Goal: Task Accomplishment & Management: Use online tool/utility

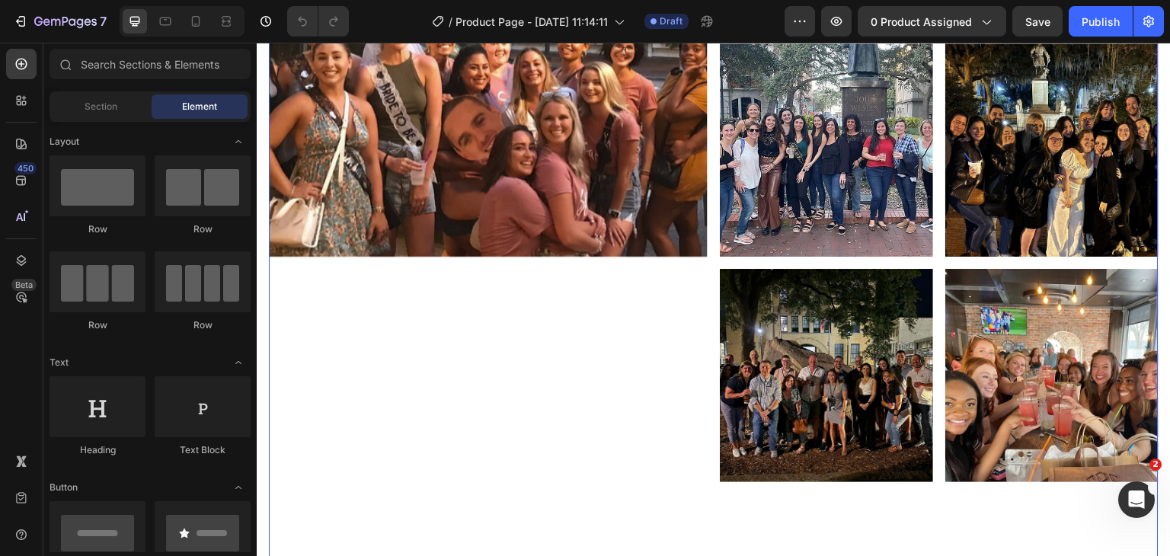
scroll to position [229, 0]
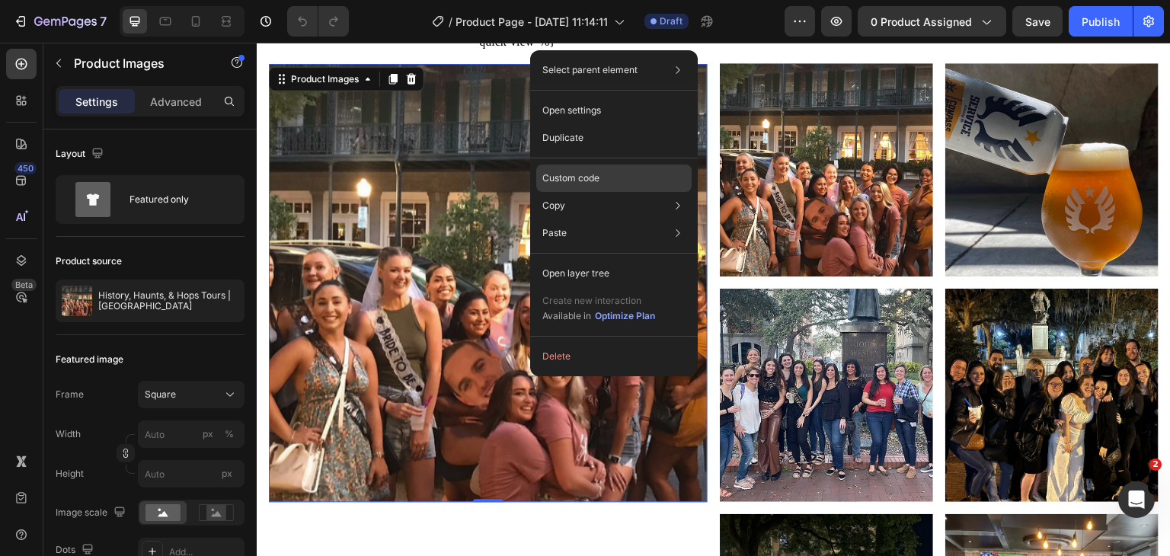
click at [578, 184] on p "Custom code" at bounding box center [570, 178] width 57 height 14
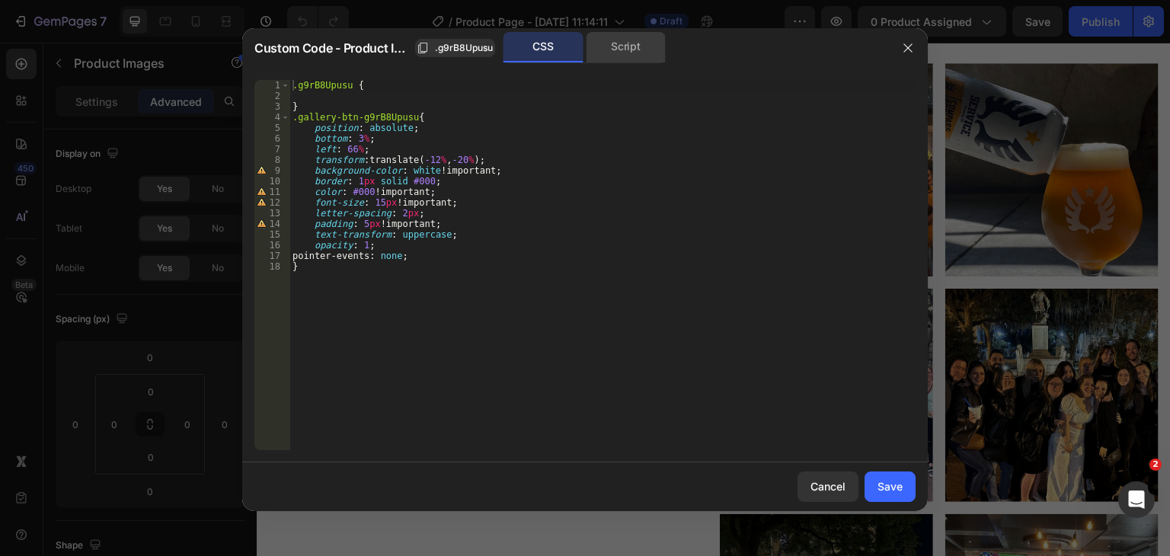
click at [628, 46] on div "Script" at bounding box center [626, 47] width 80 height 30
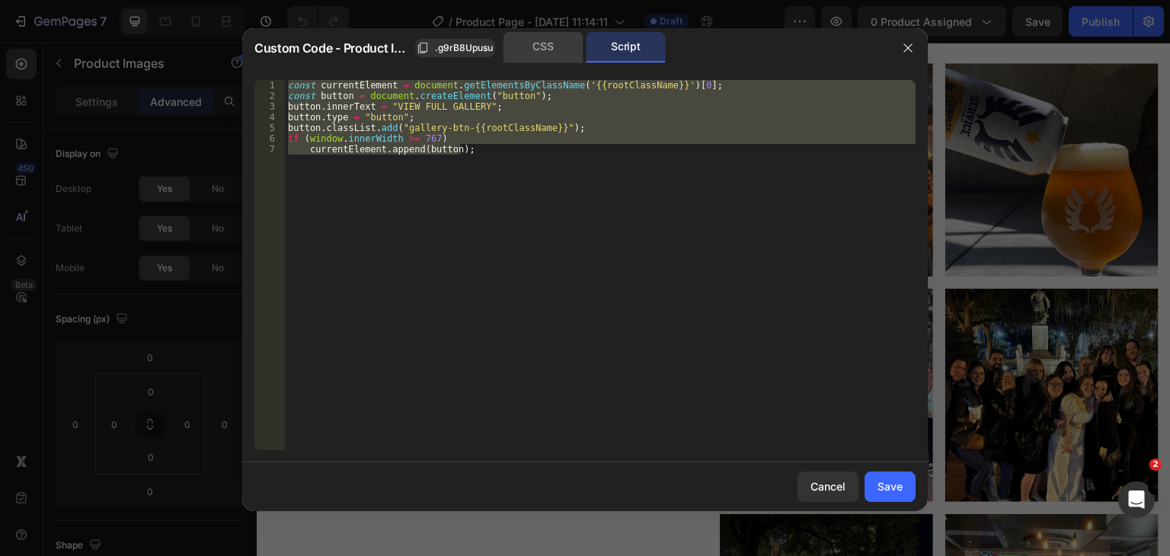
click at [548, 47] on div "CSS" at bounding box center [544, 47] width 80 height 30
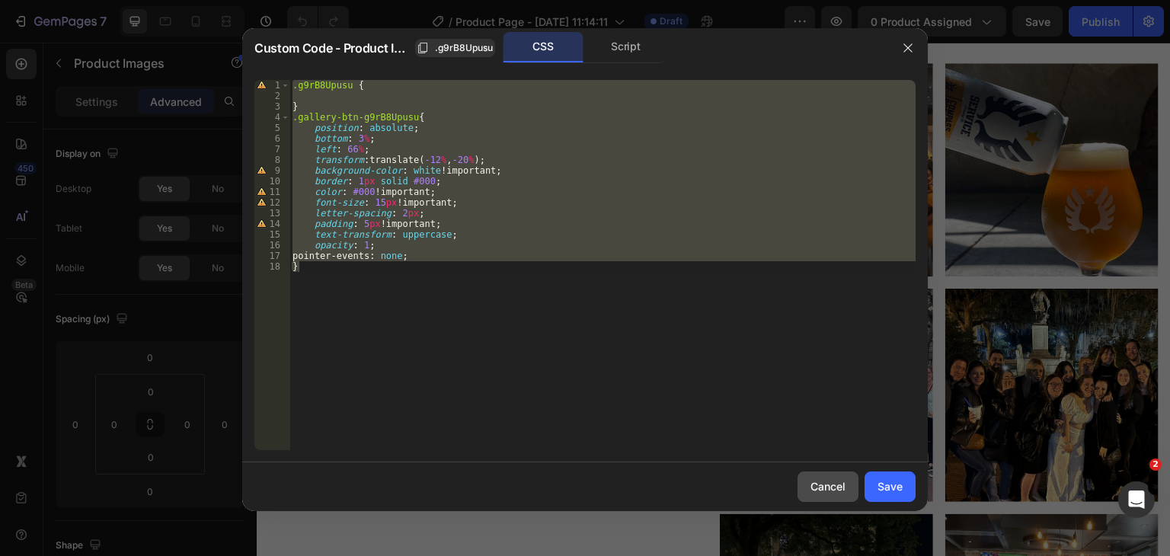
drag, startPoint x: 817, startPoint y: 485, endPoint x: 501, endPoint y: 433, distance: 320.4
click at [817, 485] on div "Cancel" at bounding box center [828, 486] width 35 height 16
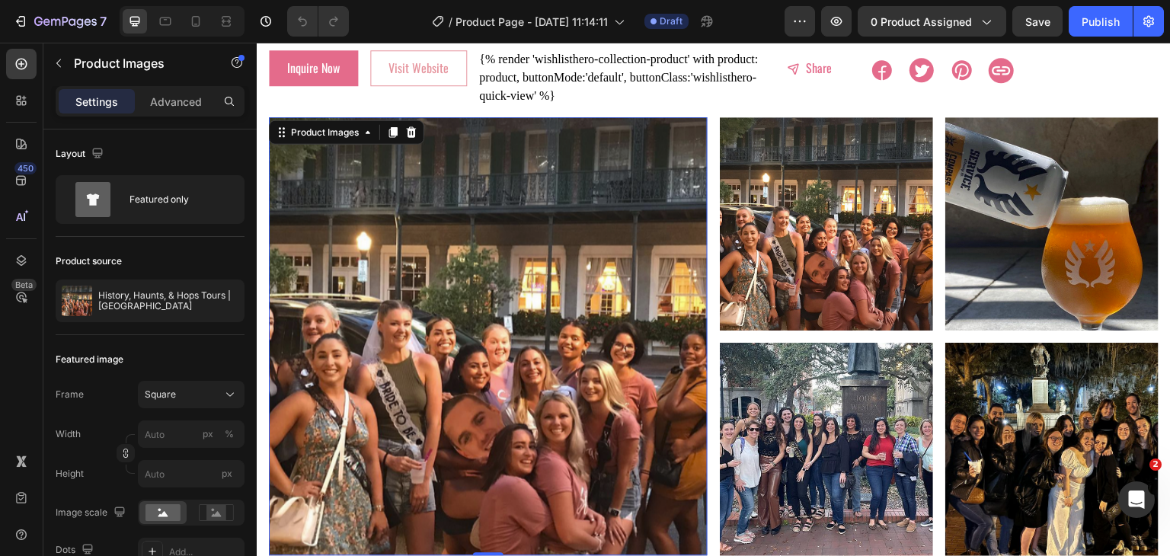
scroll to position [152, 0]
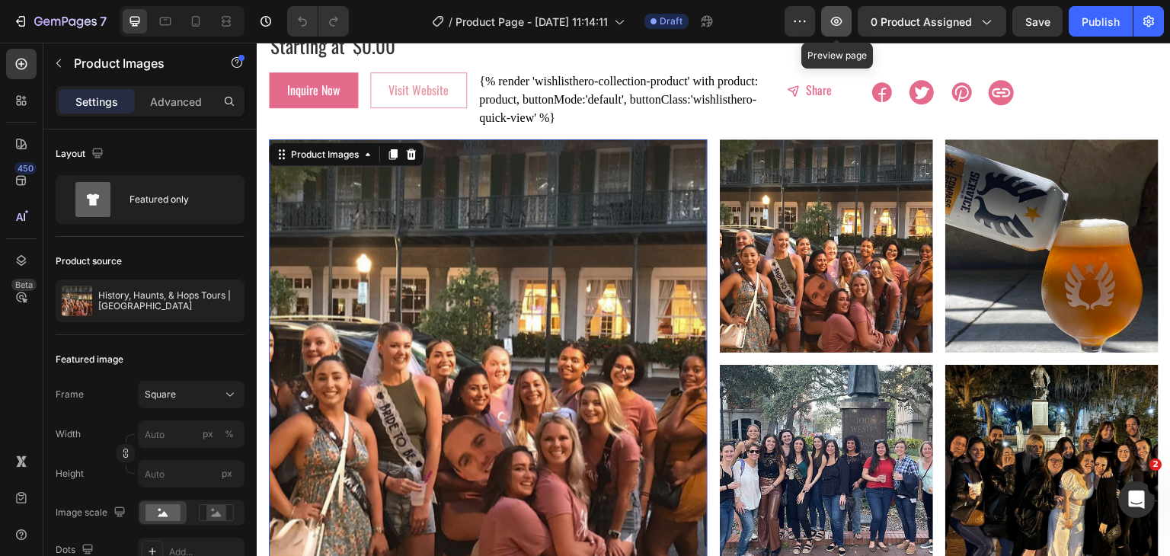
click at [844, 33] on button "button" at bounding box center [836, 21] width 30 height 30
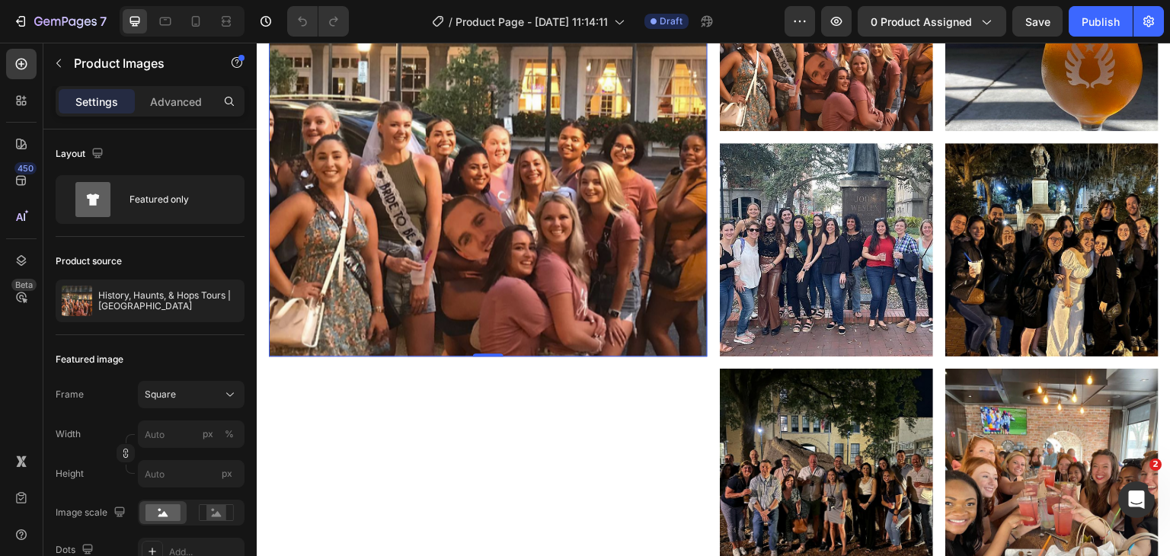
scroll to position [381, 0]
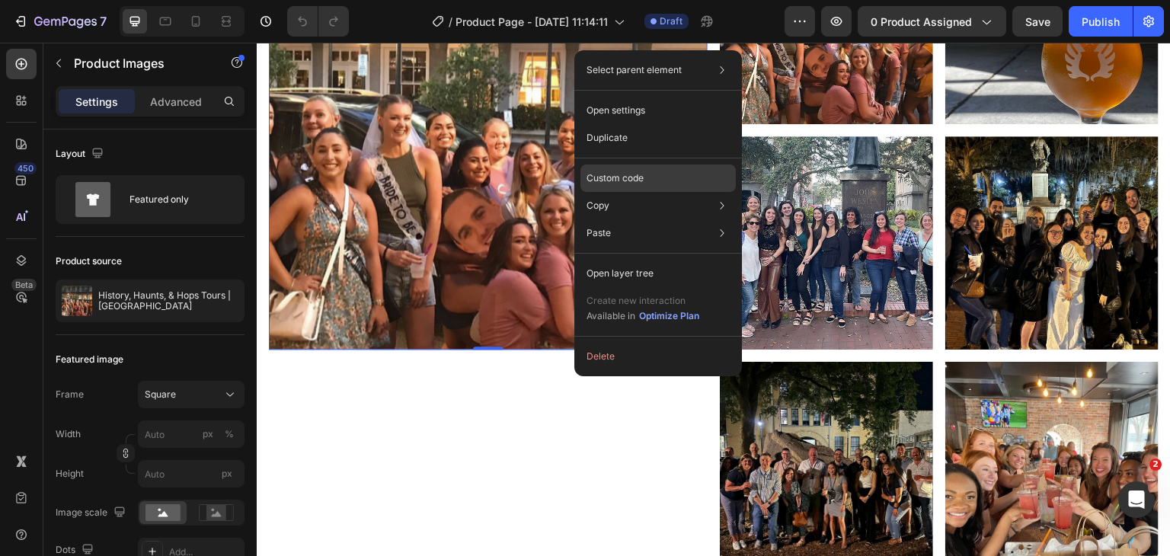
click at [627, 219] on div "Custom code" at bounding box center [658, 232] width 155 height 27
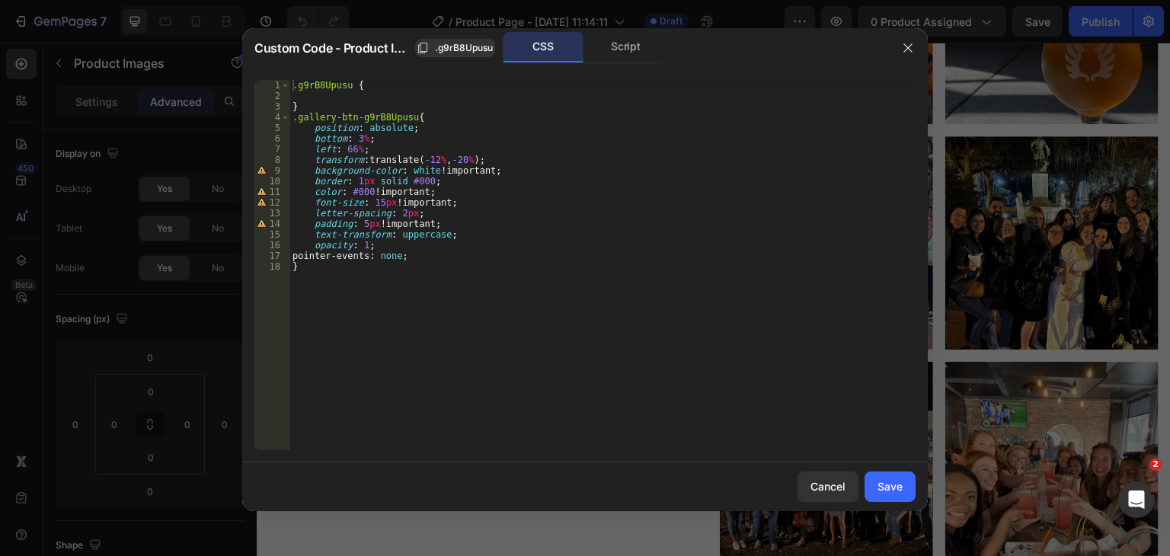
type textarea "color: #000 !important;"
click at [357, 189] on div ".g9rB8Upusu { } .gallery-btn-g9rB8Upusu { position : absolute ; bottom : 3 % ; …" at bounding box center [603, 276] width 626 height 392
drag, startPoint x: 903, startPoint y: 40, endPoint x: 562, endPoint y: 93, distance: 345.5
click at [903, 40] on button "button" at bounding box center [908, 48] width 24 height 24
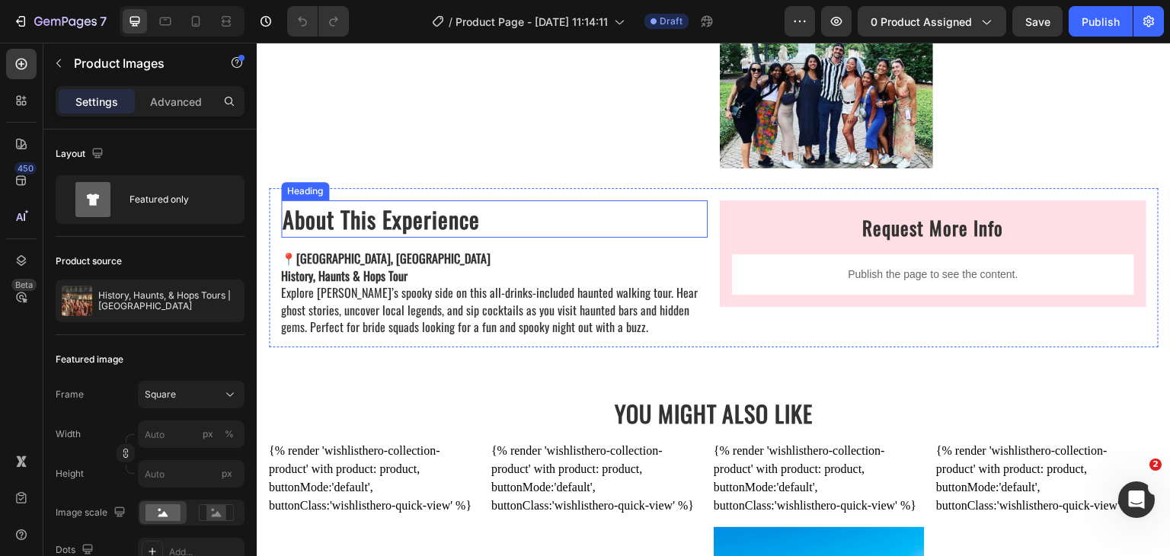
scroll to position [1670, 0]
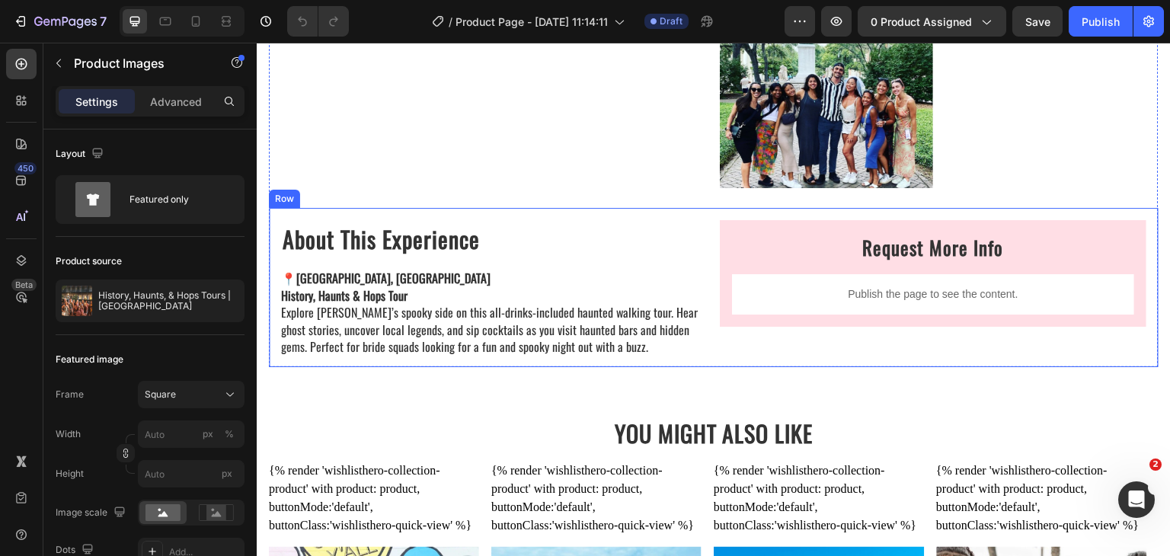
click at [696, 334] on div "About This Experience Heading 📍 [GEOGRAPHIC_DATA], [GEOGRAPHIC_DATA] History, H…" at bounding box center [714, 287] width 890 height 159
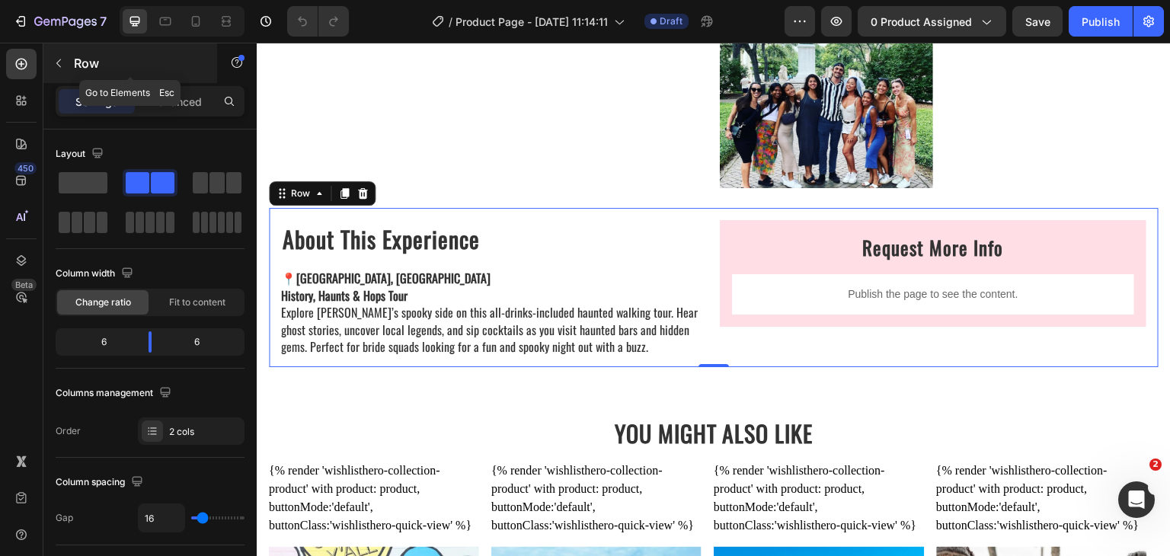
click at [64, 72] on button "button" at bounding box center [58, 63] width 24 height 24
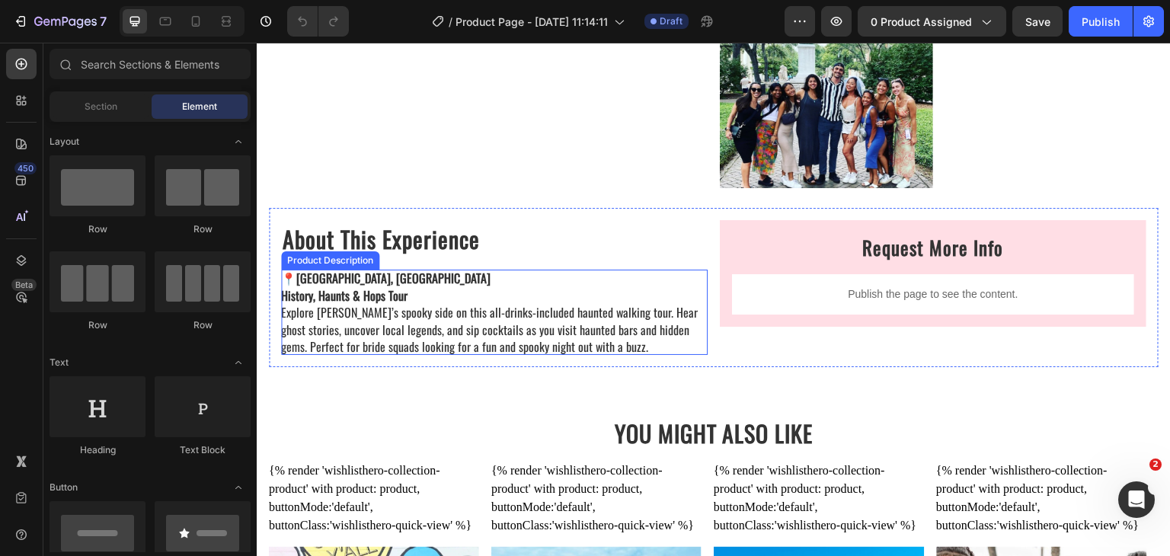
click at [427, 270] on div "📍 [GEOGRAPHIC_DATA], [GEOGRAPHIC_DATA] History, Haunts & Hops Tour Explore [PER…" at bounding box center [494, 312] width 427 height 85
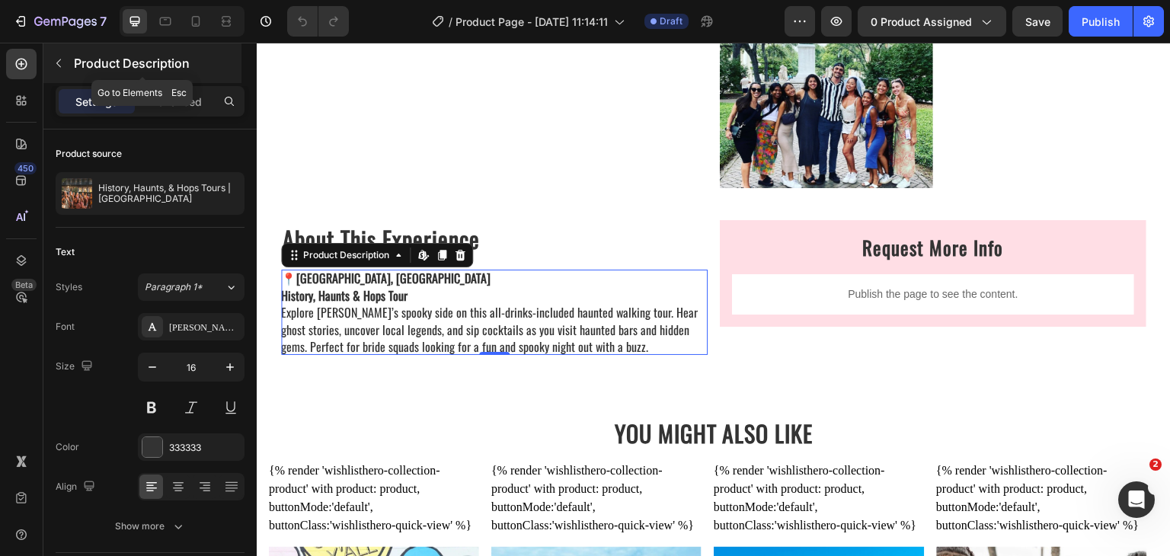
click at [56, 62] on icon "button" at bounding box center [59, 63] width 12 height 12
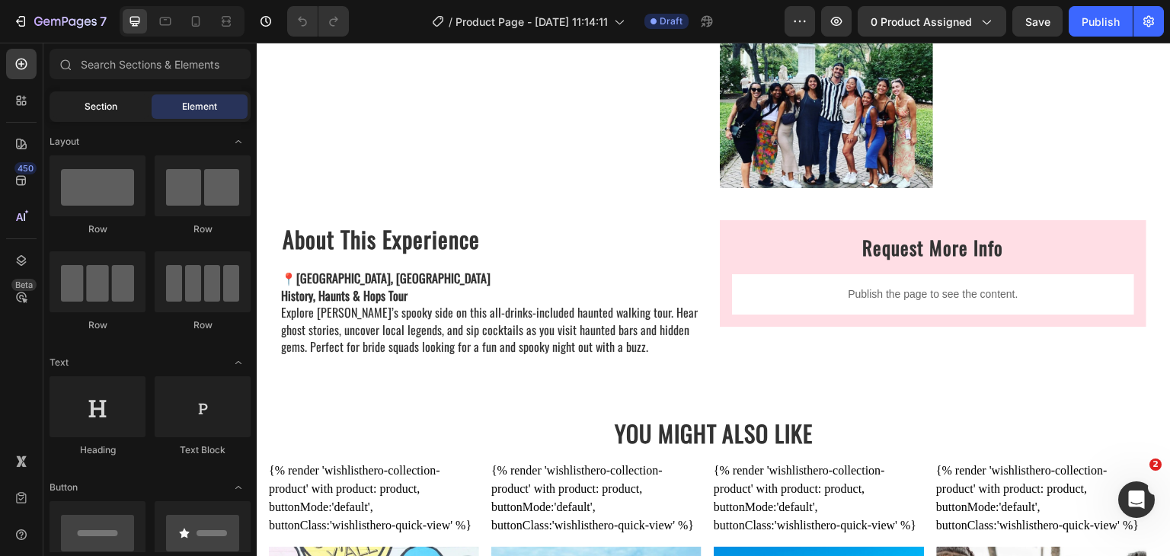
click at [97, 114] on div "Section" at bounding box center [101, 106] width 96 height 24
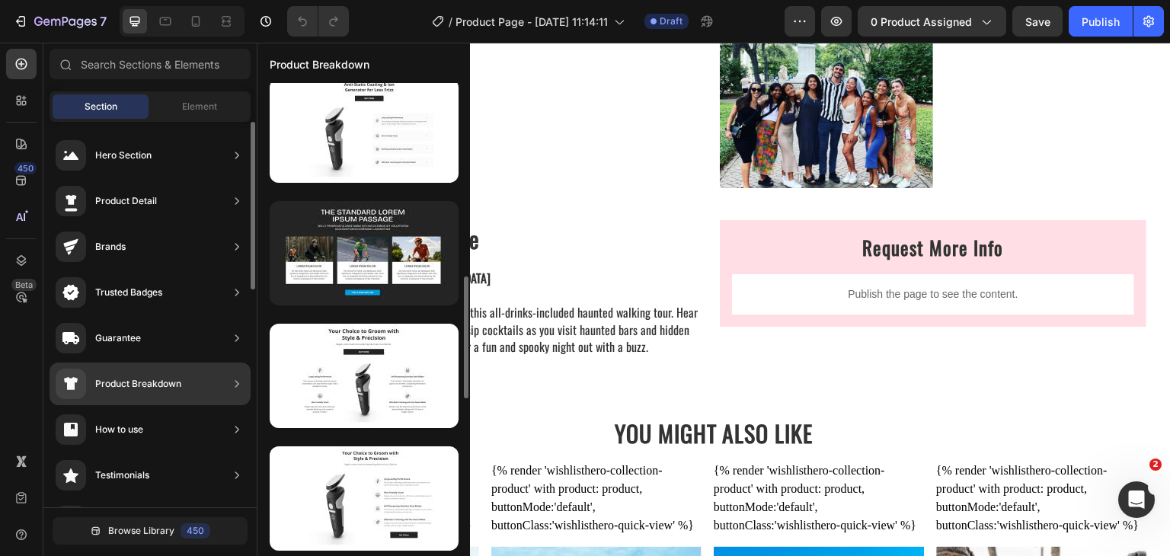
scroll to position [254, 0]
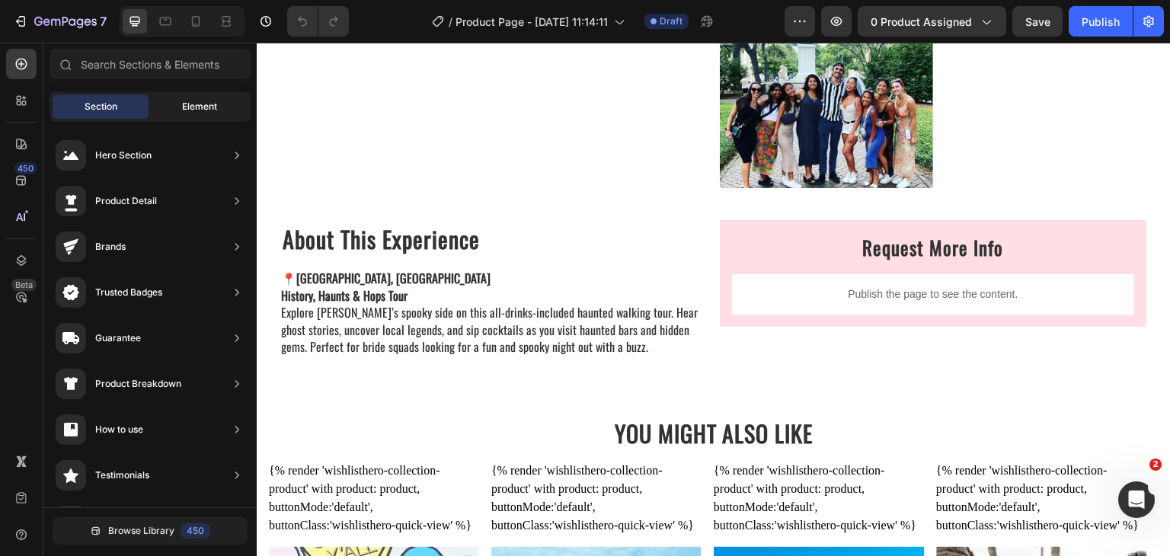
click at [185, 113] on span "Element" at bounding box center [199, 107] width 35 height 14
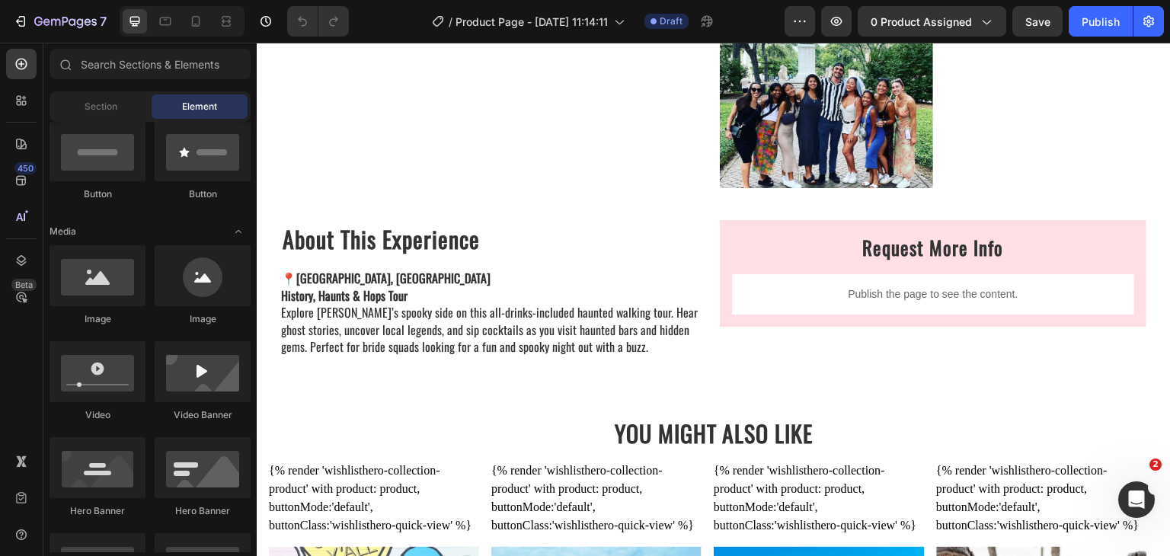
scroll to position [305, 0]
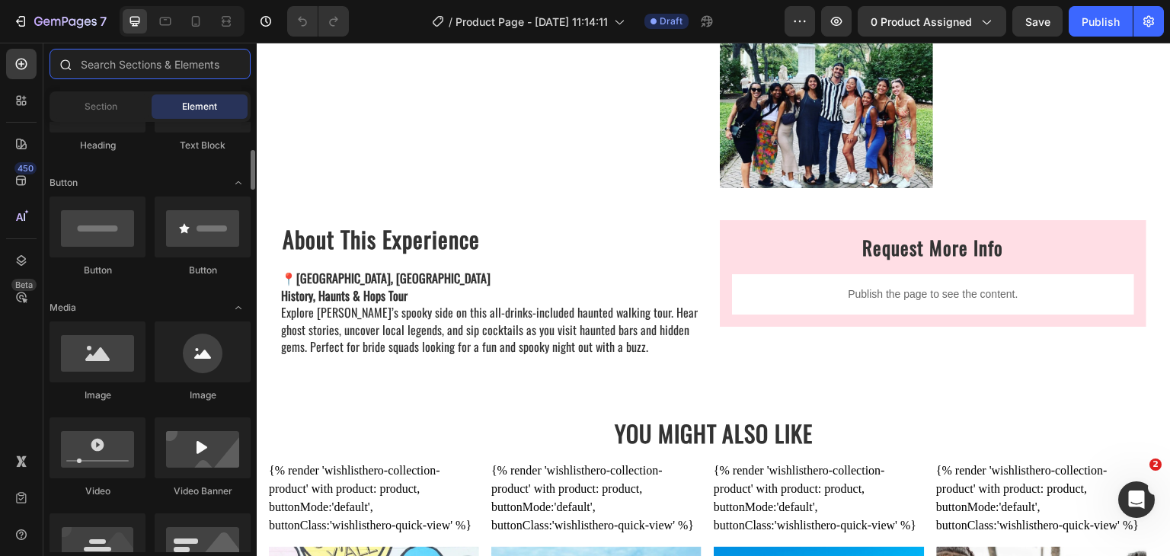
click at [123, 62] on input "text" at bounding box center [150, 64] width 201 height 30
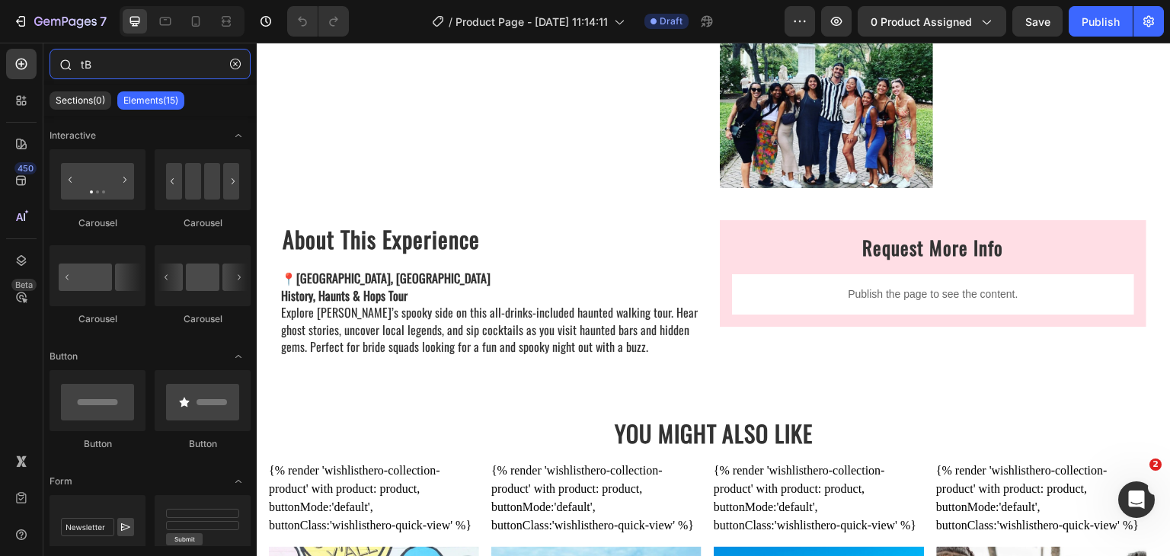
type input "t"
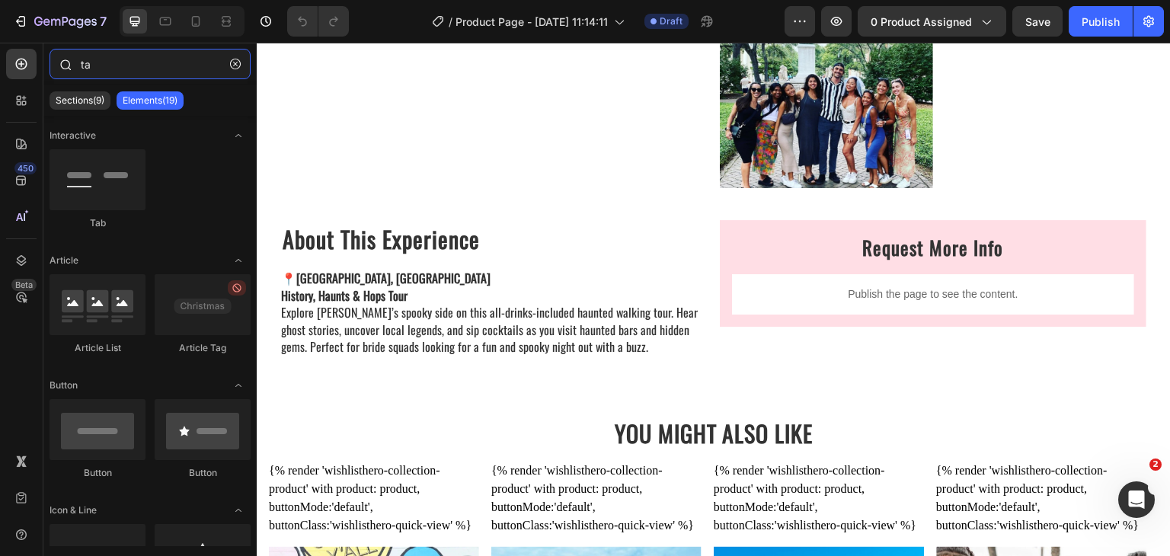
type input "t"
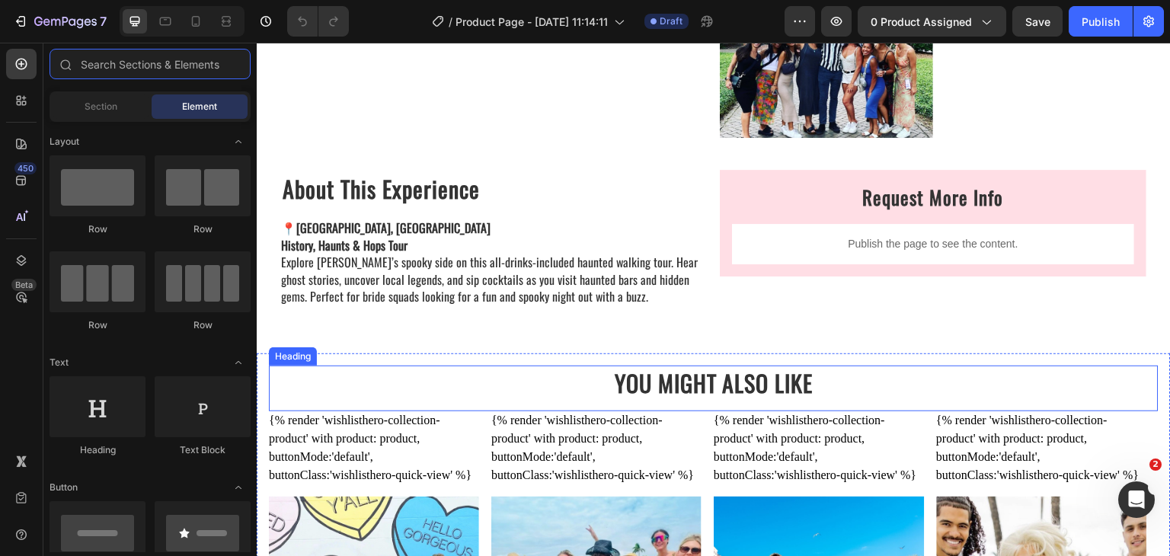
scroll to position [1746, 0]
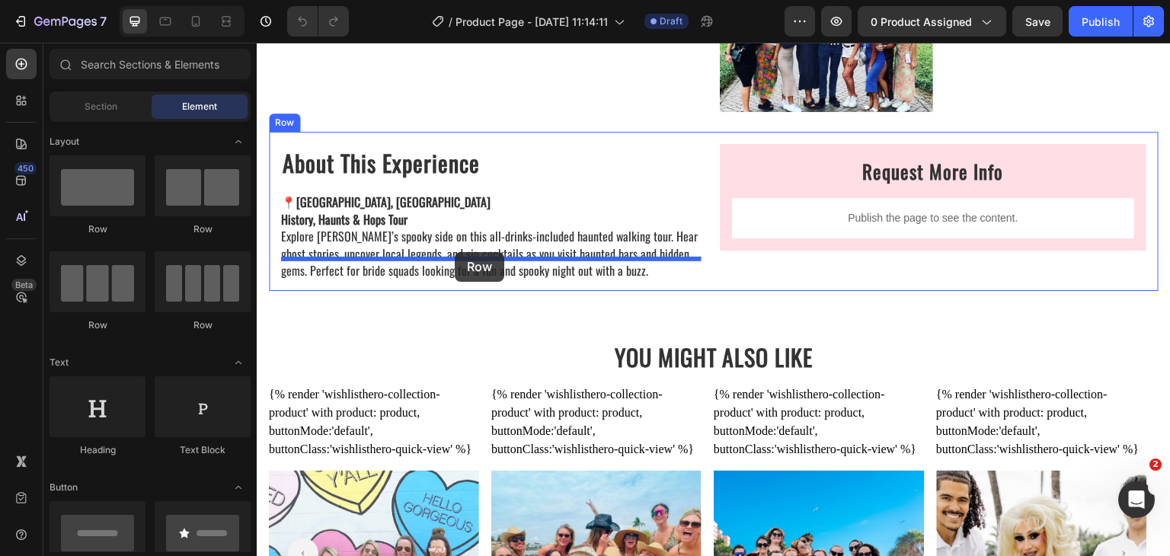
drag, startPoint x: 443, startPoint y: 242, endPoint x: 455, endPoint y: 252, distance: 16.2
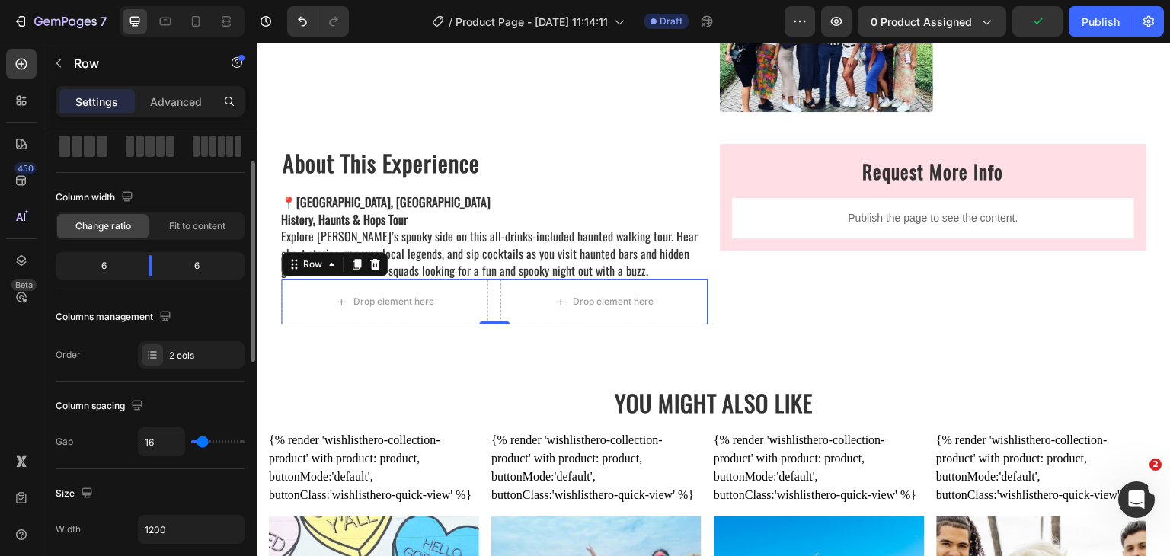
scroll to position [152, 0]
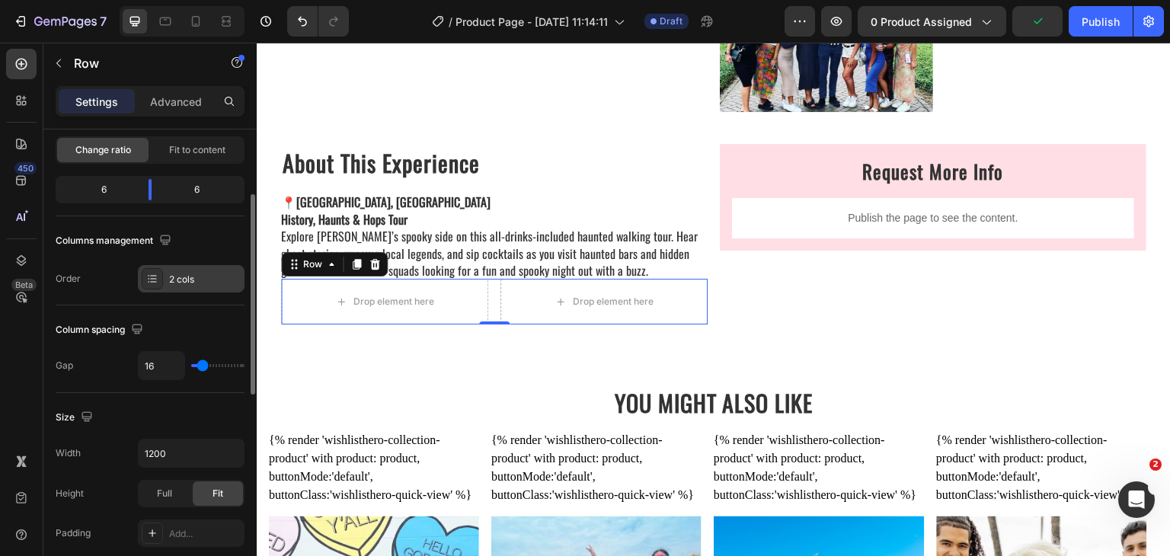
click at [195, 281] on div "2 cols" at bounding box center [205, 280] width 72 height 14
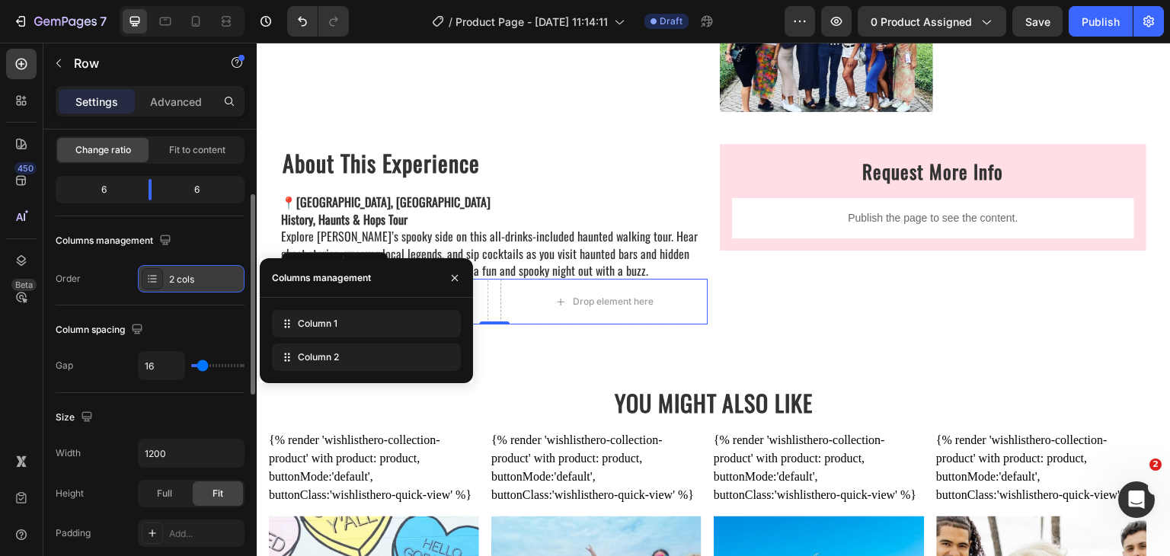
click at [195, 281] on div "2 cols" at bounding box center [205, 280] width 72 height 14
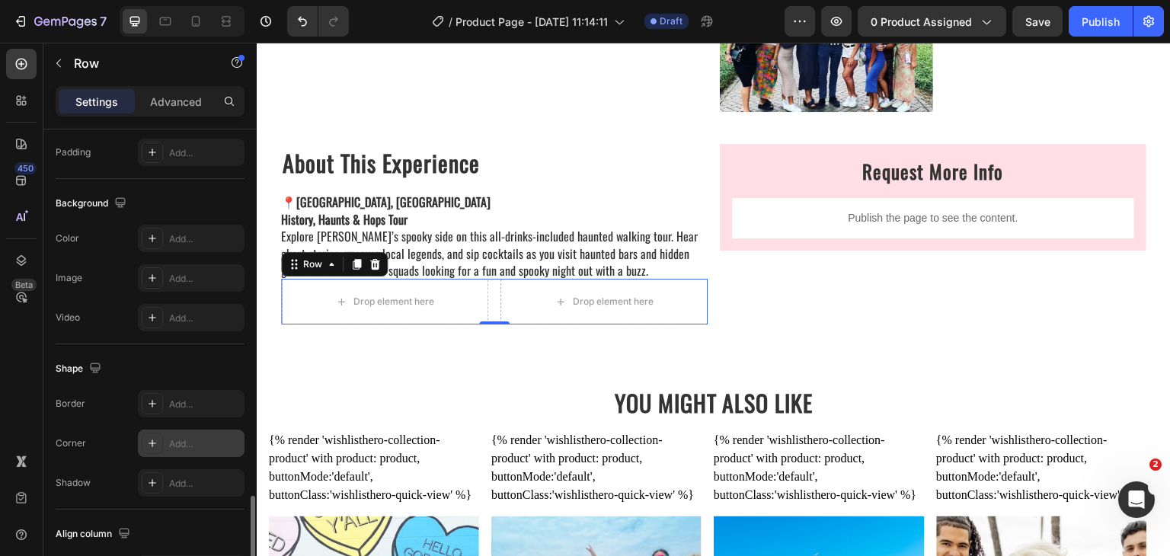
scroll to position [631, 0]
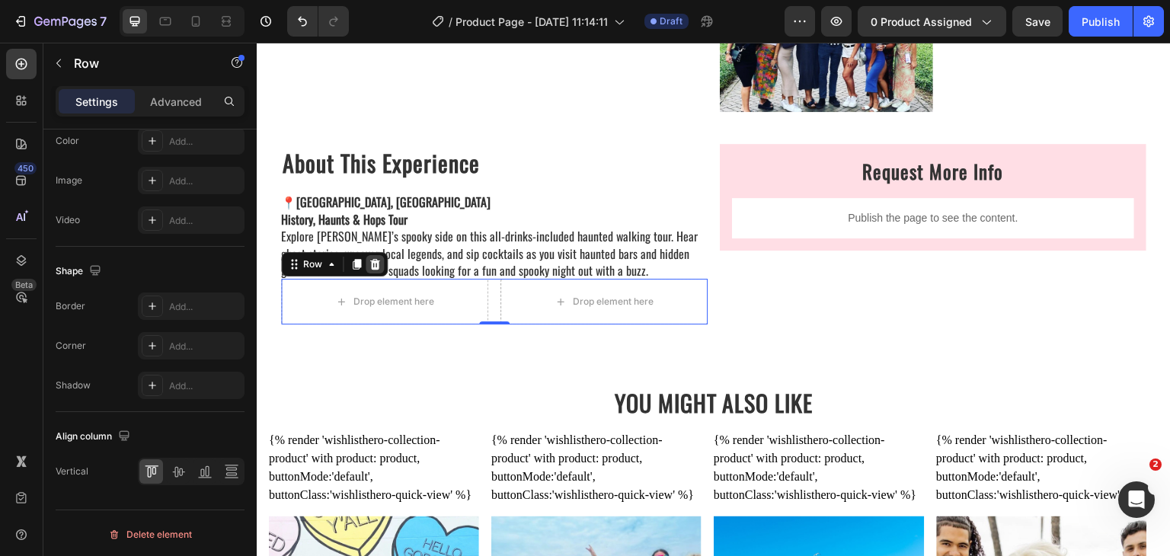
click at [373, 259] on icon at bounding box center [375, 264] width 10 height 11
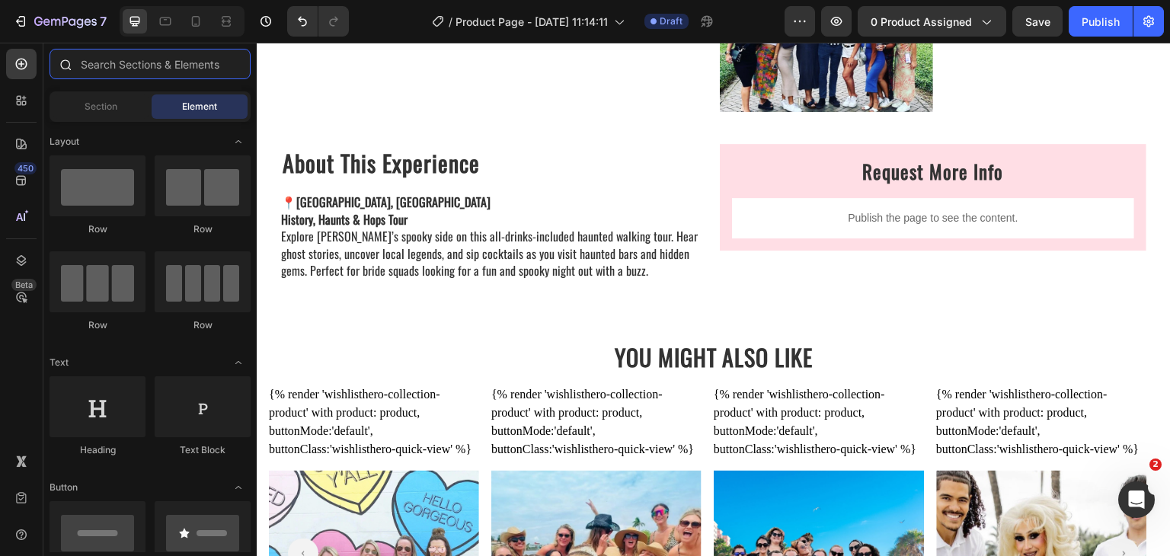
click at [122, 67] on input "text" at bounding box center [150, 64] width 201 height 30
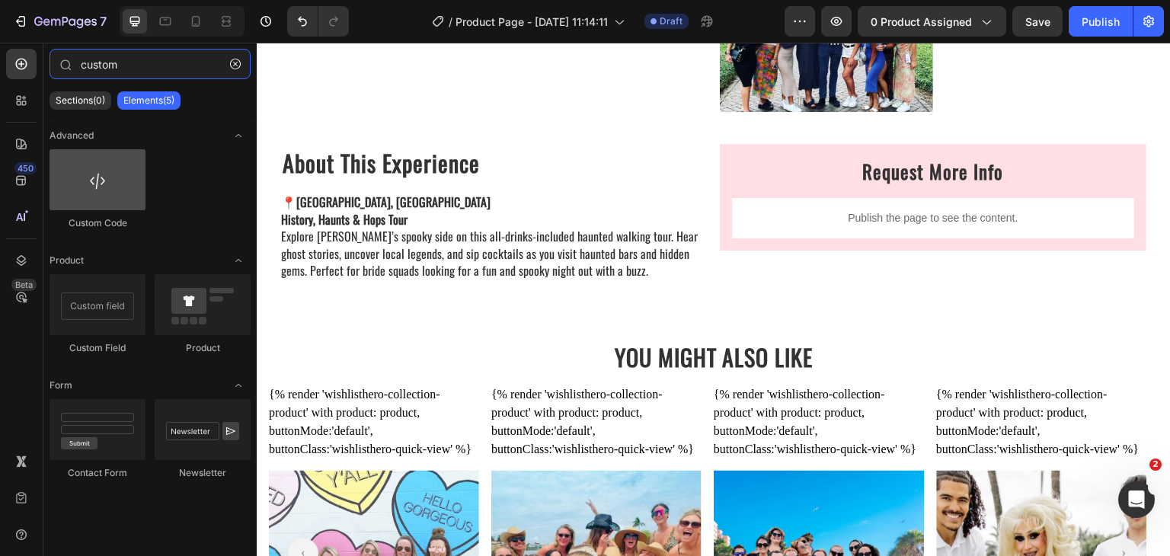
type input "custom"
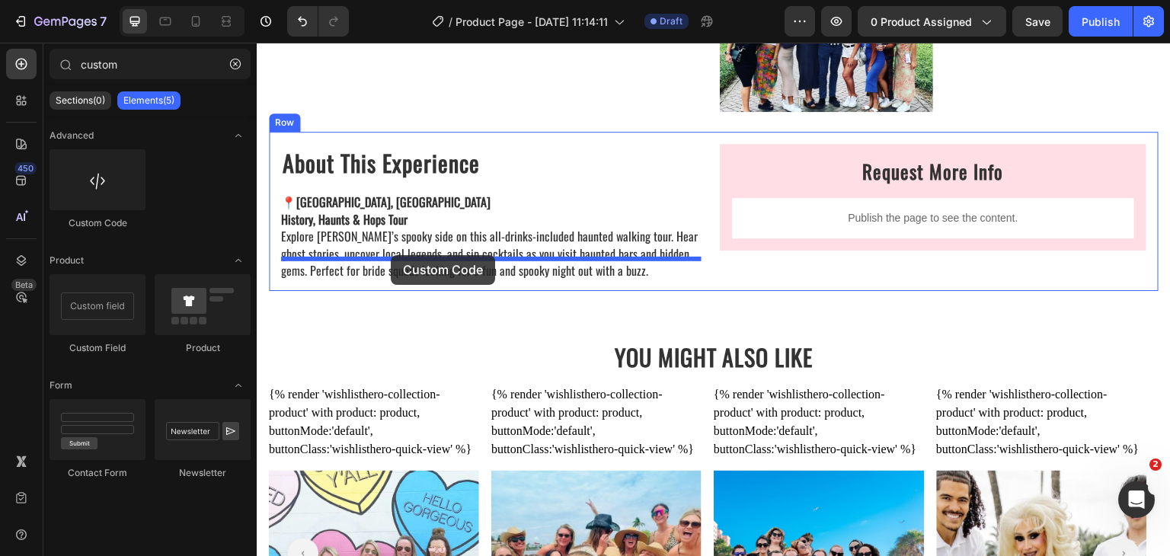
drag, startPoint x: 350, startPoint y: 245, endPoint x: 391, endPoint y: 255, distance: 42.5
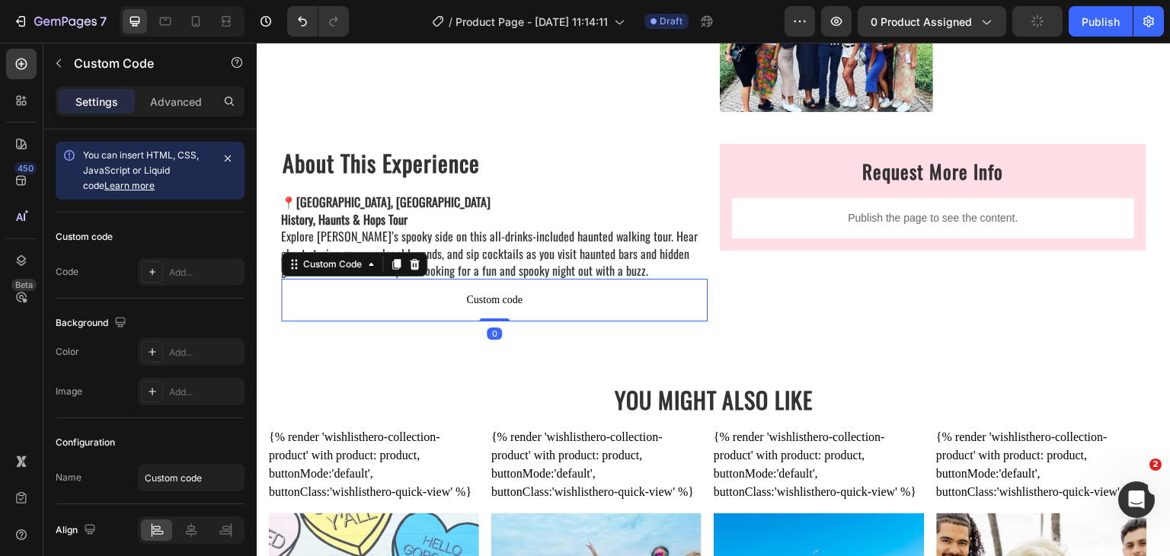
click at [492, 291] on span "Custom code" at bounding box center [494, 300] width 427 height 18
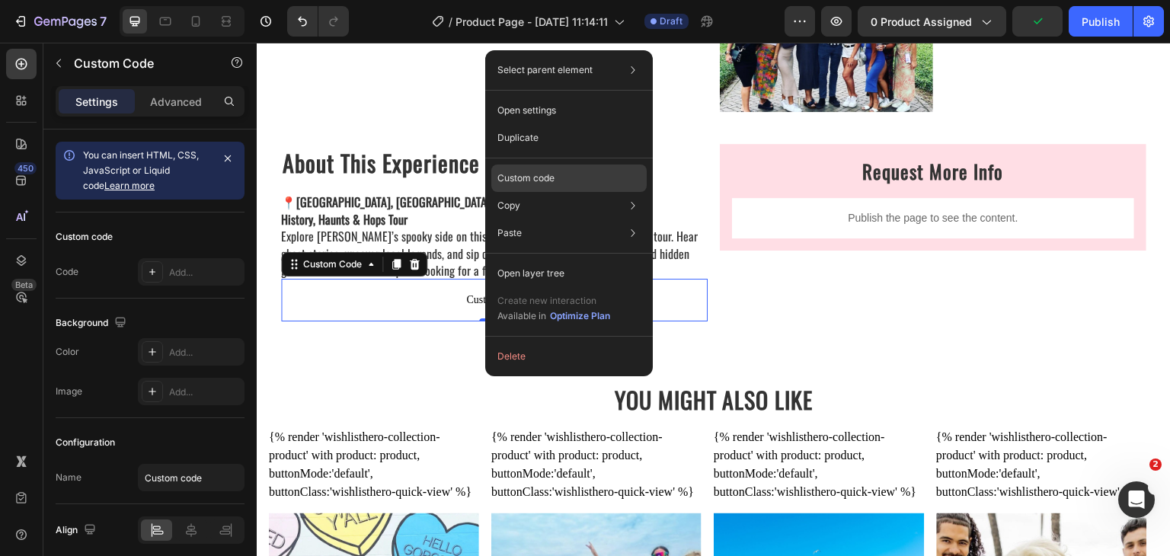
click at [540, 219] on div "Custom code" at bounding box center [568, 232] width 155 height 27
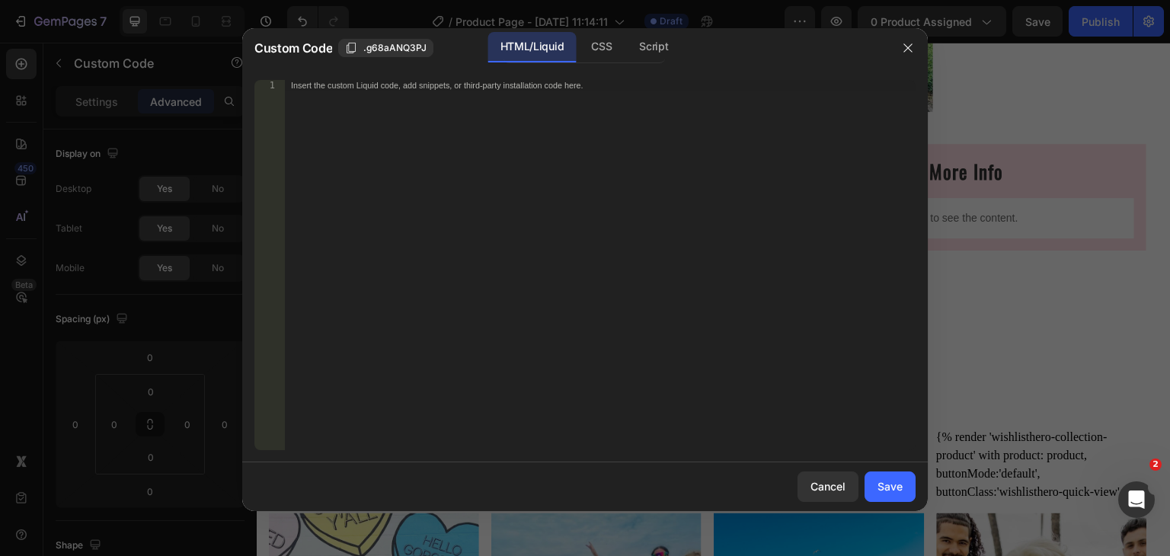
click at [464, 280] on div "Insert the custom Liquid code, add snippets, or third-party installation code h…" at bounding box center [600, 276] width 631 height 392
click at [402, 191] on div "Insert the custom Liquid code, add snippets, or third-party installation code h…" at bounding box center [600, 276] width 631 height 392
paste textarea "</div>"
type textarea "</div>"
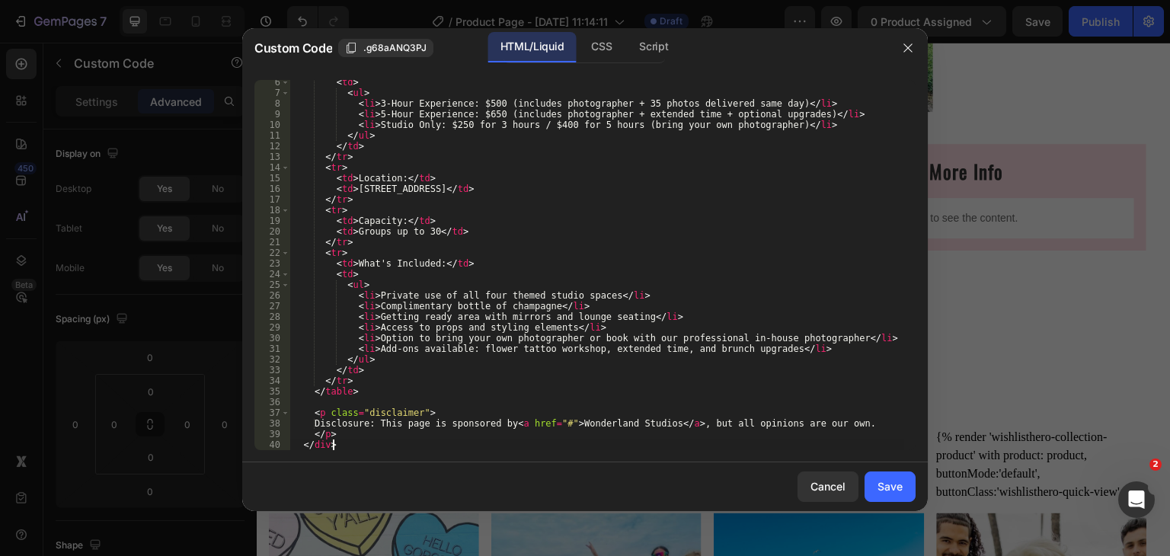
scroll to position [0, 0]
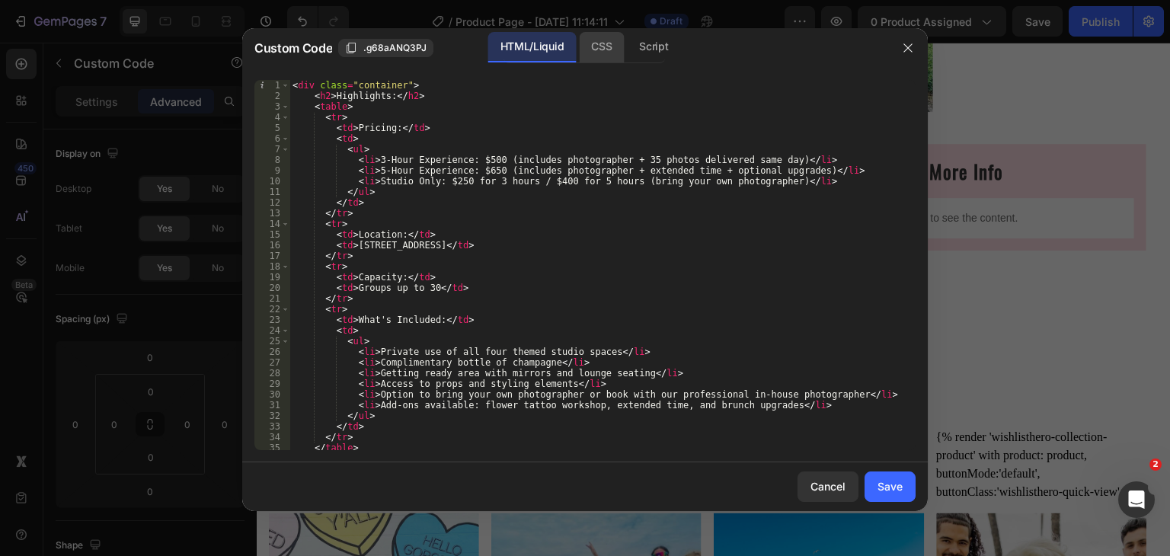
click at [627, 46] on div "CSS" at bounding box center [653, 47] width 53 height 30
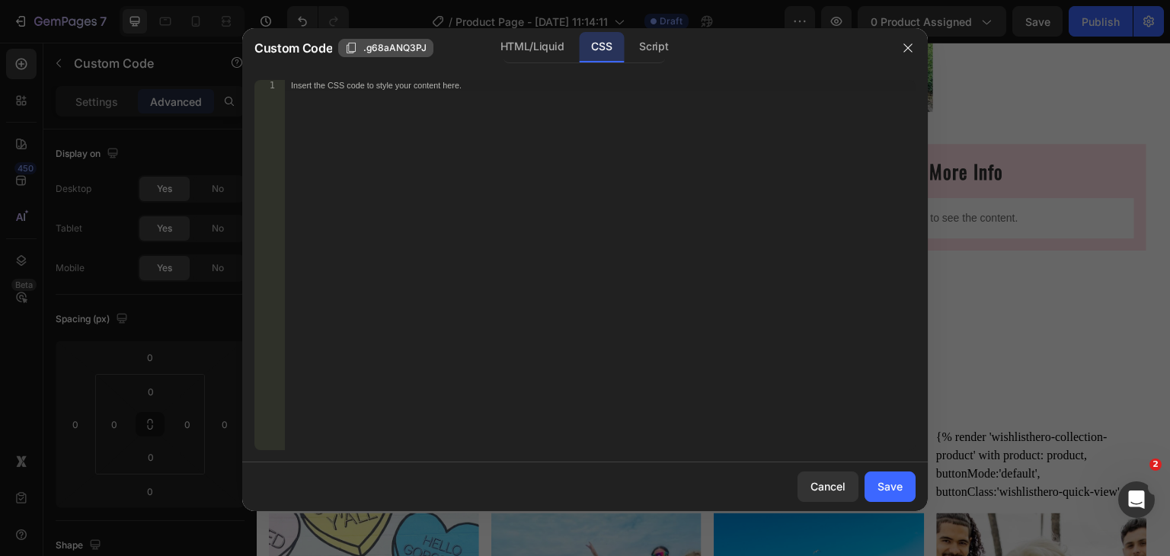
click at [350, 48] on icon "button" at bounding box center [351, 48] width 12 height 12
click at [534, 124] on div "Insert the CSS code to style your content here." at bounding box center [600, 276] width 631 height 392
paste textarea "}"
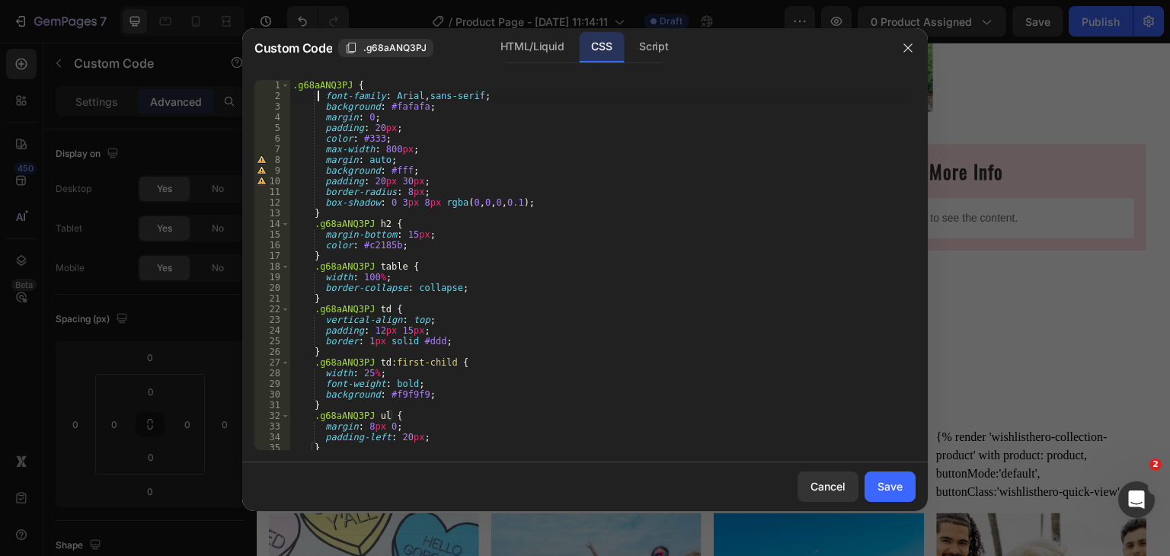
click at [316, 92] on div ".g68aANQ3PJ { font-family : Arial , sans-serif ; background : #fafafa ; margin …" at bounding box center [597, 276] width 615 height 392
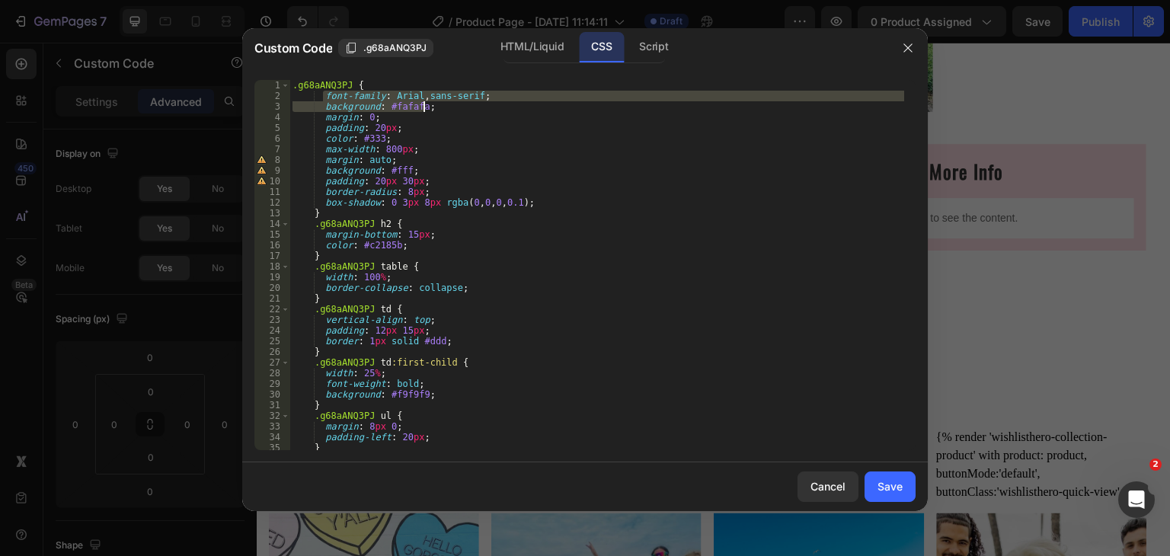
drag, startPoint x: 321, startPoint y: 97, endPoint x: 514, endPoint y: 101, distance: 193.6
click at [514, 101] on div ".g68aANQ3PJ { font-family : Arial , sans-serif ; background : #fafafa ; margin …" at bounding box center [597, 276] width 615 height 392
click at [510, 95] on div ".g68aANQ3PJ { font-family : Arial , sans-serif ; background : #fafafa ; margin …" at bounding box center [597, 265] width 615 height 370
type textarea "font-family: [PERSON_NAME], sans-serif;"
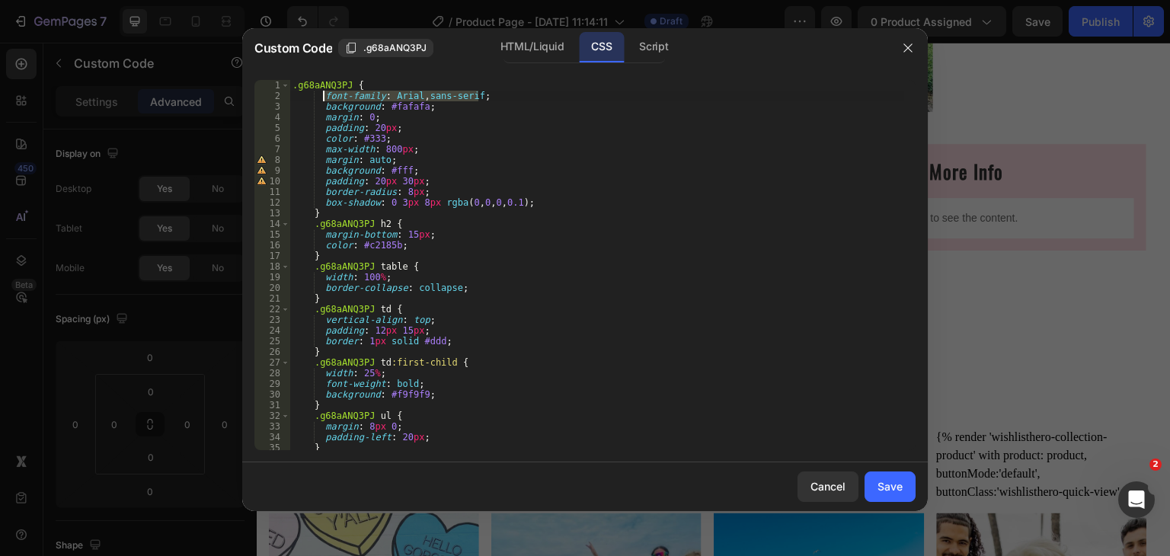
drag, startPoint x: 510, startPoint y: 95, endPoint x: 320, endPoint y: 95, distance: 189.7
click at [320, 95] on div ".g68aANQ3PJ { font-family : Arial , sans-serif ; background : #fafafa ; margin …" at bounding box center [597, 276] width 615 height 392
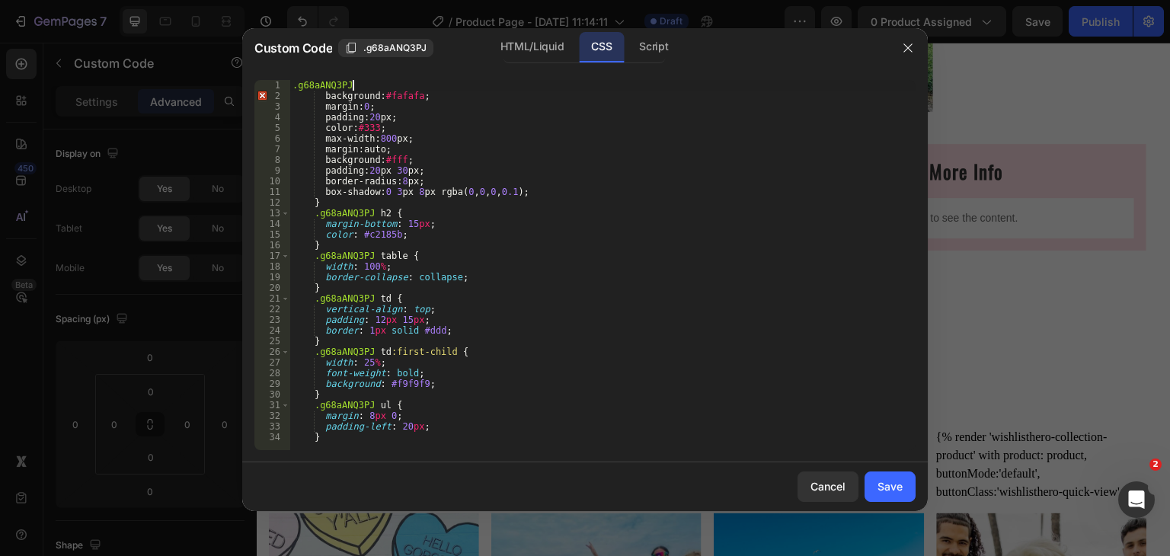
scroll to position [0, 4]
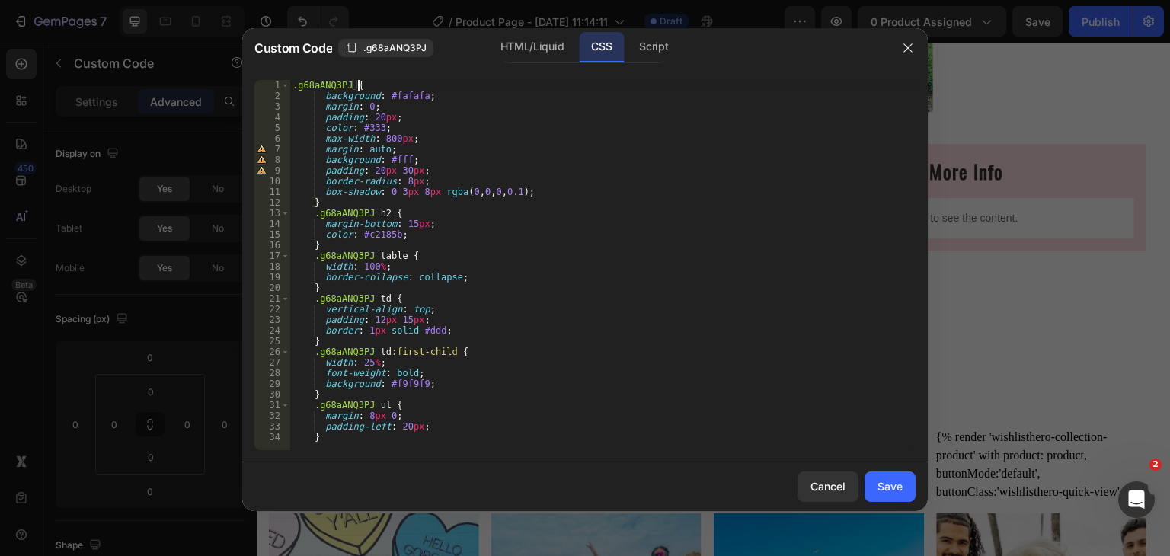
click at [564, 319] on div ".g68aANQ3PJ { background : #fafafa ; margin : 0 ; padding : 20 px ; color : #33…" at bounding box center [603, 276] width 626 height 392
drag, startPoint x: 318, startPoint y: 151, endPoint x: 395, endPoint y: 150, distance: 77.0
click at [395, 150] on div ".g68aANQ3PJ { background : #fafafa ; margin : 0 ; padding : 20 px ; color : #33…" at bounding box center [603, 276] width 626 height 392
type textarea "margin: auto;"
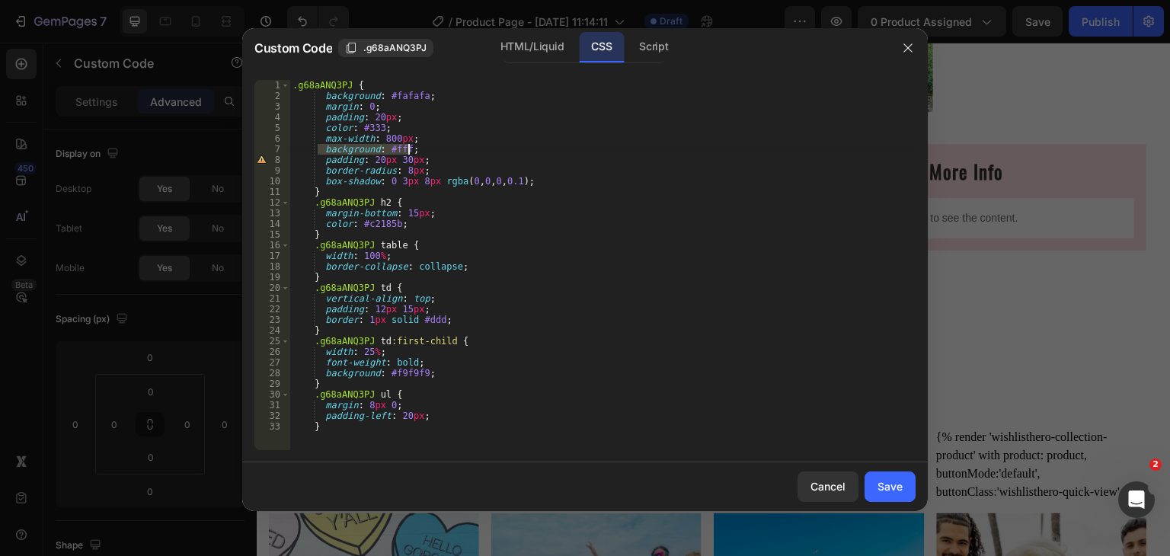
drag, startPoint x: 316, startPoint y: 149, endPoint x: 412, endPoint y: 146, distance: 96.0
click at [412, 146] on div ".g68aANQ3PJ { background : #fafafa ; margin : 0 ; padding : 20 px ; color : #33…" at bounding box center [603, 276] width 626 height 392
type textarea "background: #fff;"
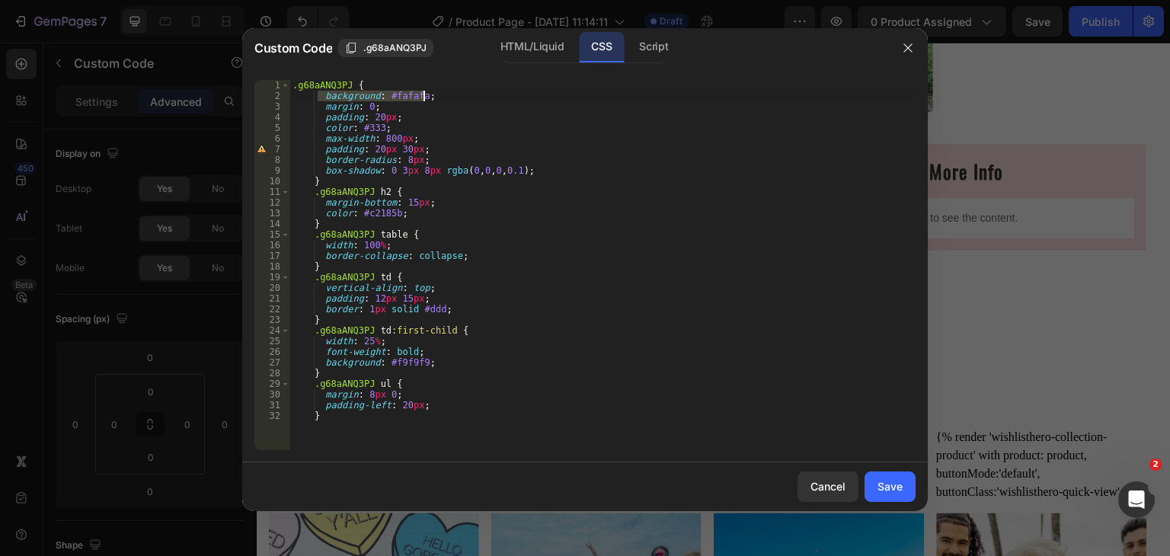
drag, startPoint x: 316, startPoint y: 94, endPoint x: 433, endPoint y: 95, distance: 116.6
click at [433, 95] on div ".g68aANQ3PJ { background : #fafafa ; margin : 0 ; padding : 20 px ; color : #33…" at bounding box center [603, 276] width 626 height 392
type textarea "background: #fafafa;"
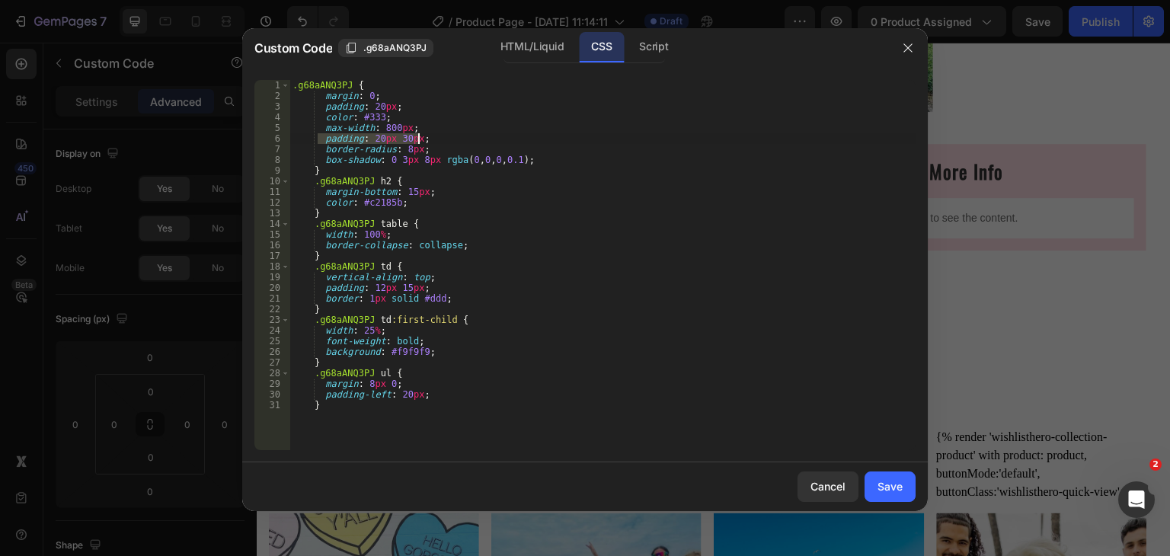
drag, startPoint x: 316, startPoint y: 139, endPoint x: 425, endPoint y: 139, distance: 108.9
click at [425, 139] on div ".g68aANQ3PJ { margin : 0 ; padding : 20 px ; color : #333 ; max-width : 800 px …" at bounding box center [603, 276] width 626 height 392
type textarea "padding: 20px 30px;"
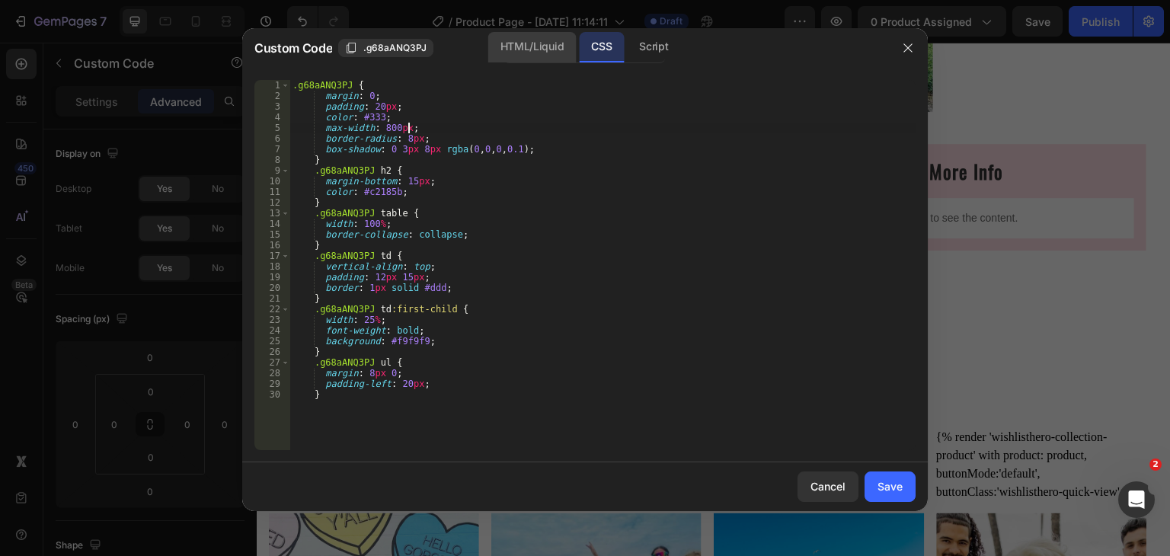
click at [546, 47] on div "HTML/Liquid" at bounding box center [532, 47] width 88 height 30
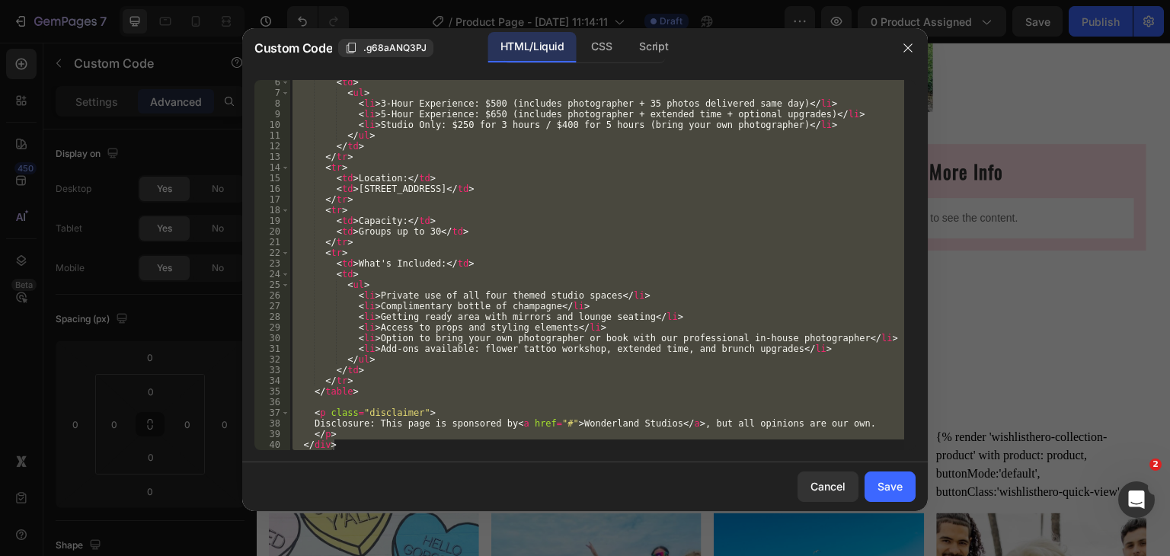
scroll to position [56, 0]
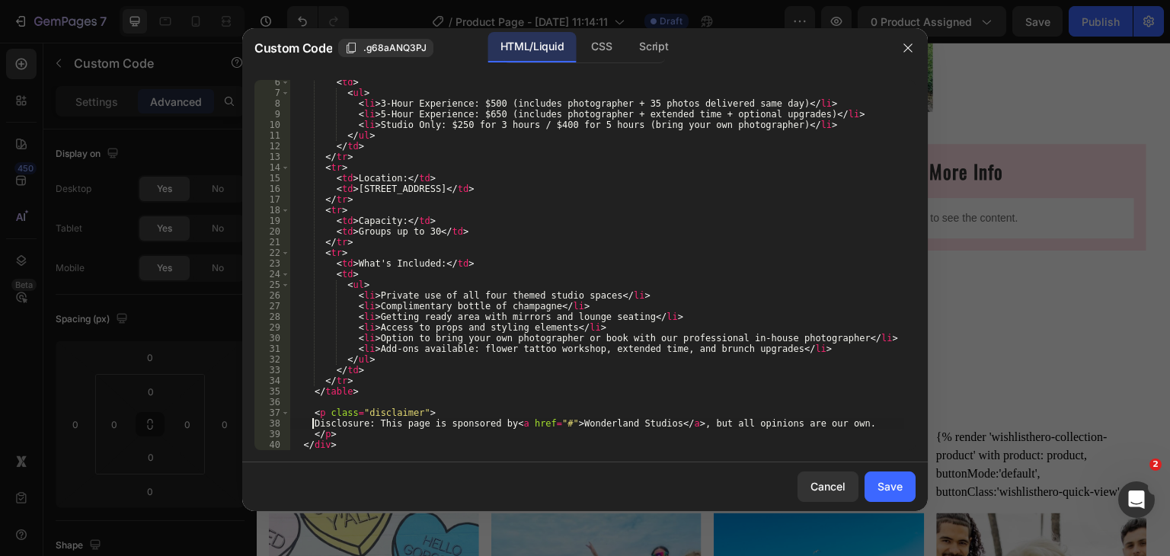
click at [332, 430] on div "< td > < ul > < li > 3-Hour Experience: $500 (includes photographer + 35 photos…" at bounding box center [597, 273] width 615 height 392
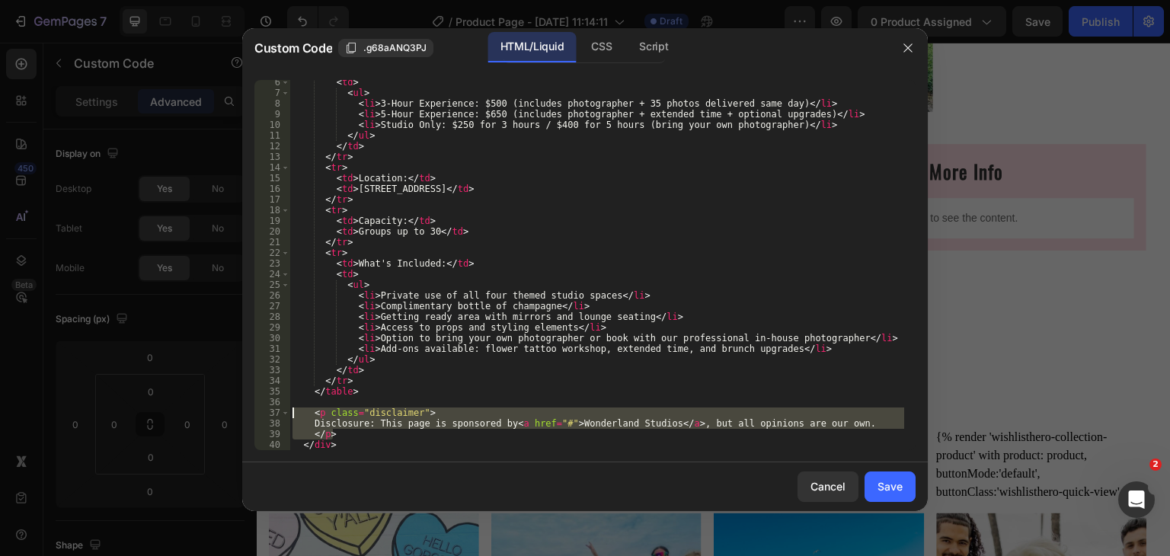
drag, startPoint x: 338, startPoint y: 431, endPoint x: 293, endPoint y: 414, distance: 49.0
click at [293, 414] on div "< td > < ul > < li > 3-Hour Experience: $500 (includes photographer + 35 photos…" at bounding box center [597, 273] width 615 height 392
type textarea "<p class="disclaimer"> Disclosure: This page is sponsored by <a href="#">Wonder…"
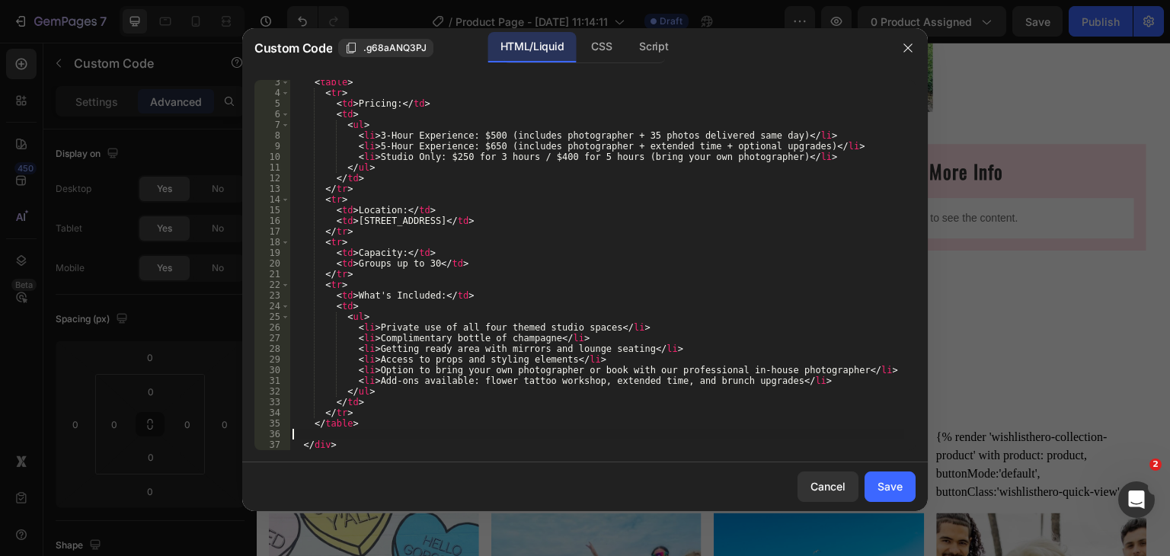
scroll to position [24, 0]
drag, startPoint x: 896, startPoint y: 488, endPoint x: 638, endPoint y: 438, distance: 262.2
click at [896, 488] on div "Save" at bounding box center [890, 486] width 25 height 16
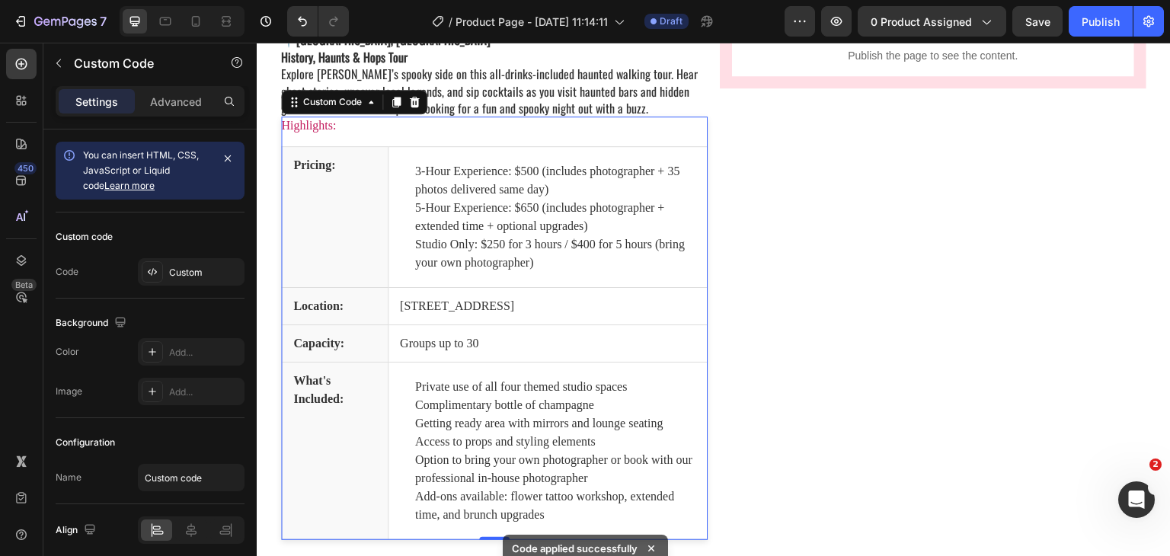
scroll to position [1899, 0]
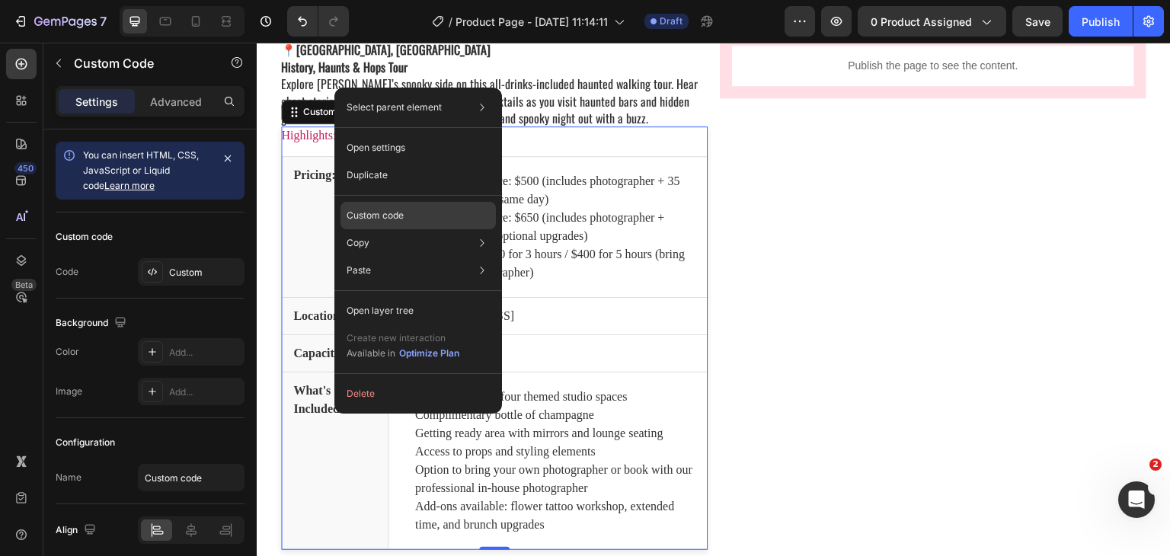
click at [387, 213] on p "Custom code" at bounding box center [375, 216] width 57 height 14
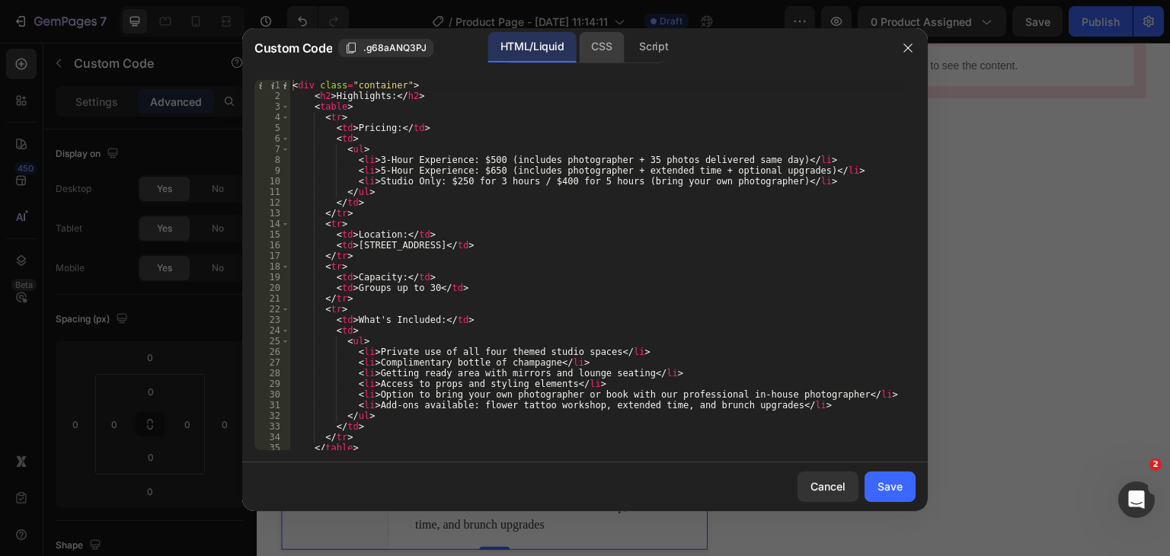
click at [627, 40] on div "CSS" at bounding box center [653, 47] width 53 height 30
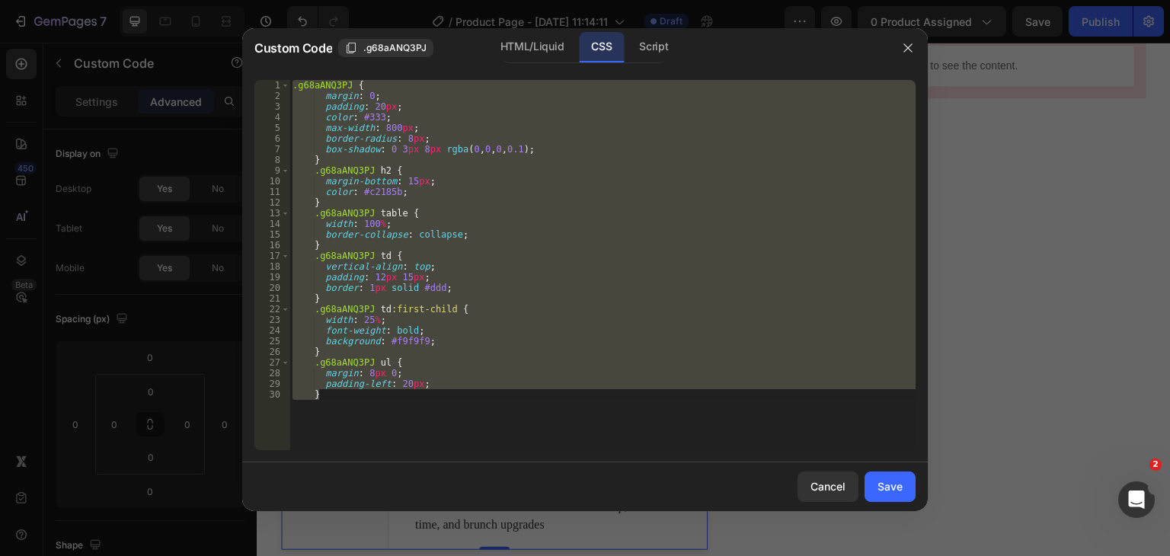
click at [391, 178] on div ".g68aANQ3PJ { margin : 0 ; padding : 20 px ; color : #333 ; max-width : 800 px …" at bounding box center [603, 265] width 626 height 370
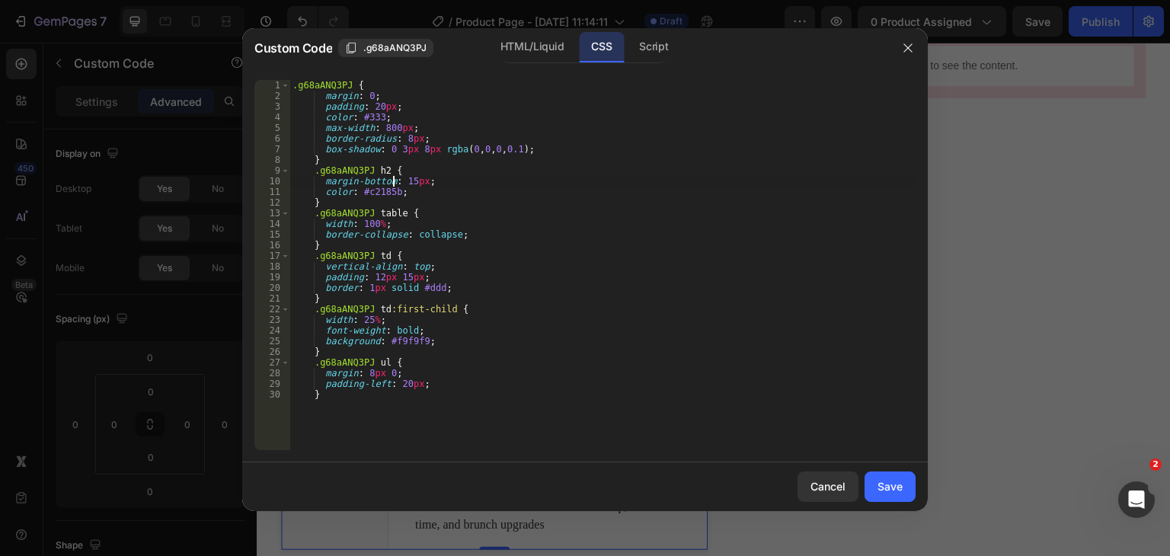
click at [382, 192] on div ".g68aANQ3PJ { margin : 0 ; padding : 20 px ; color : #333 ; max-width : 800 px …" at bounding box center [603, 276] width 626 height 392
type textarea "color: #c2185b;"
click at [382, 192] on div ".g68aANQ3PJ { margin : 0 ; padding : 20 px ; color : #333 ; max-width : 800 px …" at bounding box center [603, 276] width 626 height 392
drag, startPoint x: 404, startPoint y: 193, endPoint x: 324, endPoint y: 194, distance: 80.0
click at [324, 194] on div ".g68aANQ3PJ { margin : 0 ; padding : 20 px ; color : #333 ; max-width : 800 px …" at bounding box center [603, 276] width 626 height 392
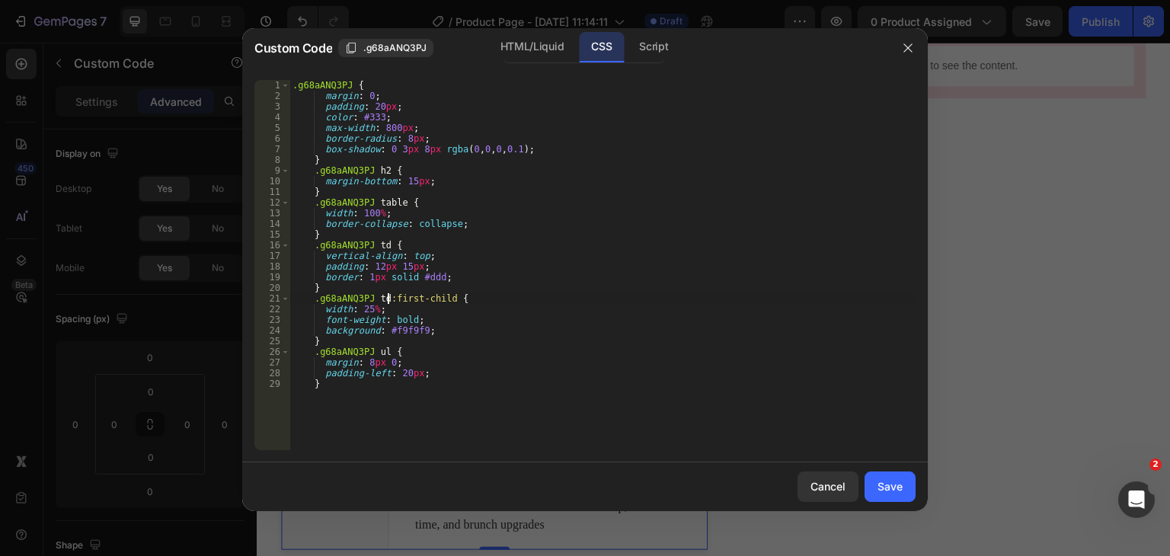
click at [387, 295] on div ".g68aANQ3PJ { margin : 0 ; padding : 20 px ; color : #333 ; max-width : 800 px …" at bounding box center [603, 276] width 626 height 392
click at [312, 298] on div ".g68aANQ3PJ { margin : 0 ; padding : 20 px ; color : #333 ; max-width : 800 px …" at bounding box center [603, 276] width 626 height 392
drag, startPoint x: 318, startPoint y: 331, endPoint x: 436, endPoint y: 326, distance: 118.2
click at [436, 326] on div ".g68aANQ3PJ { margin : 0 ; padding : 20 px ; color : #333 ; max-width : 800 px …" at bounding box center [603, 276] width 626 height 392
type textarea "background: #f9f9f9;"
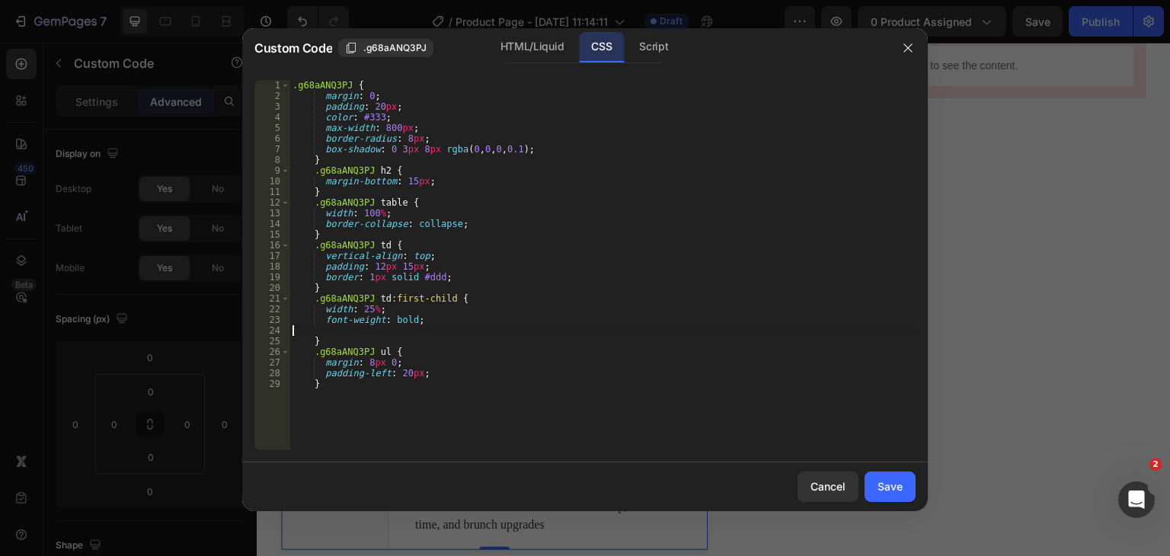
type textarea "font-weight: bold;"
click at [897, 485] on div "Save" at bounding box center [890, 486] width 25 height 16
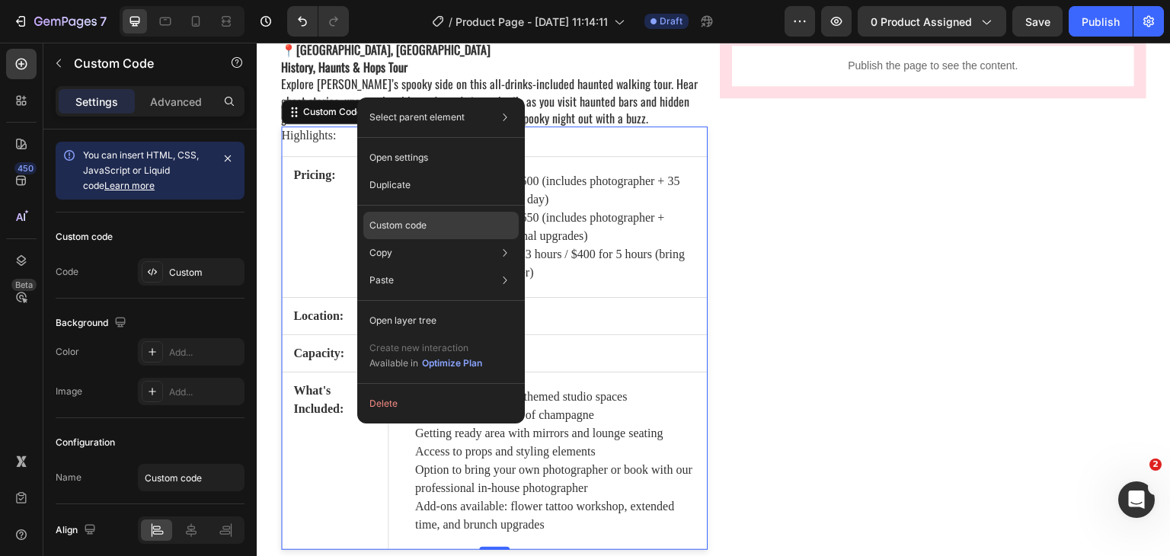
click at [394, 224] on p "Custom code" at bounding box center [398, 226] width 57 height 14
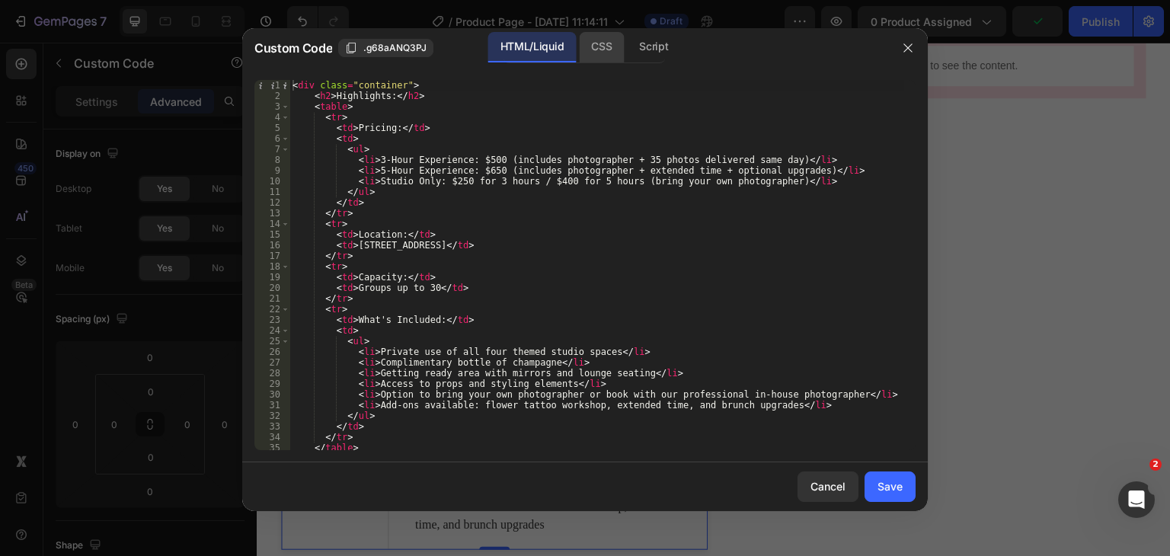
click at [627, 50] on div "CSS" at bounding box center [653, 47] width 53 height 30
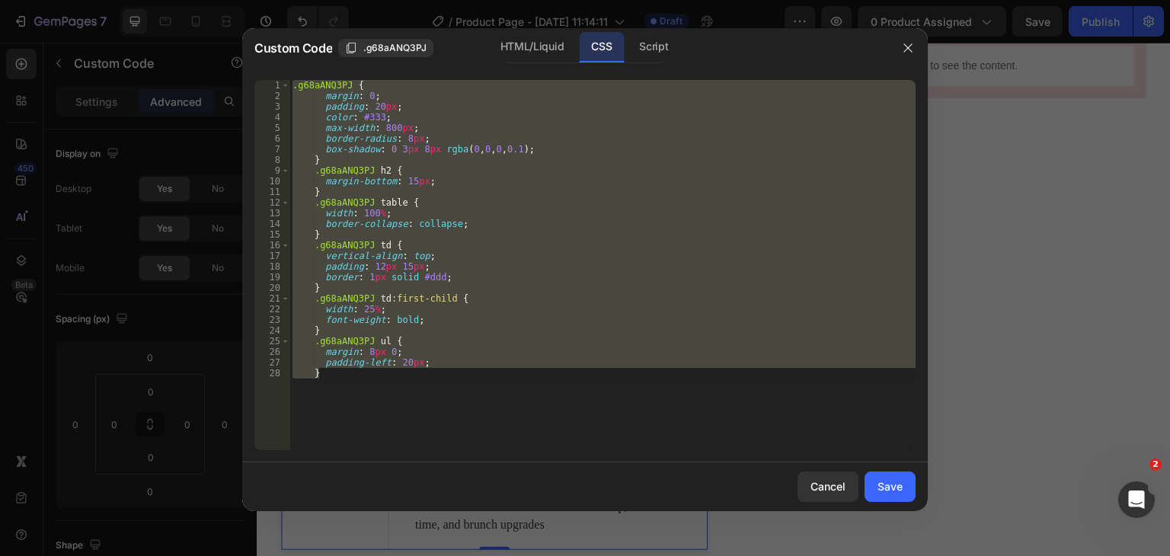
click at [443, 178] on div ".g68aANQ3PJ { margin : 0 ; padding : 20 px ; color : #333 ; max-width : 800 px …" at bounding box center [603, 265] width 626 height 370
type textarea "margin-bottom: 15px;"
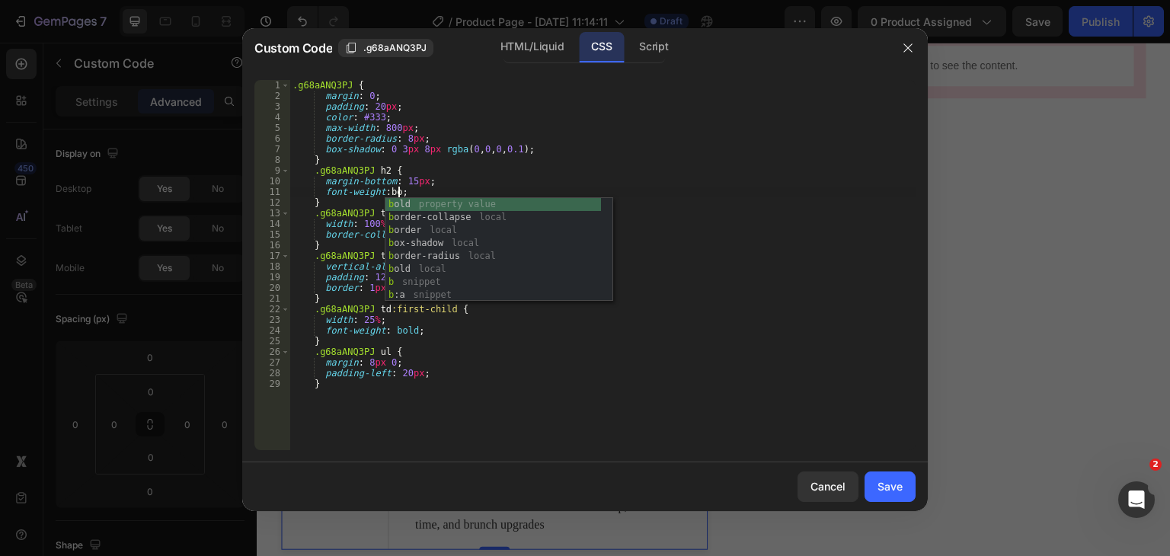
scroll to position [0, 8]
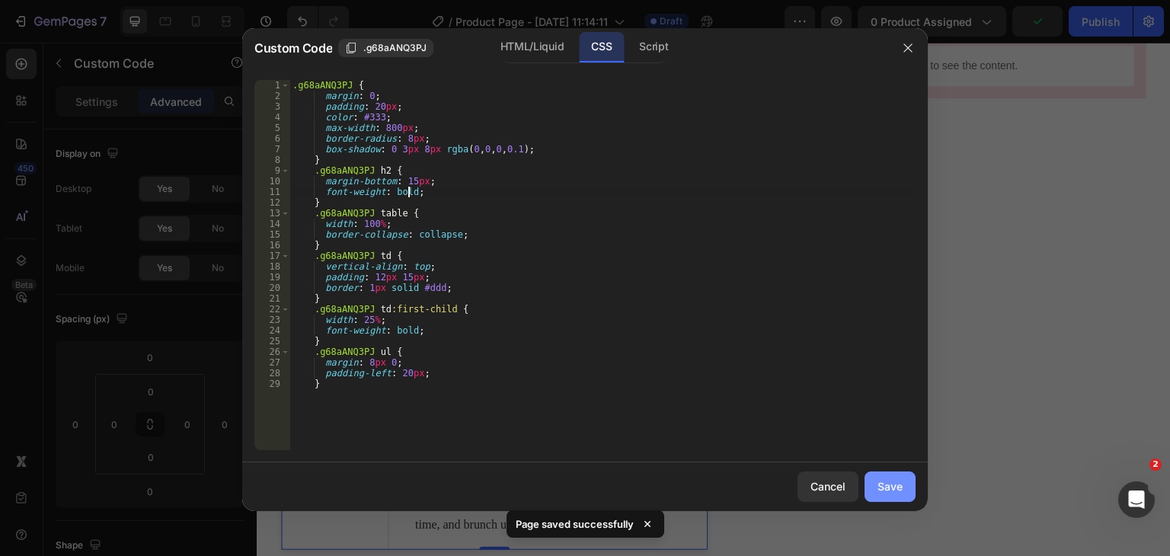
type textarea "font-weight: bold;"
click at [880, 488] on div "Save" at bounding box center [890, 486] width 25 height 16
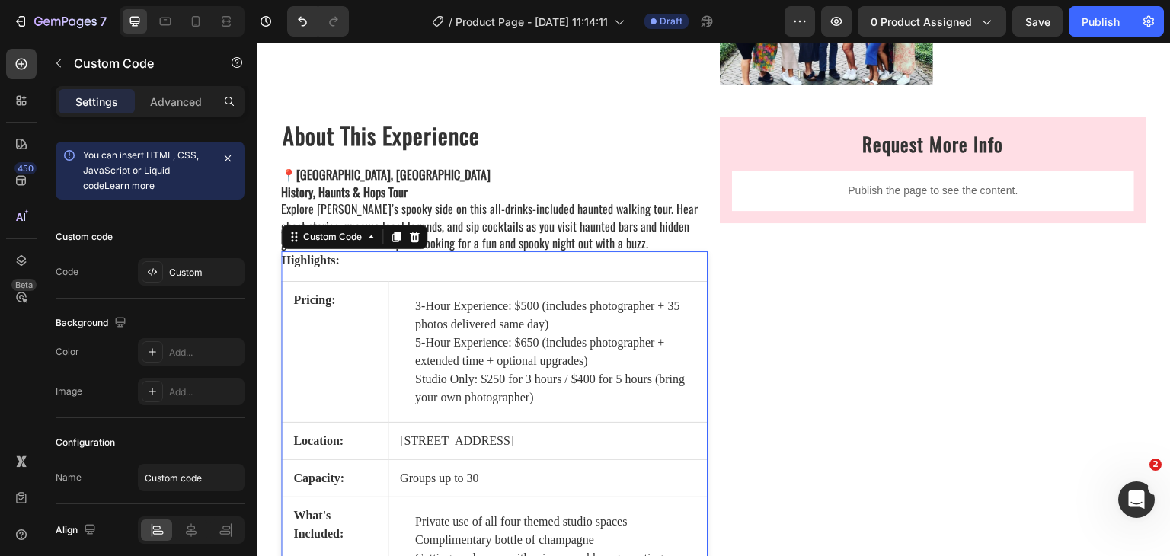
scroll to position [1746, 0]
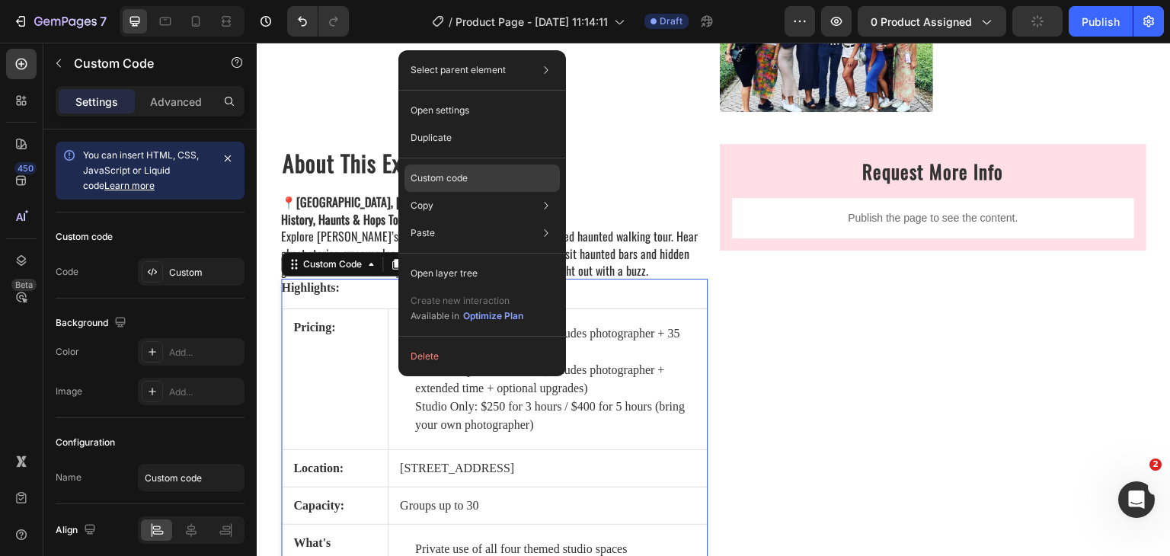
click at [440, 184] on p "Custom code" at bounding box center [439, 178] width 57 height 14
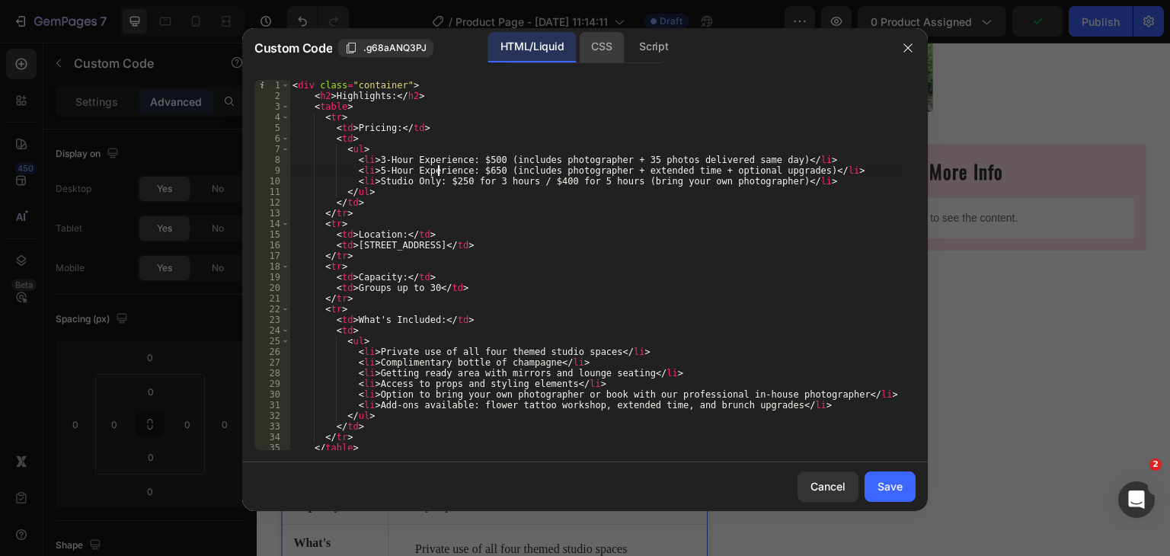
click at [627, 50] on div "CSS" at bounding box center [653, 47] width 53 height 30
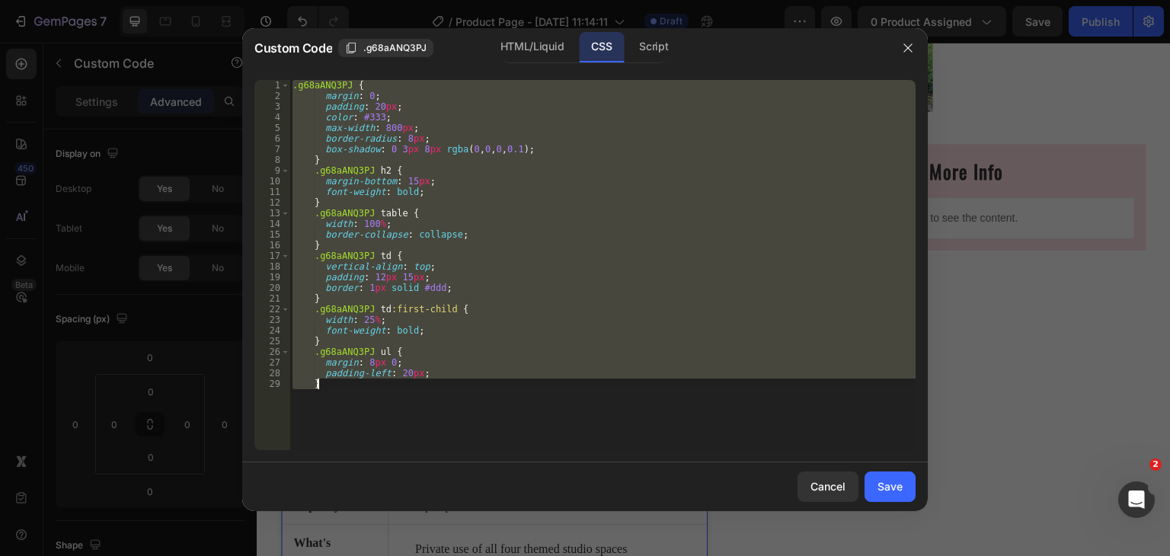
click at [313, 142] on div ".g68aANQ3PJ { margin : 0 ; padding : 20 px ; color : #333 ; max-width : 800 px …" at bounding box center [603, 265] width 626 height 370
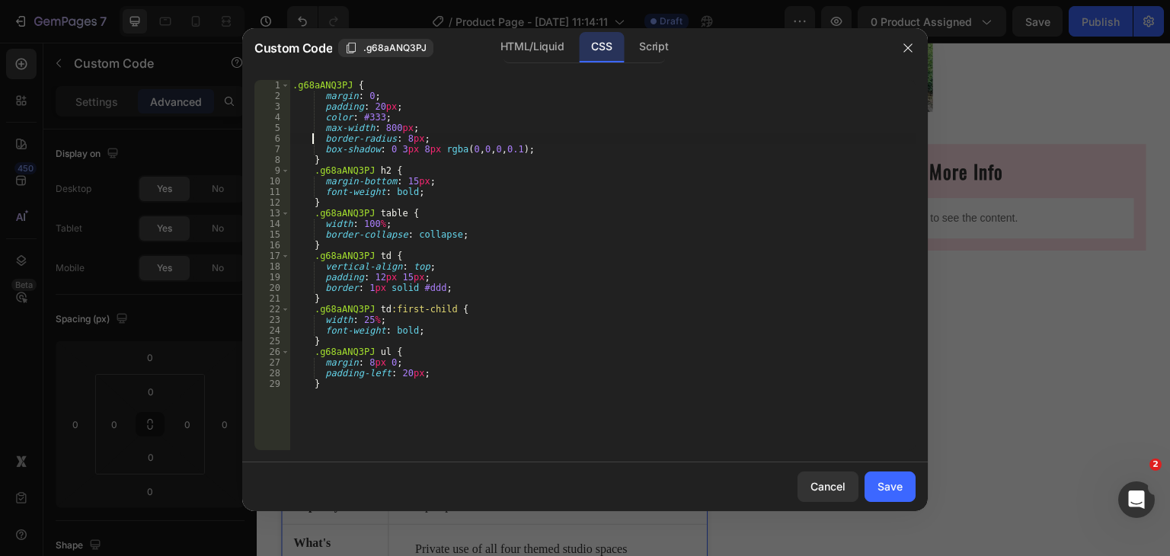
click at [459, 233] on div ".g68aANQ3PJ { margin : 0 ; padding : 20 px ; color : #333 ; max-width : 800 px …" at bounding box center [603, 276] width 626 height 392
type textarea "border-collapse: collapse;"
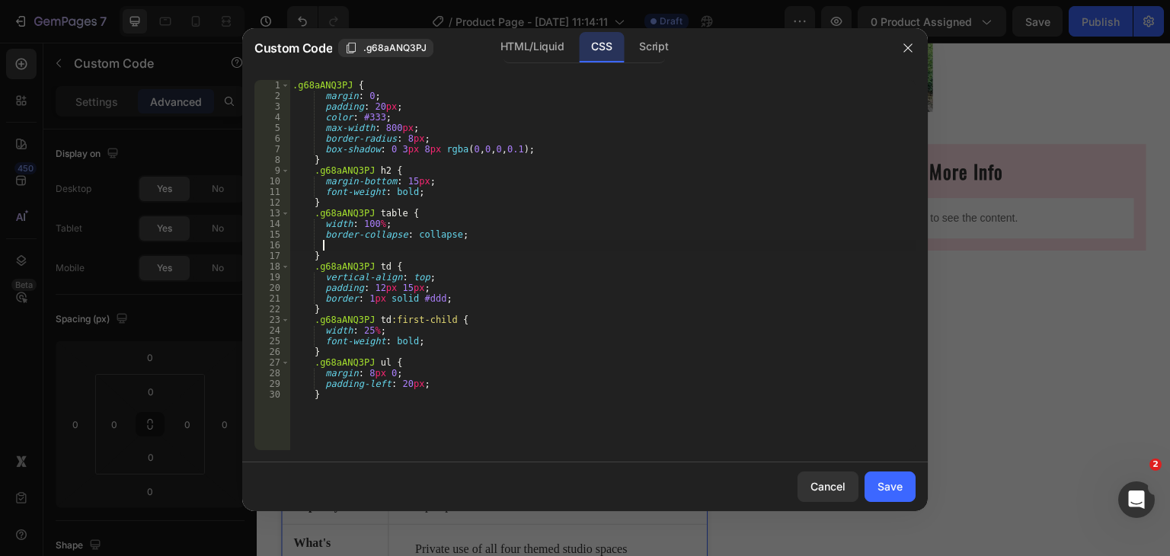
scroll to position [0, 1]
paste textarea "border"
paste textarea "#e36b8a"
type textarea "border:1px solid #e36b8a;"
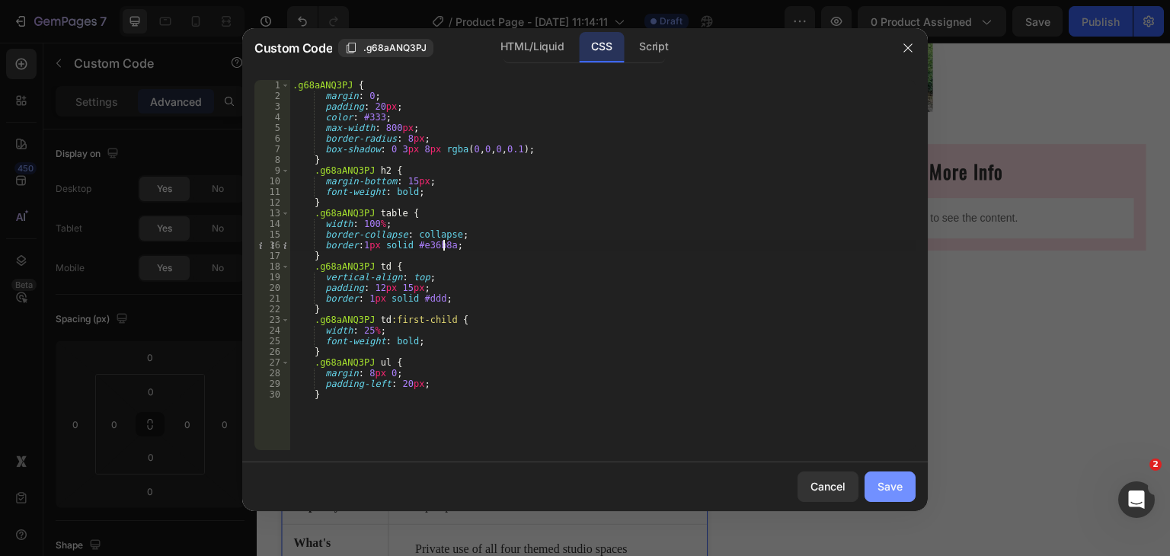
click at [888, 488] on div "Save" at bounding box center [890, 486] width 25 height 16
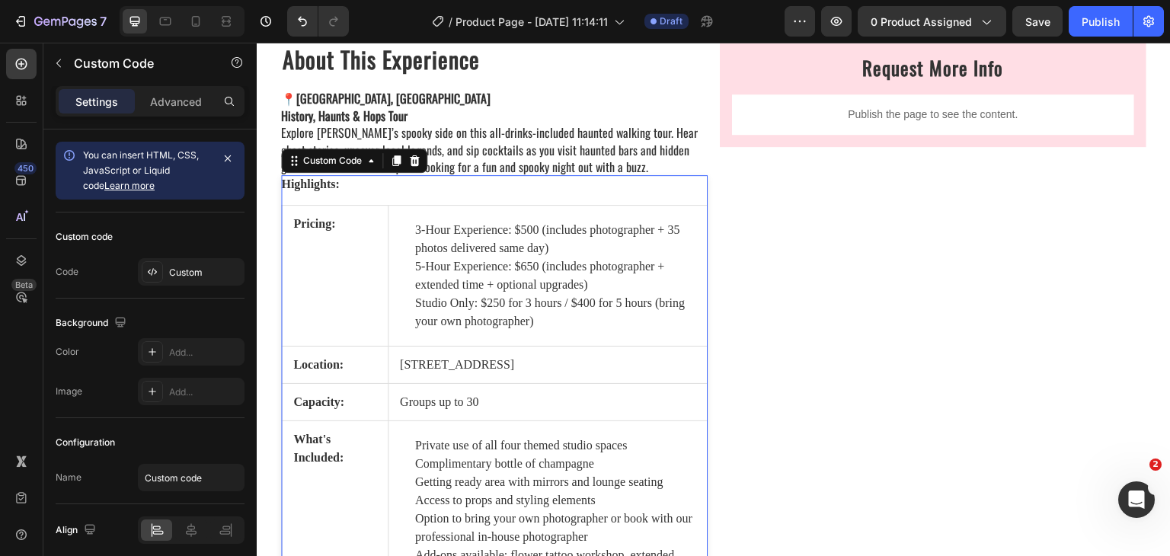
scroll to position [1822, 0]
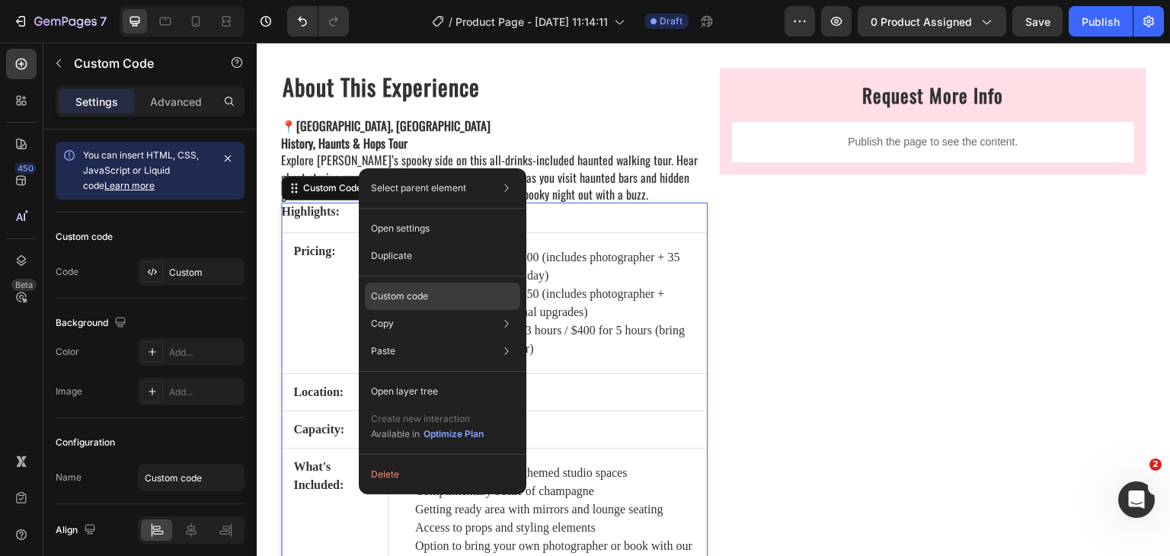
click at [409, 299] on p "Custom code" at bounding box center [399, 297] width 57 height 14
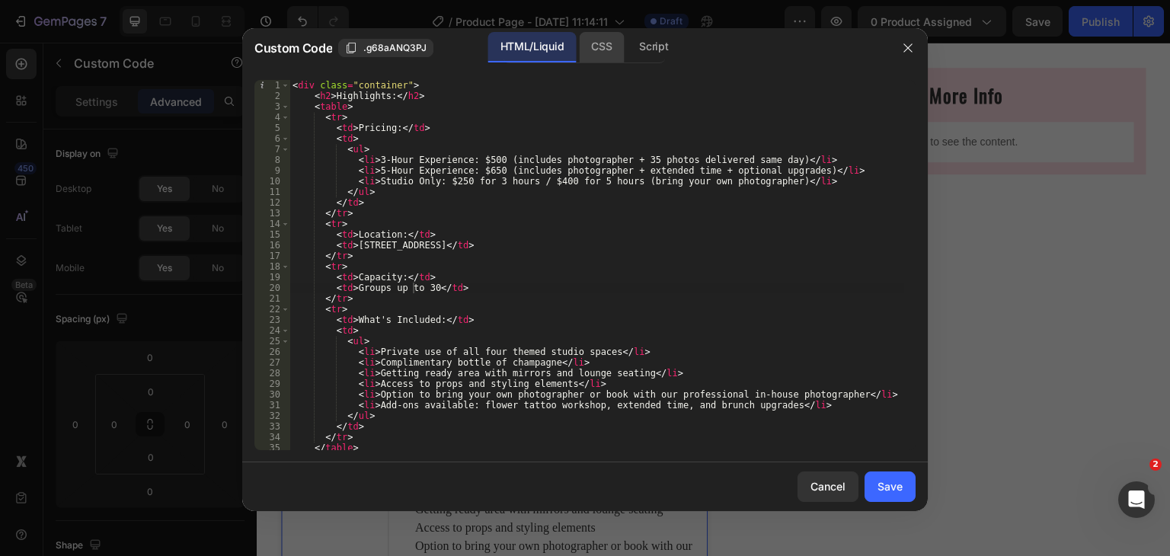
click at [627, 56] on div "CSS" at bounding box center [653, 47] width 53 height 30
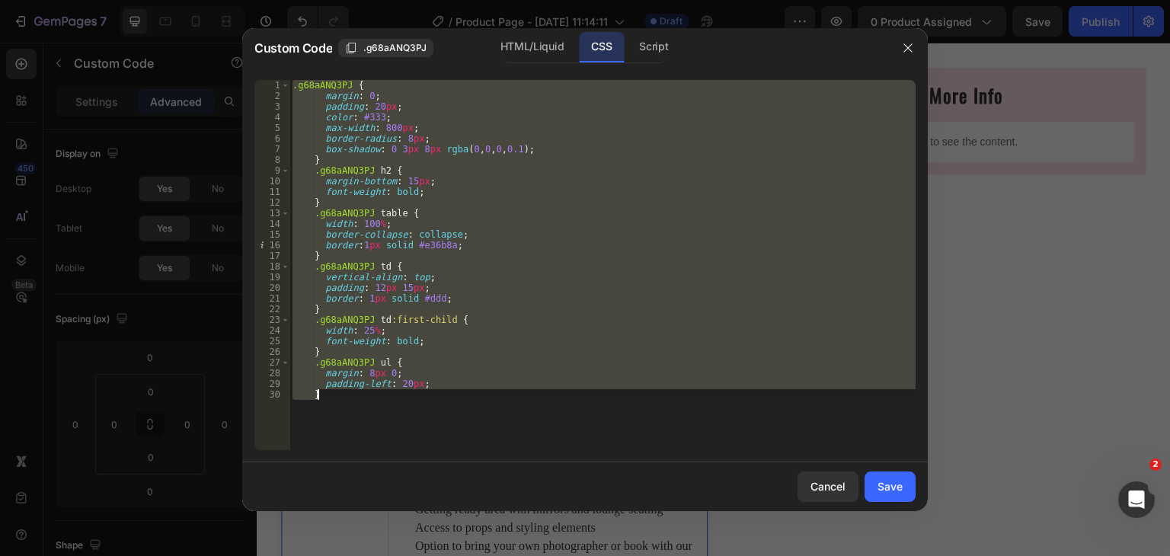
click at [357, 153] on div ".g68aANQ3PJ { margin : 0 ; padding : 20 px ; color : #333 ; max-width : 800 px …" at bounding box center [603, 265] width 626 height 370
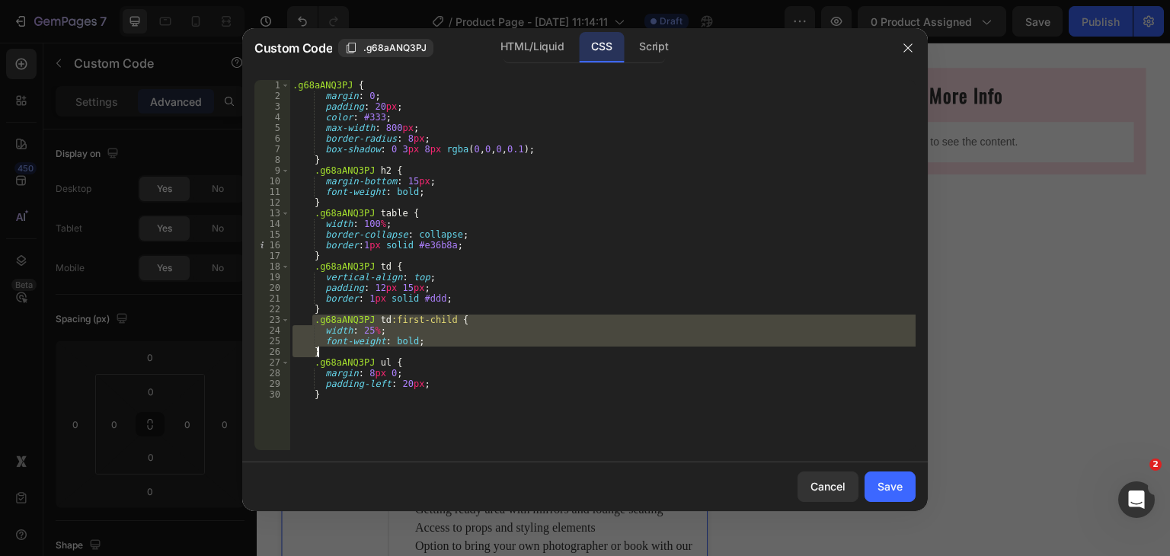
drag, startPoint x: 312, startPoint y: 321, endPoint x: 325, endPoint y: 348, distance: 30.3
click at [325, 348] on div ".g68aANQ3PJ { margin : 0 ; padding : 20 px ; color : #333 ; max-width : 800 px …" at bounding box center [603, 276] width 626 height 392
click at [329, 344] on div ".g68aANQ3PJ { margin : 0 ; padding : 20 px ; color : #333 ; max-width : 800 px …" at bounding box center [603, 265] width 626 height 370
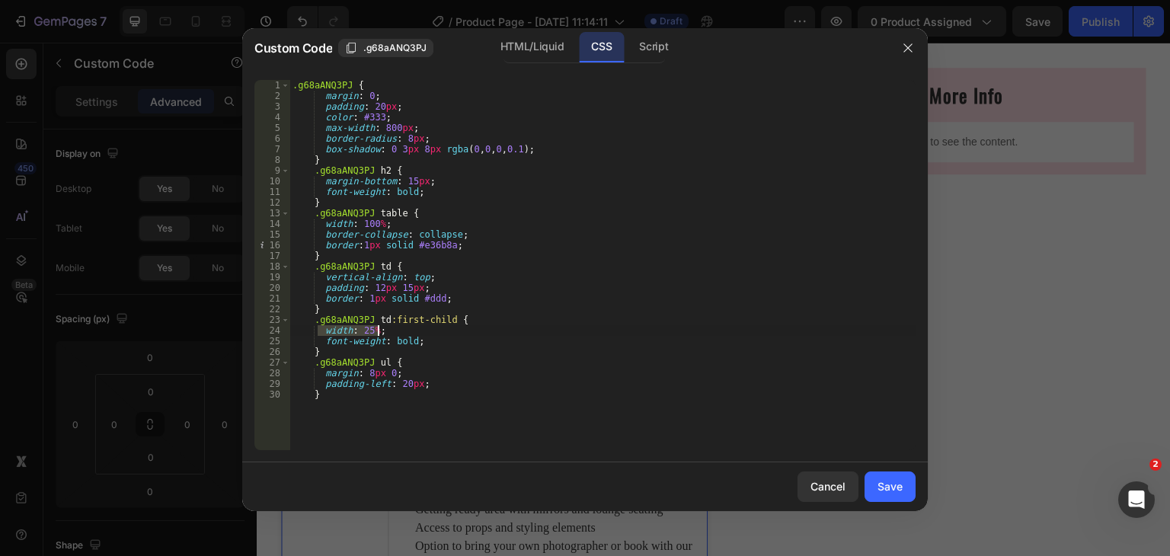
drag, startPoint x: 318, startPoint y: 328, endPoint x: 386, endPoint y: 325, distance: 67.8
click at [396, 327] on div ".g68aANQ3PJ { margin : 0 ; padding : 20 px ; color : #333 ; max-width : 800 px …" at bounding box center [603, 276] width 626 height 392
type textarea "width: 25%;"
type textarea ".g68aANQ3PJ td:first-child {"
click at [876, 484] on button "Save" at bounding box center [890, 487] width 51 height 30
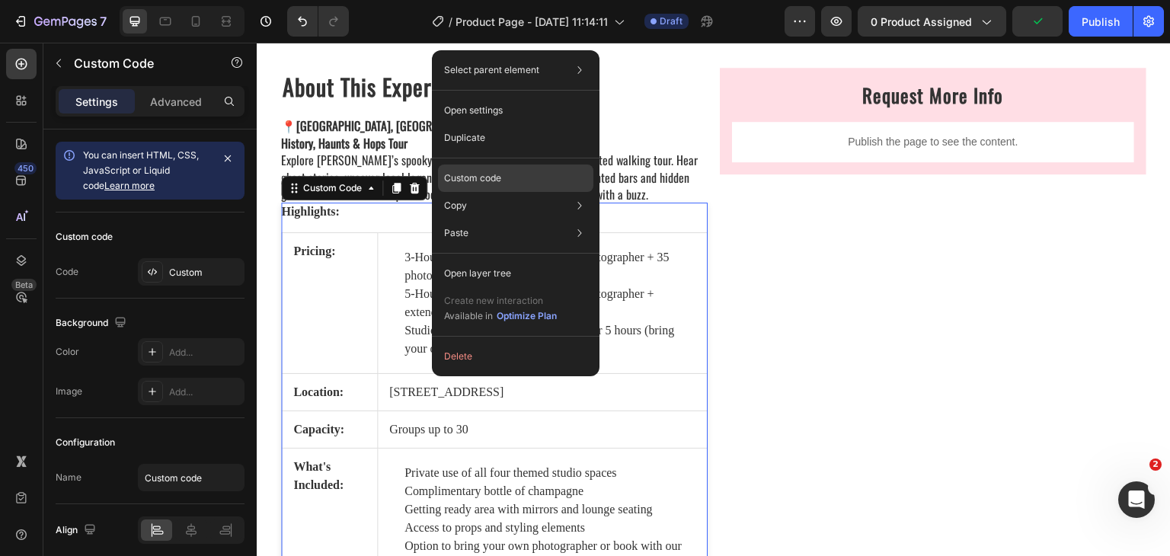
click at [480, 178] on p "Custom code" at bounding box center [472, 178] width 57 height 14
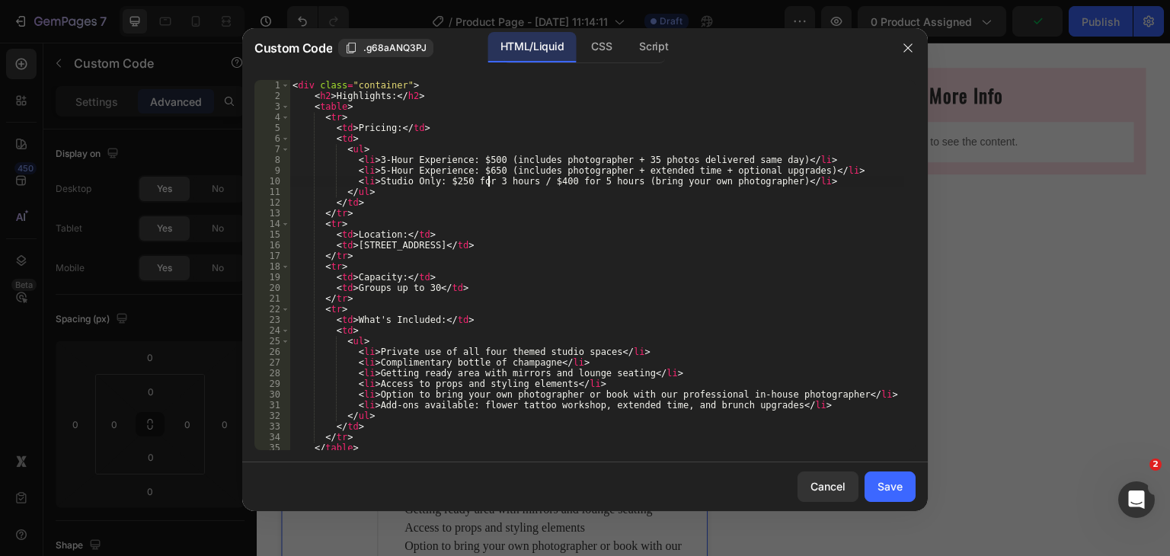
click at [491, 180] on div "< div class = "container" > < h2 > Highlights: </ h2 > < table > < tr > < td > …" at bounding box center [597, 276] width 615 height 392
click at [643, 43] on div "Script" at bounding box center [653, 47] width 53 height 30
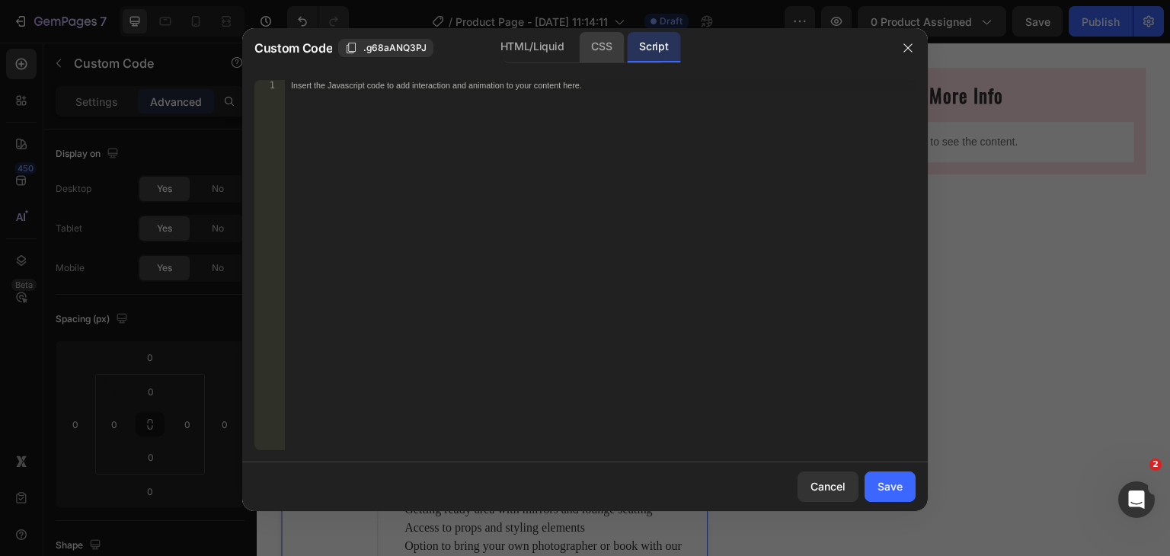
click at [599, 50] on div "CSS" at bounding box center [601, 47] width 45 height 30
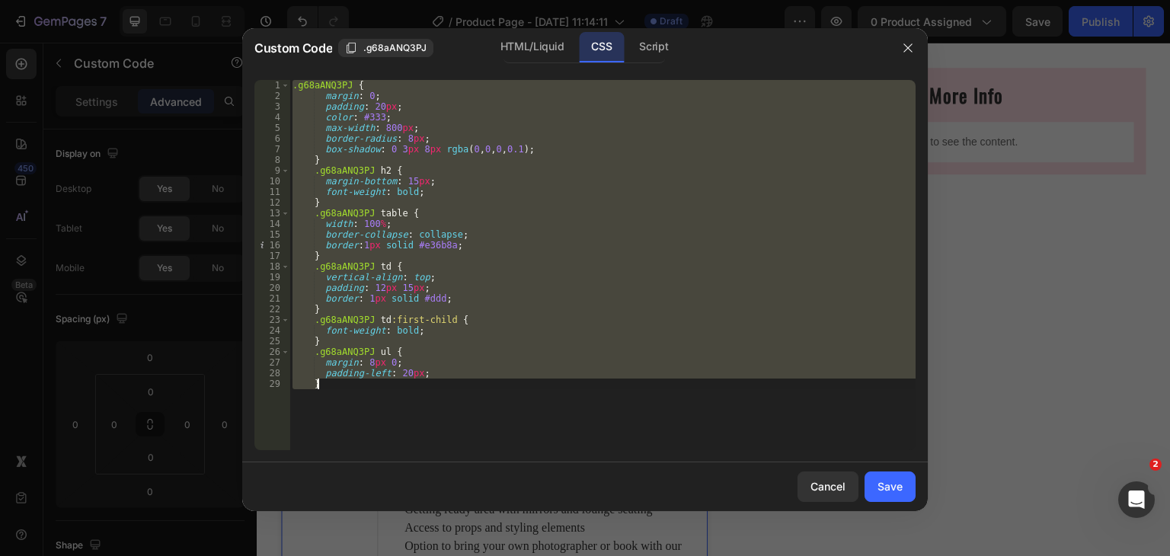
click at [425, 366] on div ".g68aANQ3PJ { margin : 0 ; padding : 20 px ; color : #333 ; max-width : 800 px …" at bounding box center [603, 265] width 626 height 370
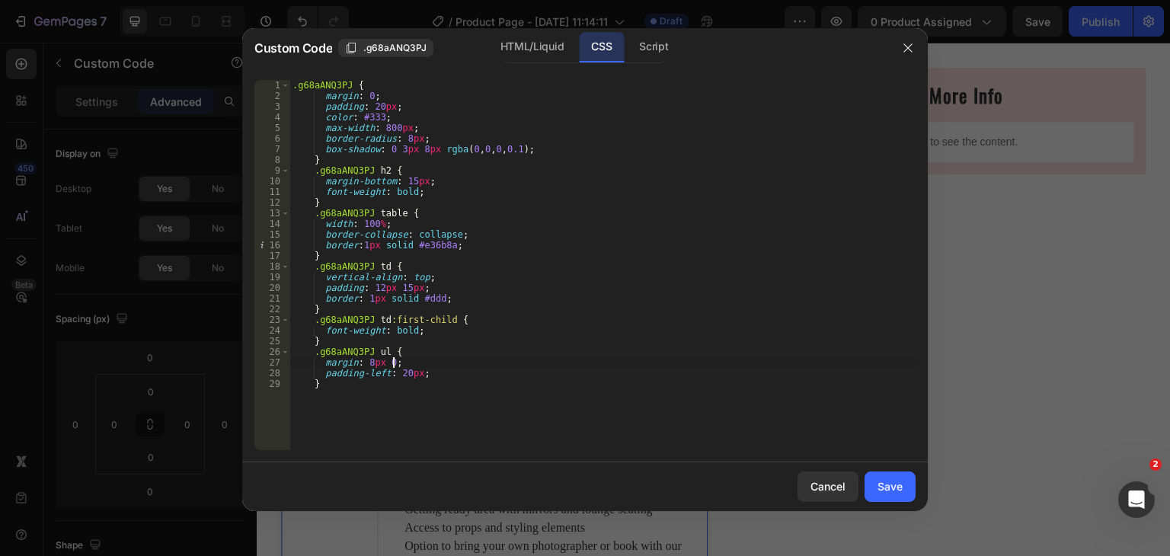
click at [436, 371] on div ".g68aANQ3PJ { margin : 0 ; padding : 20 px ; color : #333 ; max-width : 800 px …" at bounding box center [603, 276] width 626 height 392
type textarea "padding-left: 20px;"
type textarea "b"
paste textarea "list-style-type: "- ";"
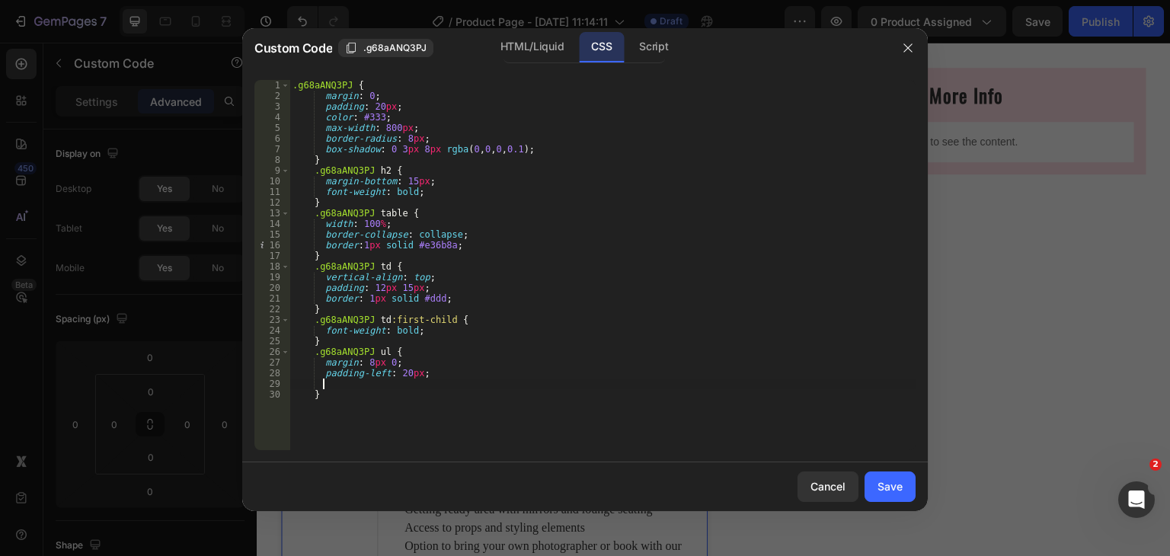
type textarea "list-style-type: "- ";"
click at [891, 474] on button "Save" at bounding box center [890, 487] width 51 height 30
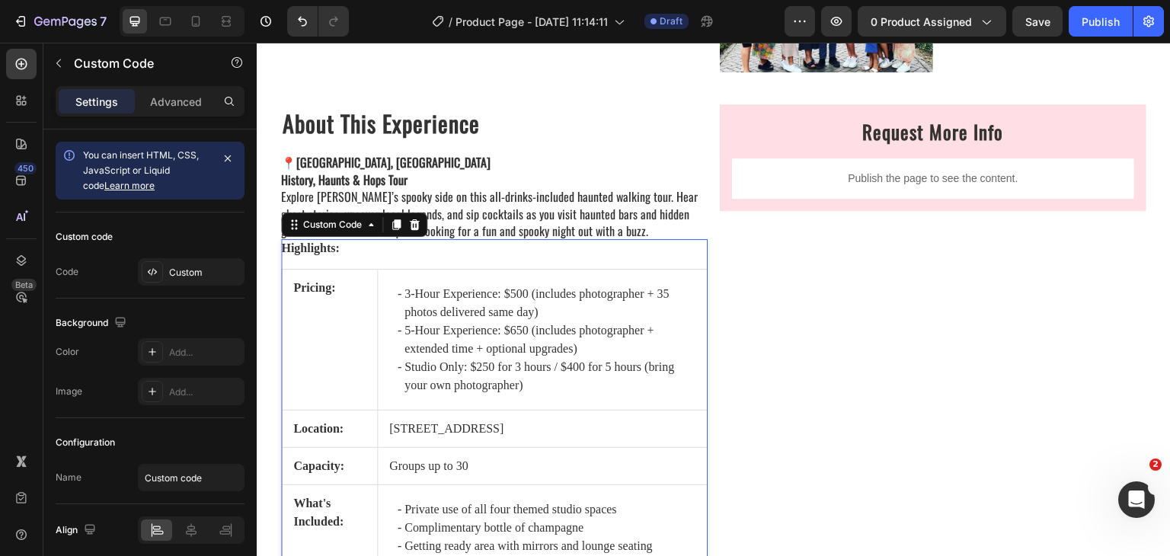
scroll to position [1822, 0]
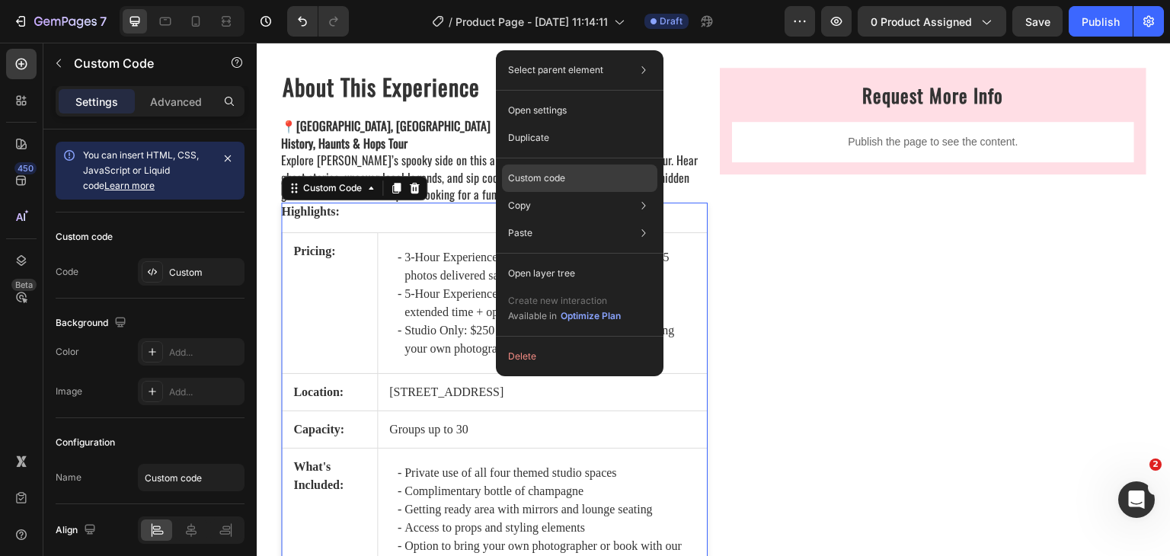
click at [535, 181] on p "Custom code" at bounding box center [536, 178] width 57 height 14
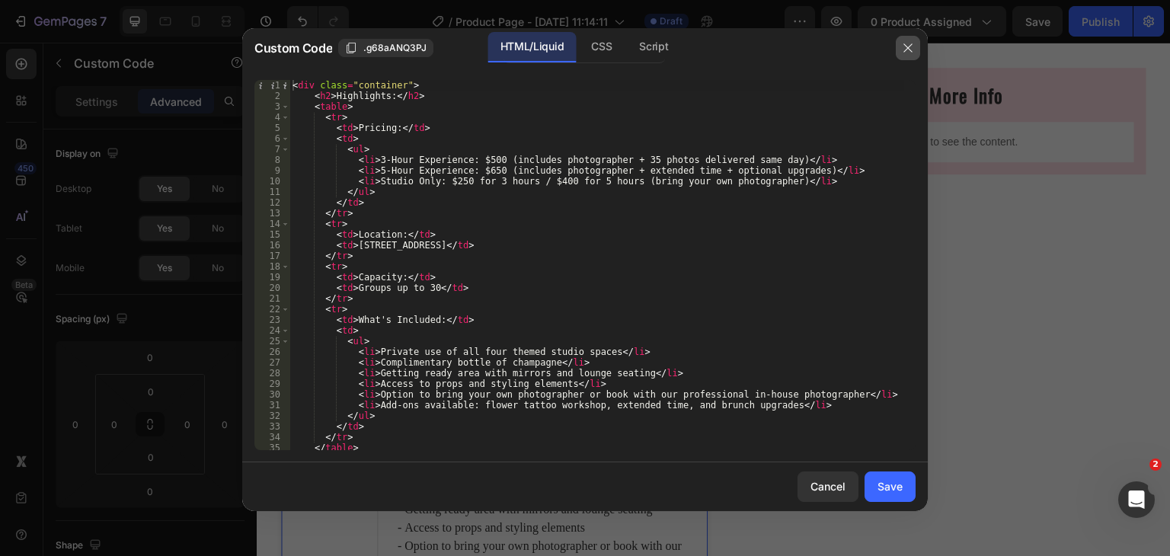
click at [907, 46] on icon "button" at bounding box center [908, 47] width 8 height 8
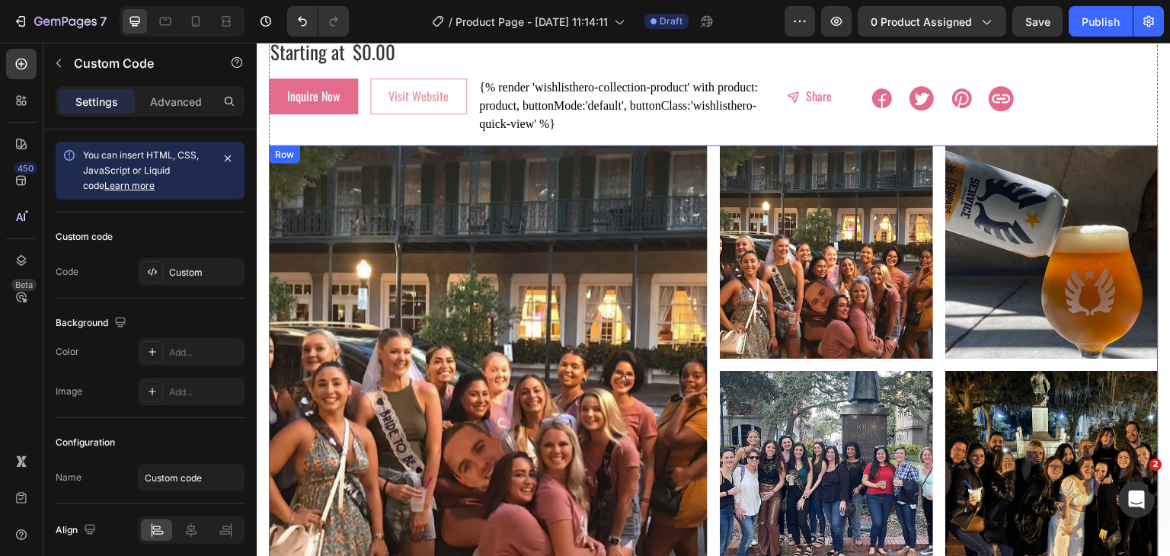
scroll to position [0, 0]
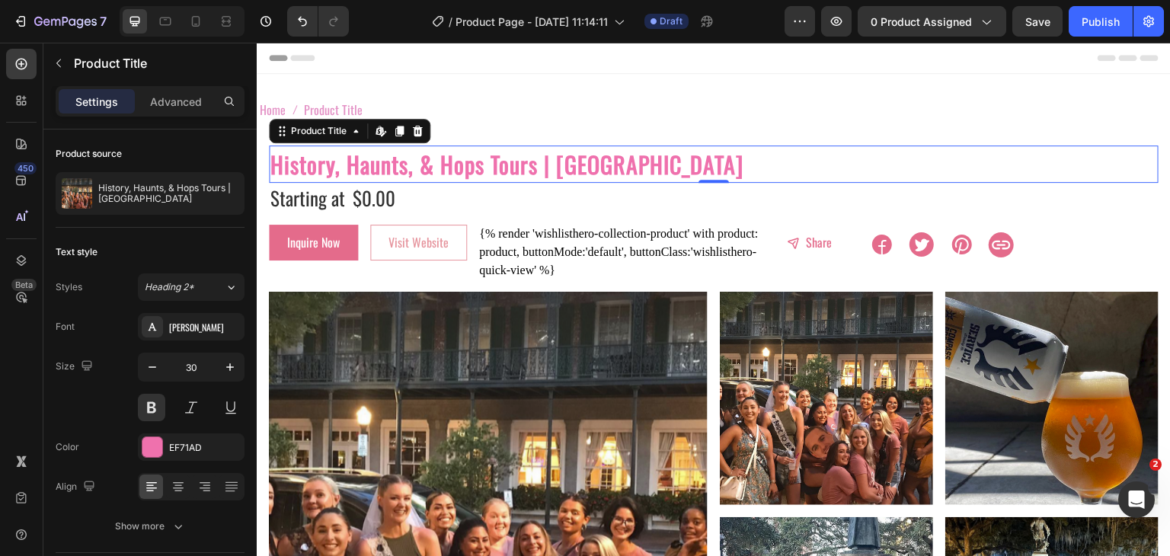
click at [654, 163] on h2 "History, Haunts, & Hops Tours | [GEOGRAPHIC_DATA]" at bounding box center [714, 164] width 890 height 37
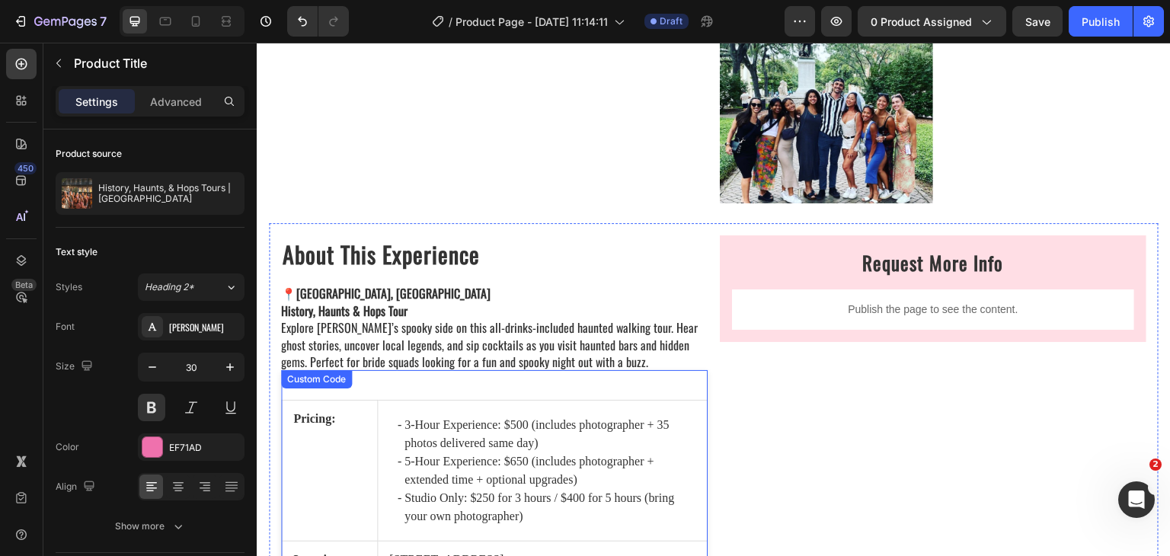
scroll to position [1752, 0]
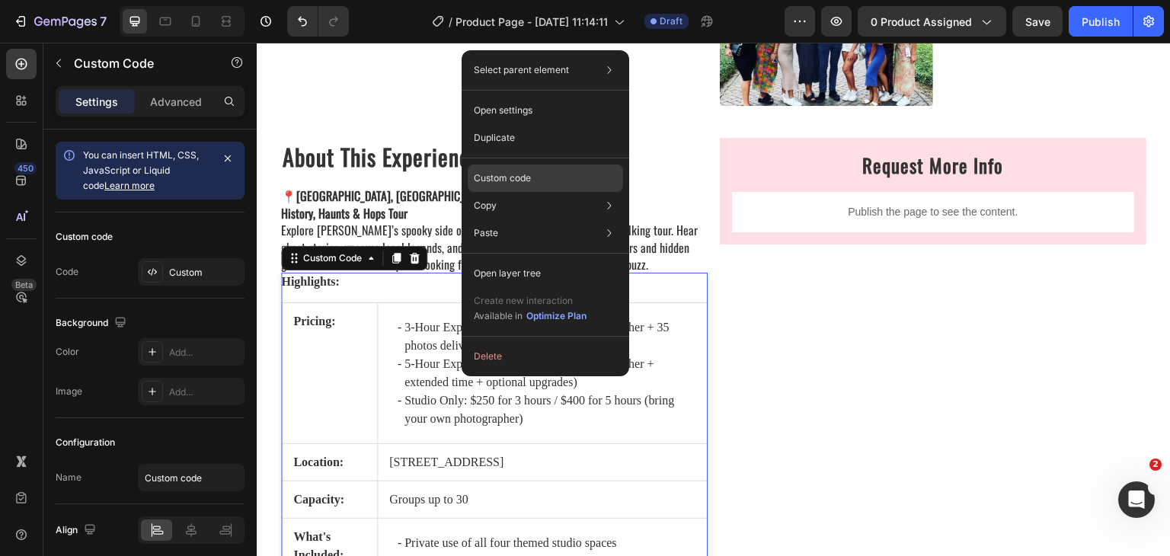
click at [512, 184] on p "Custom code" at bounding box center [502, 178] width 57 height 14
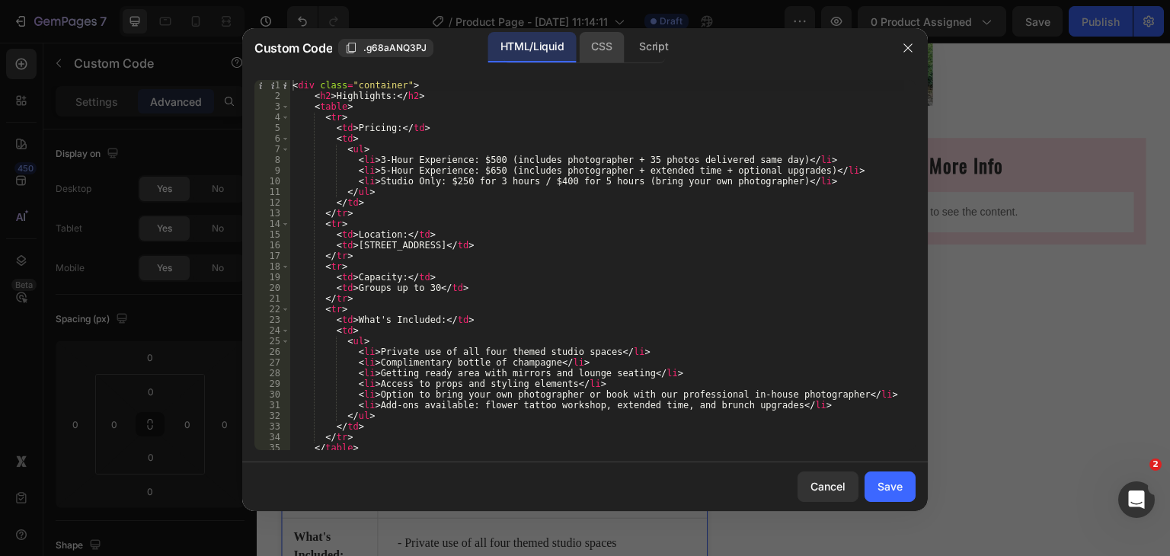
click at [627, 46] on div "CSS" at bounding box center [653, 47] width 53 height 30
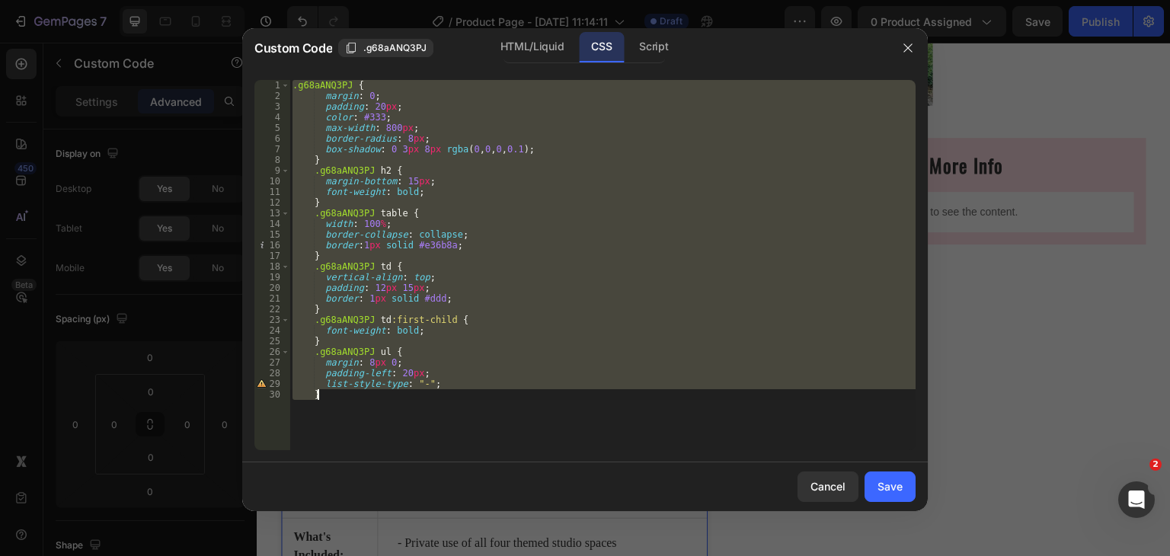
click at [414, 194] on div ".g68aANQ3PJ { margin : 0 ; padding : 20 px ; color : #333 ; max-width : 800 px …" at bounding box center [603, 265] width 626 height 370
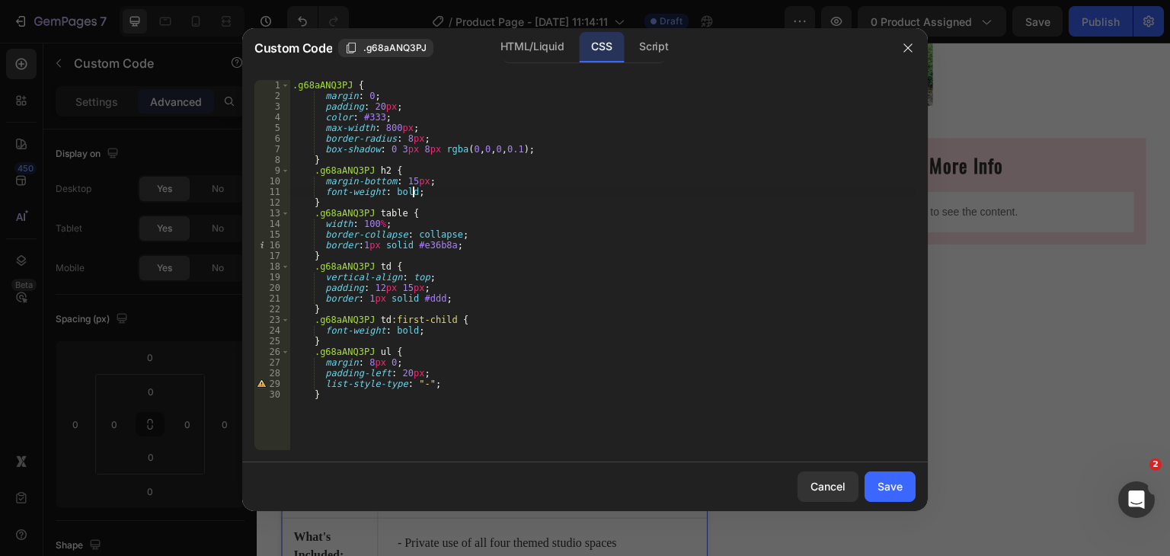
click at [414, 194] on div ".g68aANQ3PJ { margin : 0 ; padding : 20 px ; color : #333 ; max-width : 800 px …" at bounding box center [603, 276] width 626 height 392
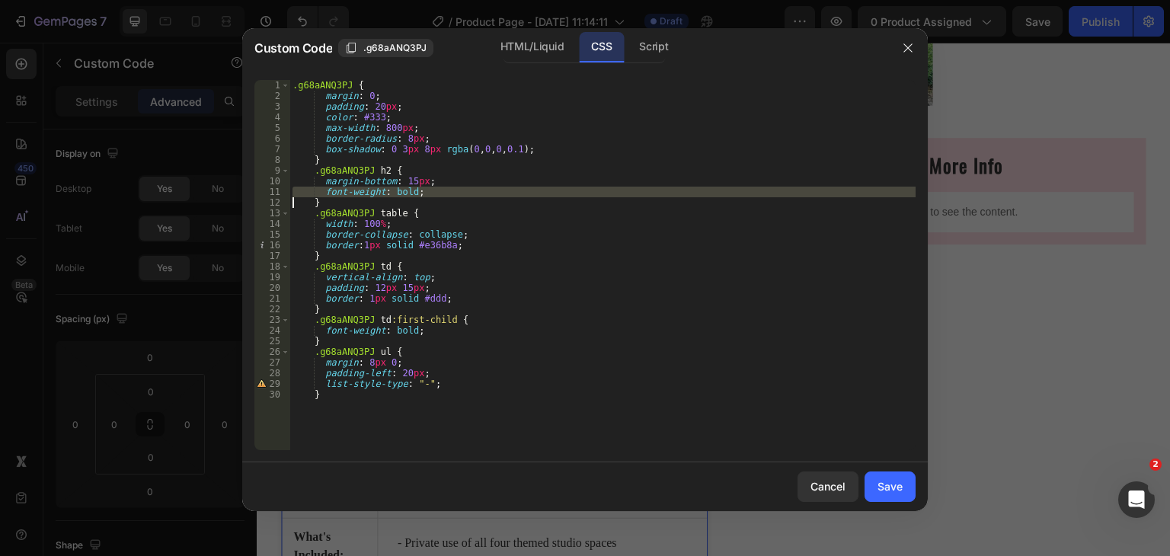
type textarea "}"
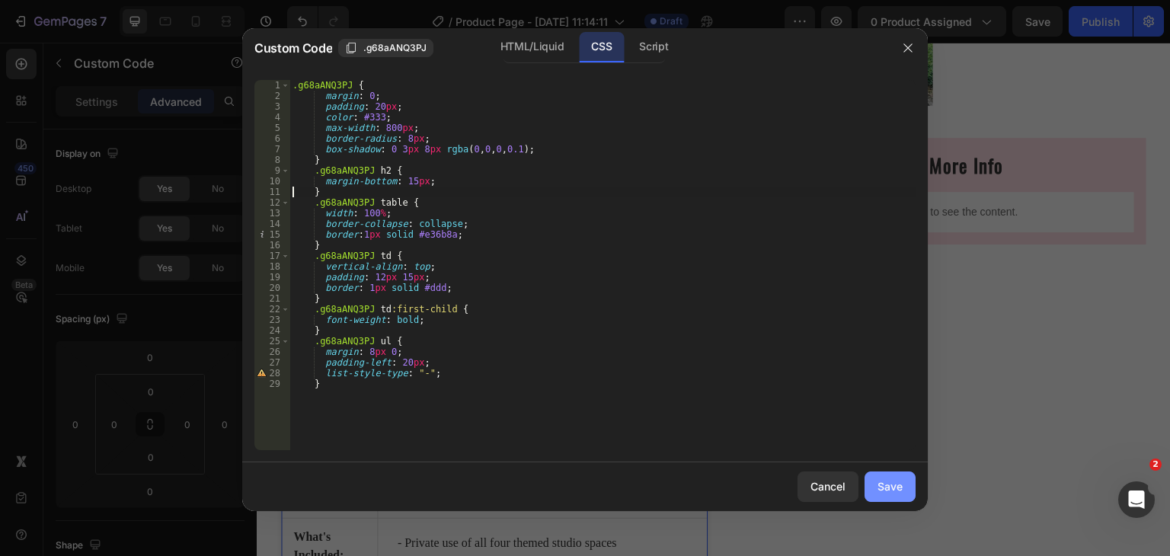
click at [887, 485] on div "Save" at bounding box center [890, 486] width 25 height 16
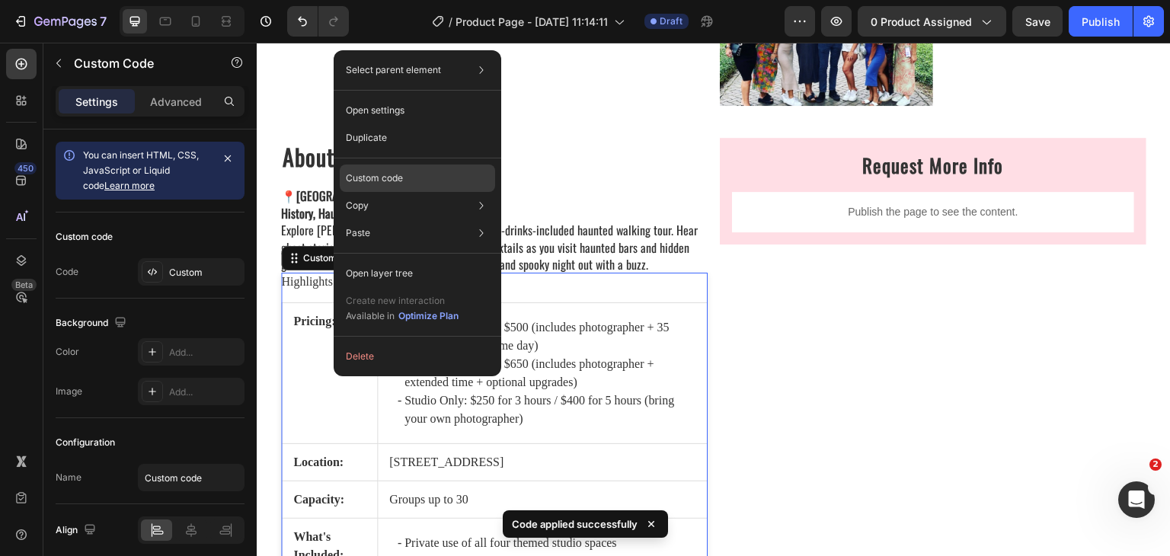
click at [403, 219] on div "Custom code" at bounding box center [417, 232] width 155 height 27
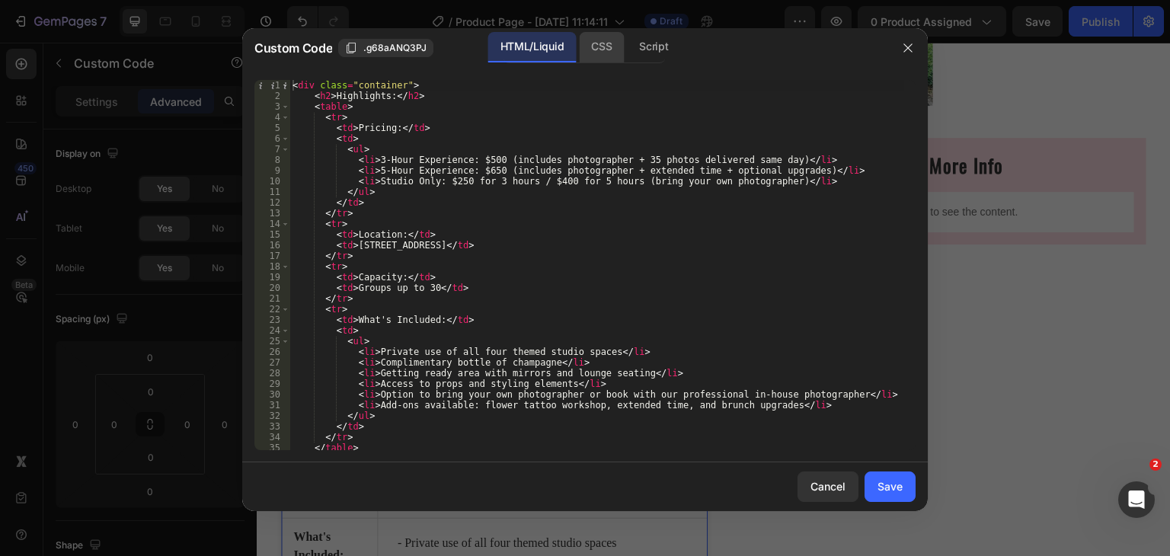
click at [627, 50] on div "CSS" at bounding box center [653, 47] width 53 height 30
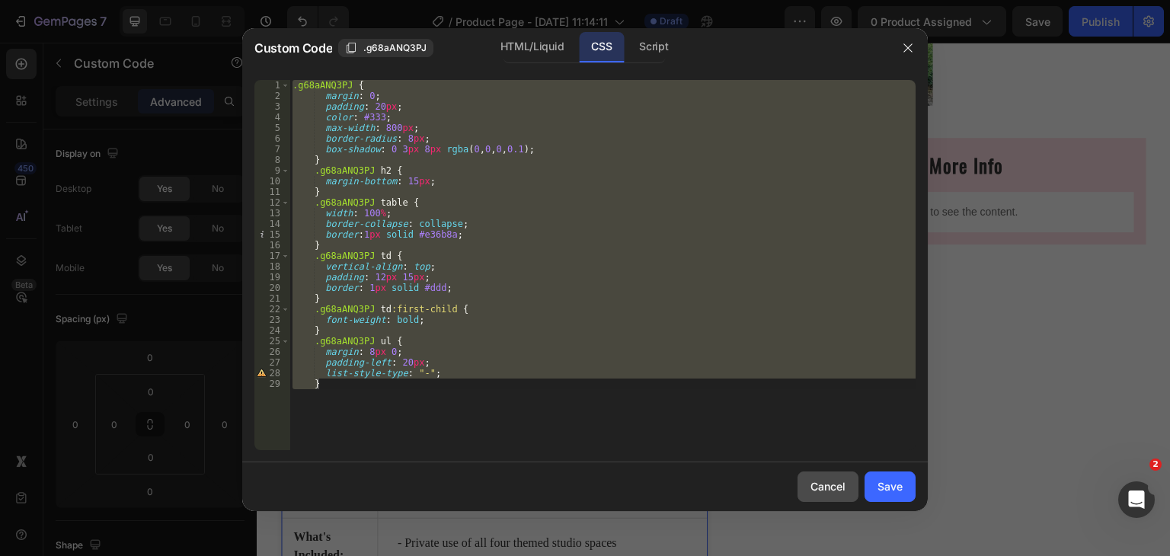
click at [810, 485] on button "Cancel" at bounding box center [828, 487] width 61 height 30
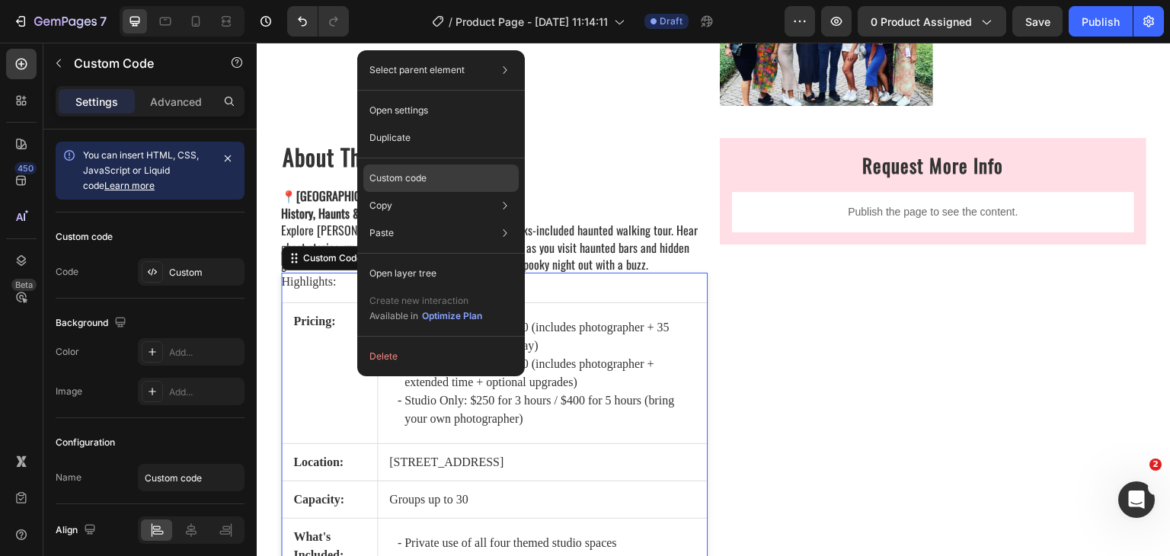
click at [417, 219] on div "Custom code" at bounding box center [440, 232] width 155 height 27
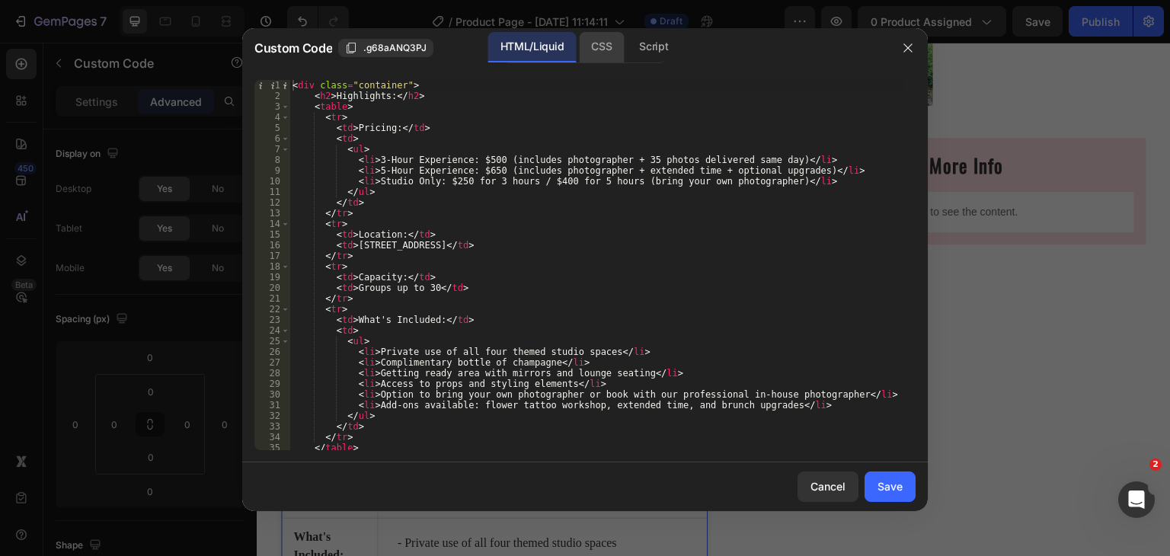
click at [627, 48] on div "CSS" at bounding box center [653, 47] width 53 height 30
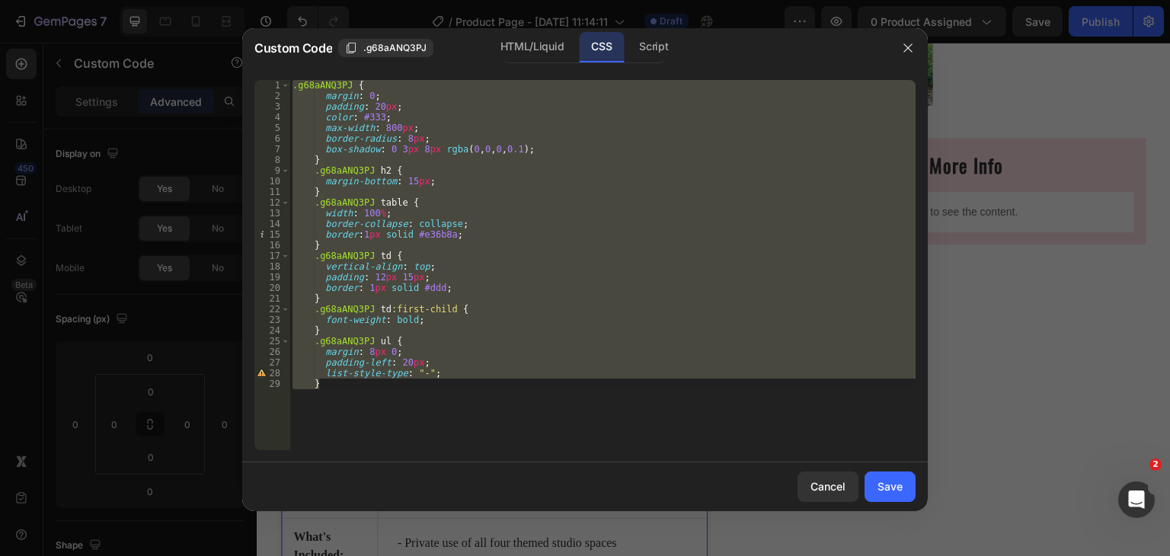
click at [533, 142] on div ".g68aANQ3PJ { margin : 0 ; padding : 20 px ; color : #333 ; max-width : 800 px …" at bounding box center [603, 265] width 626 height 370
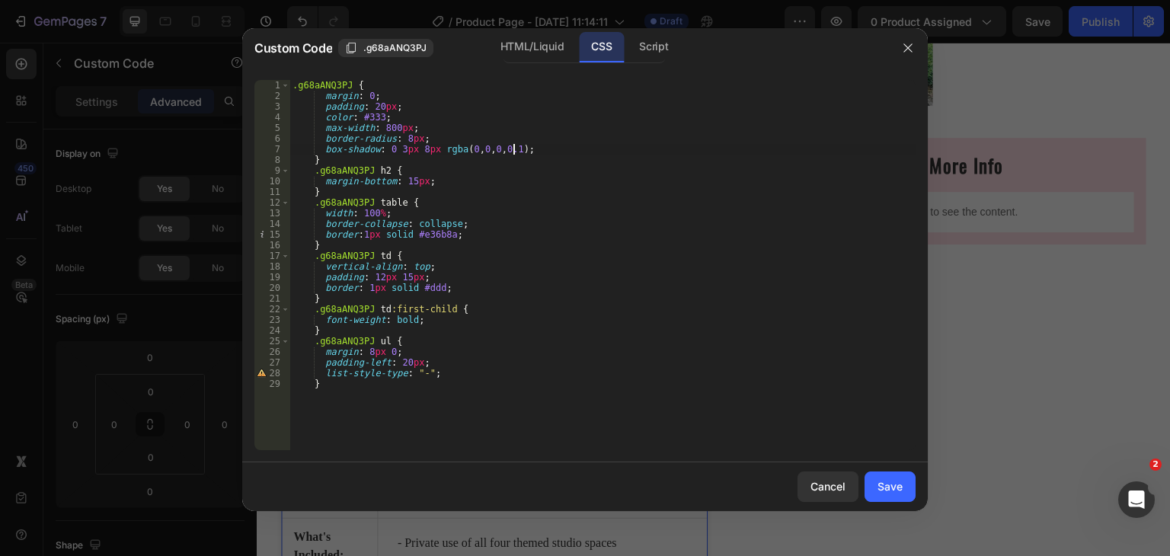
click at [530, 150] on div ".g68aANQ3PJ { margin : 0 ; padding : 20 px ; color : #333 ; max-width : 800 px …" at bounding box center [603, 276] width 626 height 392
type textarea "}"
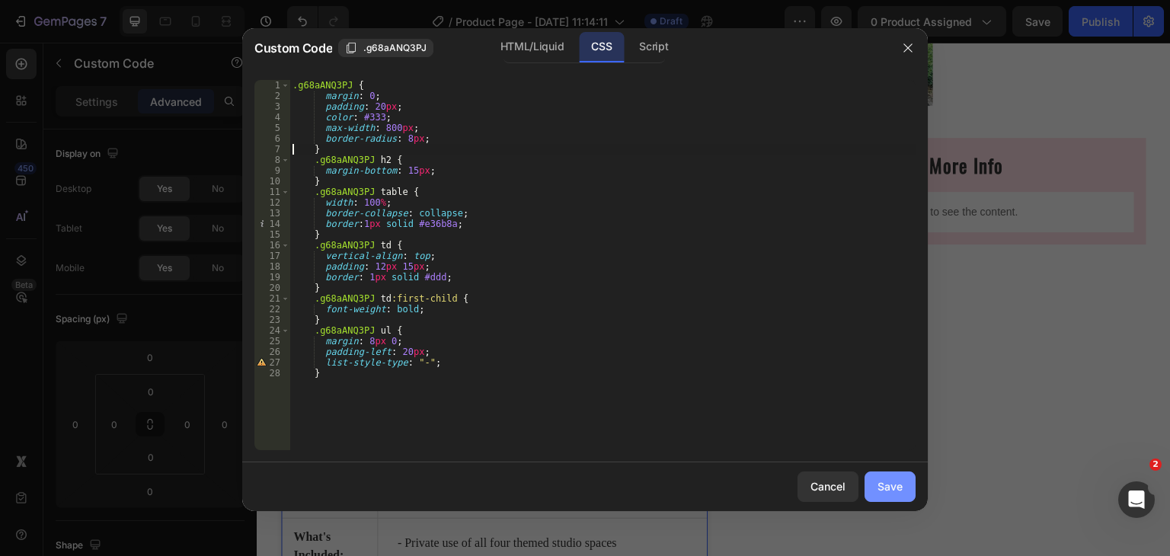
click at [892, 493] on div "Save" at bounding box center [890, 486] width 25 height 16
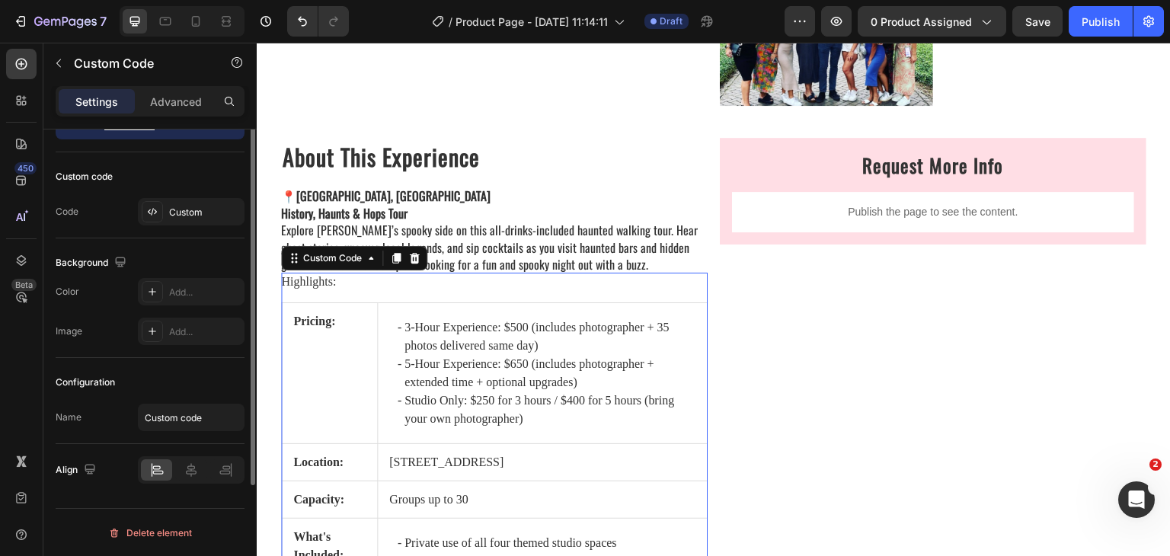
scroll to position [0, 0]
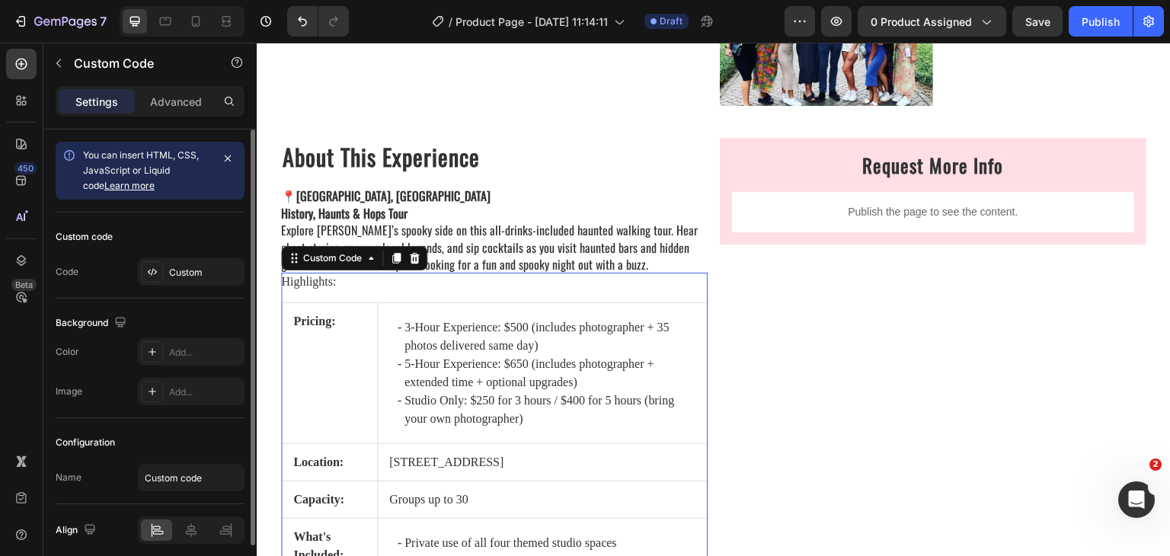
drag, startPoint x: 174, startPoint y: 126, endPoint x: 174, endPoint y: 118, distance: 8.4
click at [174, 123] on div "Settings Advanced" at bounding box center [149, 107] width 213 height 43
click at [174, 104] on p "Advanced" at bounding box center [176, 102] width 52 height 16
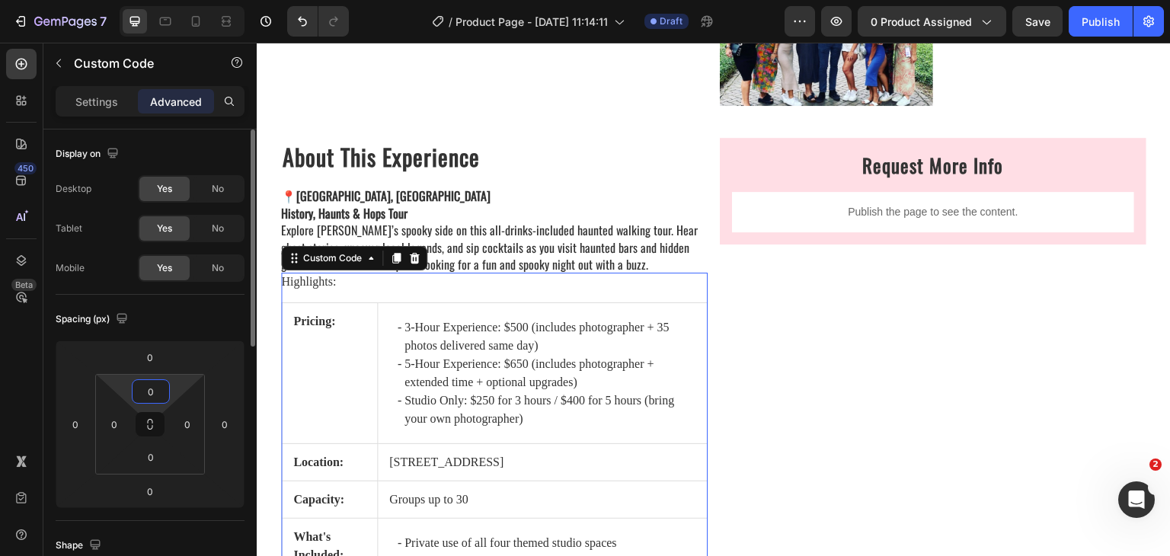
click at [160, 398] on input "0" at bounding box center [151, 391] width 30 height 23
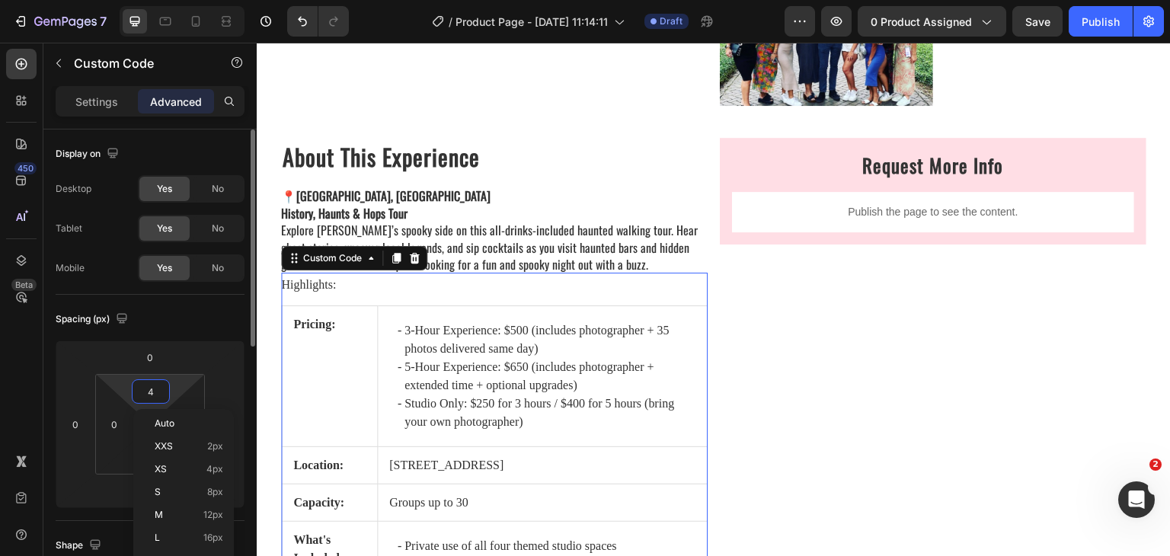
type input "5"
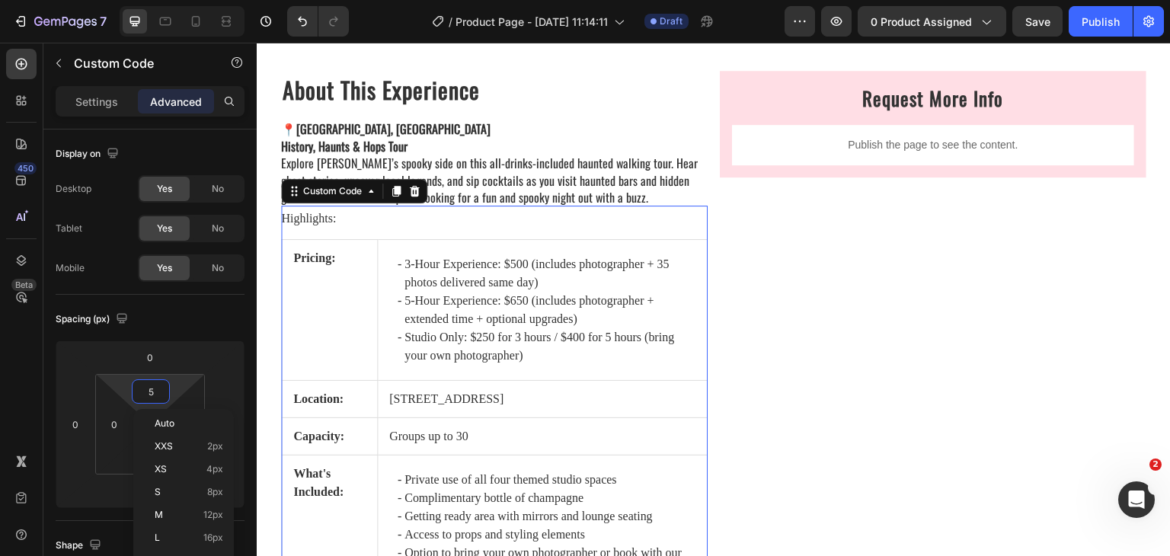
scroll to position [1829, 0]
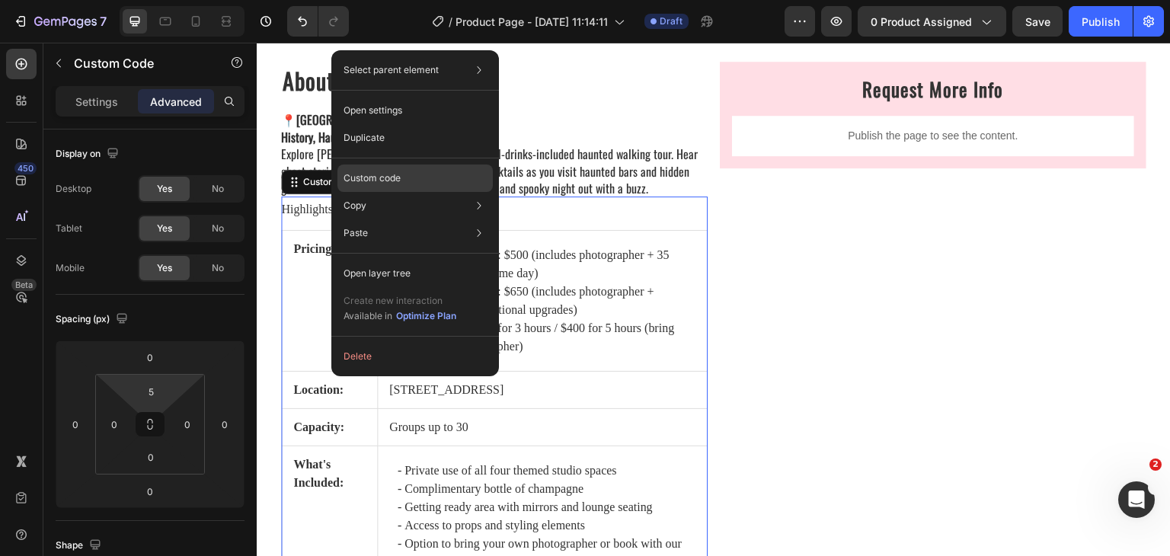
click at [386, 174] on p "Custom code" at bounding box center [372, 178] width 57 height 14
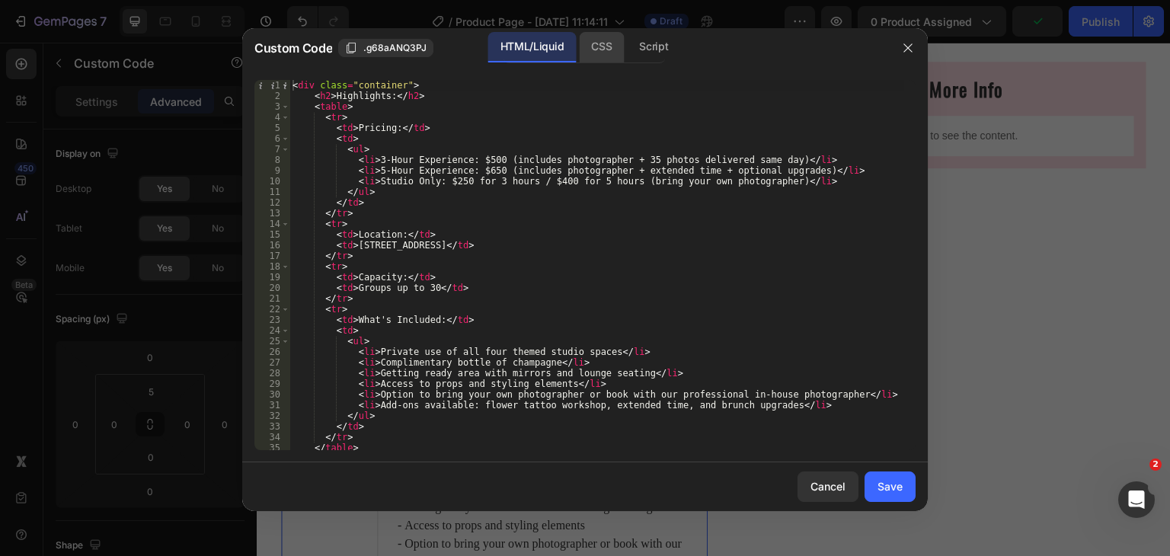
click at [627, 43] on div "CSS" at bounding box center [653, 47] width 53 height 30
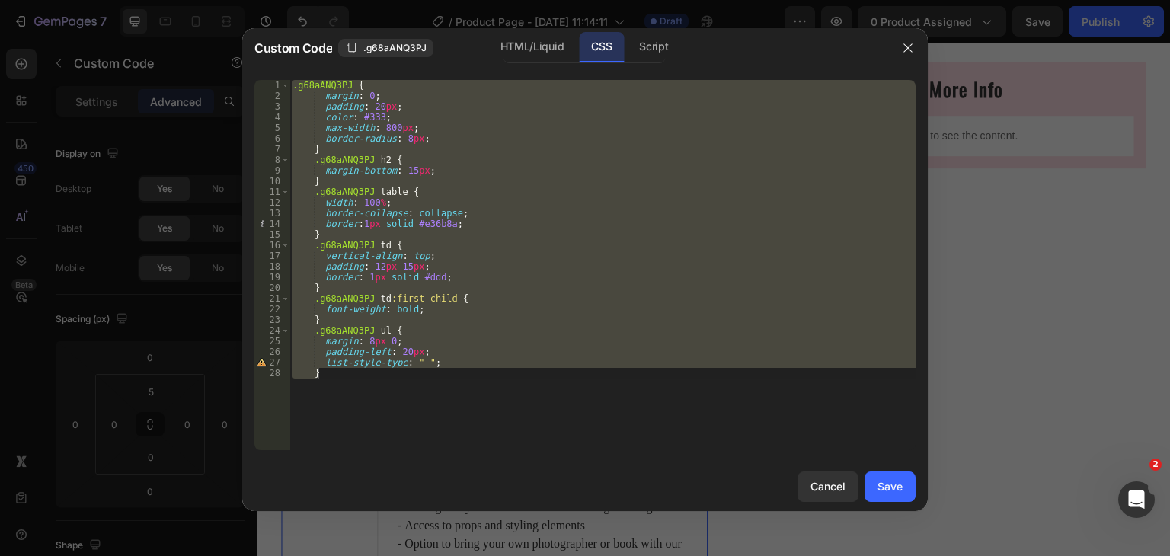
click at [347, 314] on div ".g68aANQ3PJ { margin : 0 ; padding : 20 px ; color : #333 ; max-width : 800 px …" at bounding box center [603, 265] width 626 height 370
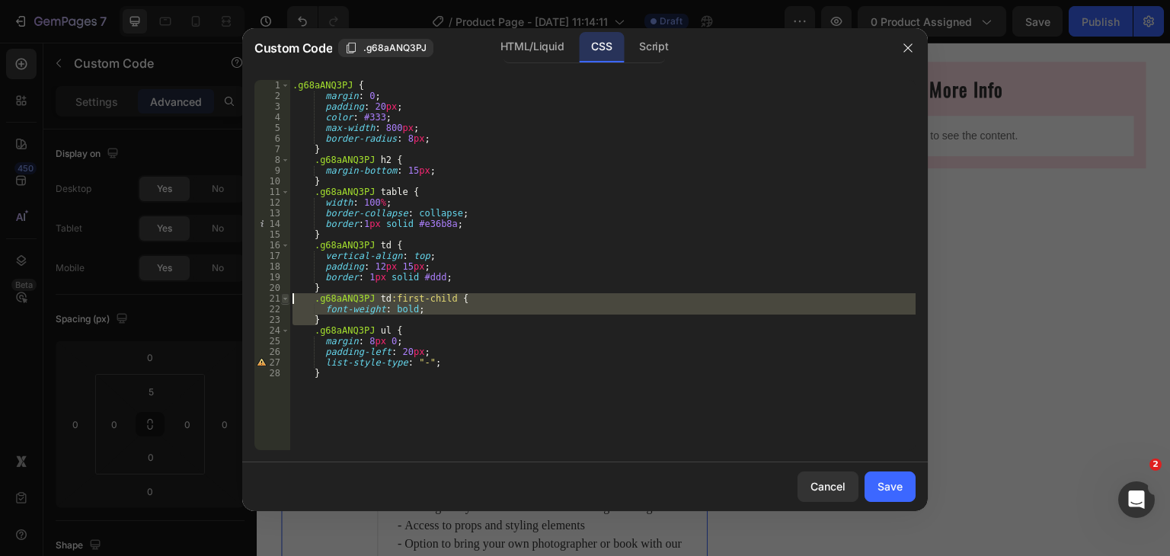
drag, startPoint x: 338, startPoint y: 315, endPoint x: 287, endPoint y: 299, distance: 52.5
click at [287, 299] on div "font-weight: bold; 1 2 3 4 5 6 7 8 9 10 11 12 13 14 15 16 17 18 19 20 21 22 23 …" at bounding box center [584, 265] width 661 height 370
type textarea ".g68aANQ3PJ td:first-child { font-weight: bold;"
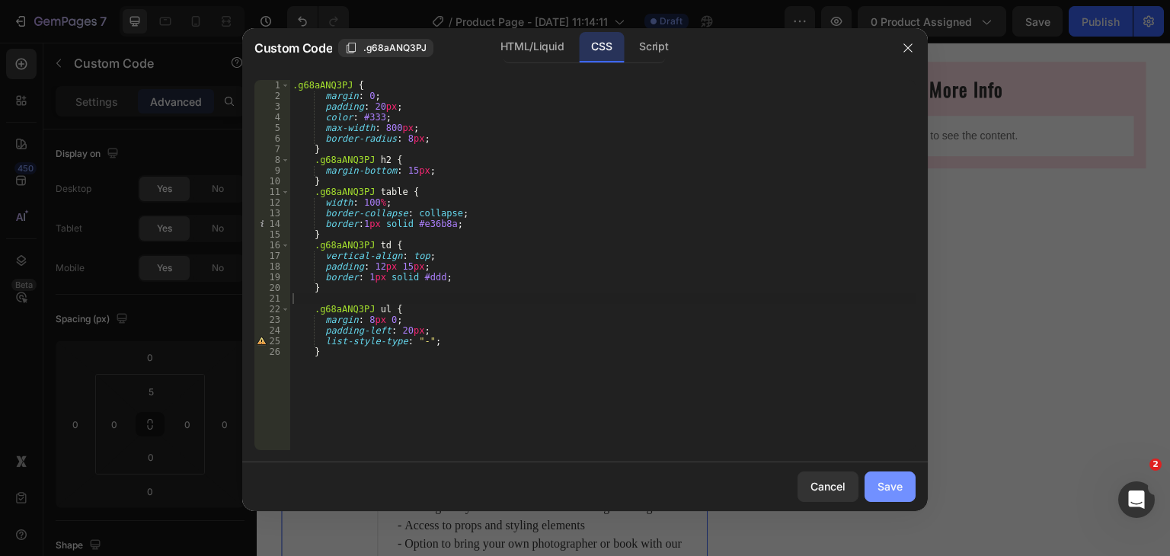
drag, startPoint x: 904, startPoint y: 488, endPoint x: 646, endPoint y: 444, distance: 261.2
click at [904, 488] on button "Save" at bounding box center [890, 487] width 51 height 30
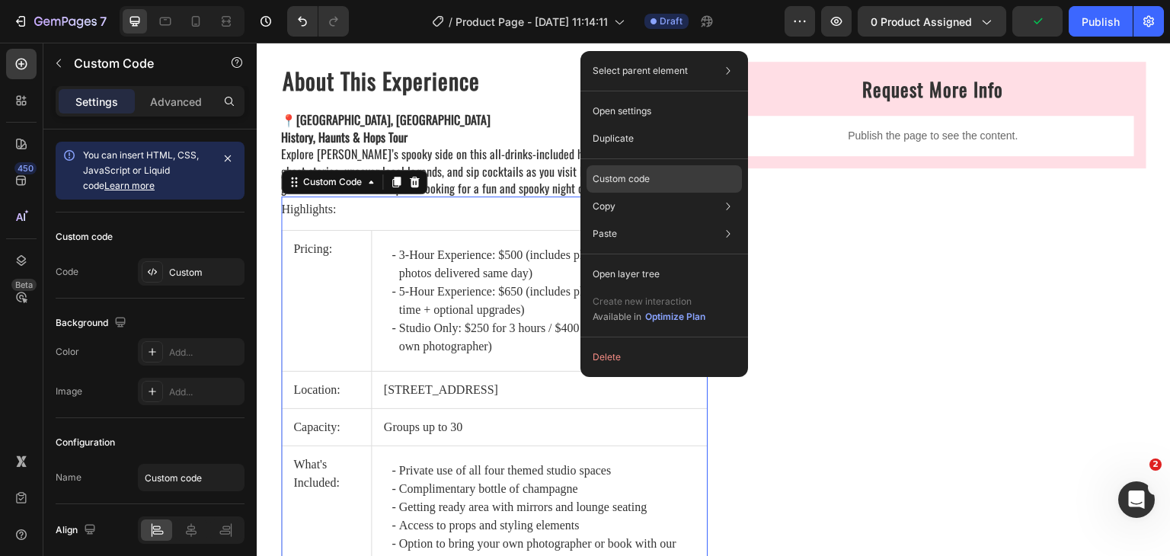
click at [636, 178] on p "Custom code" at bounding box center [621, 179] width 57 height 14
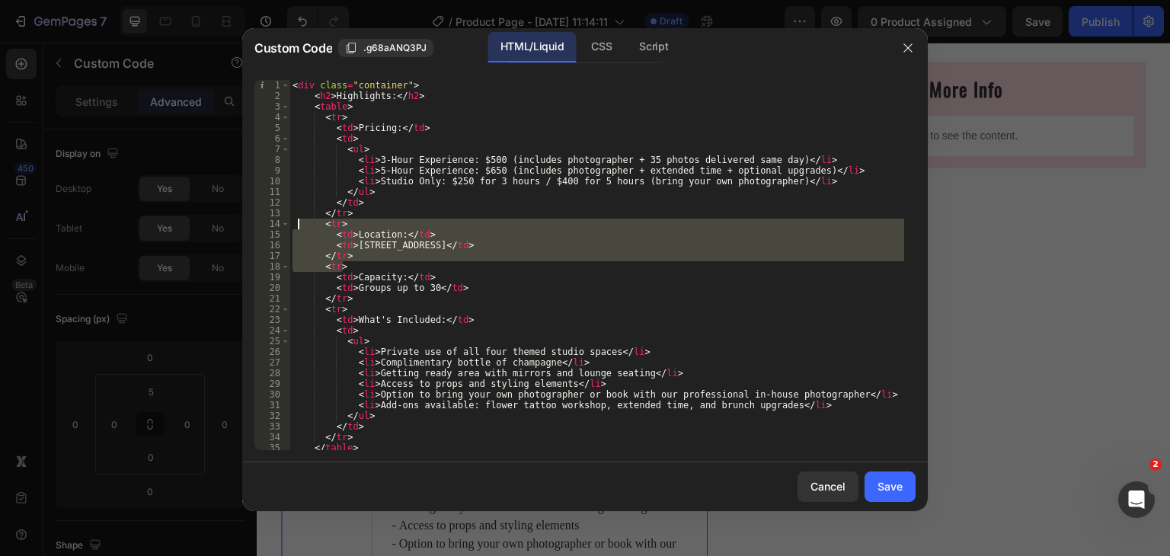
drag, startPoint x: 347, startPoint y: 263, endPoint x: 295, endPoint y: 223, distance: 65.8
click at [296, 223] on div "< div class = "container" > < h2 > Highlights: </ h2 > < table > < tr > < td > …" at bounding box center [597, 276] width 615 height 392
type textarea "<tr> <td>Location:</td>"
type textarea "<td>[STREET_ADDRESS]</td> </tr>"
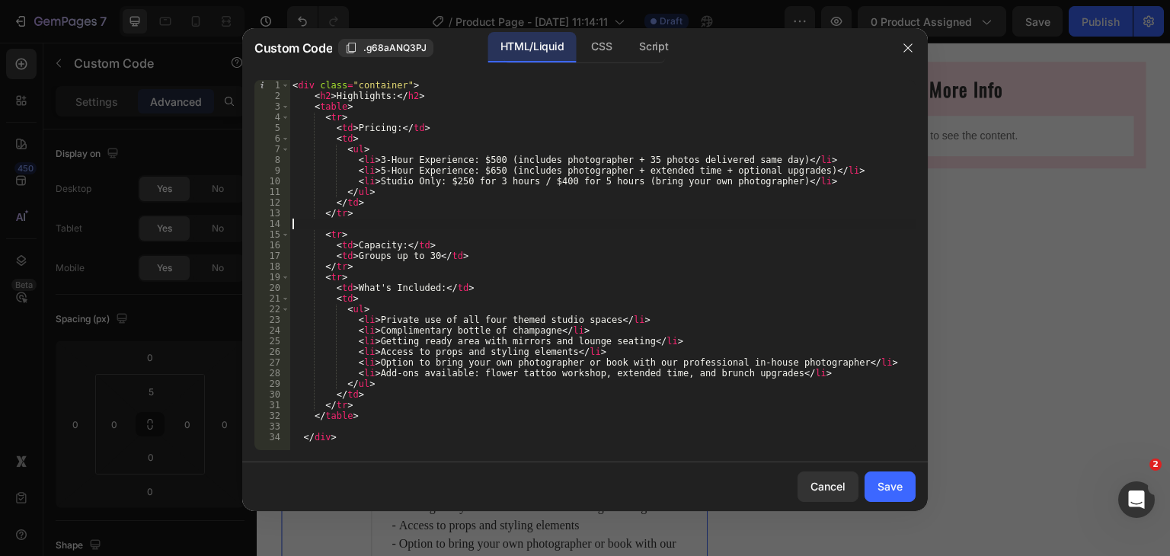
type textarea "</tr>"
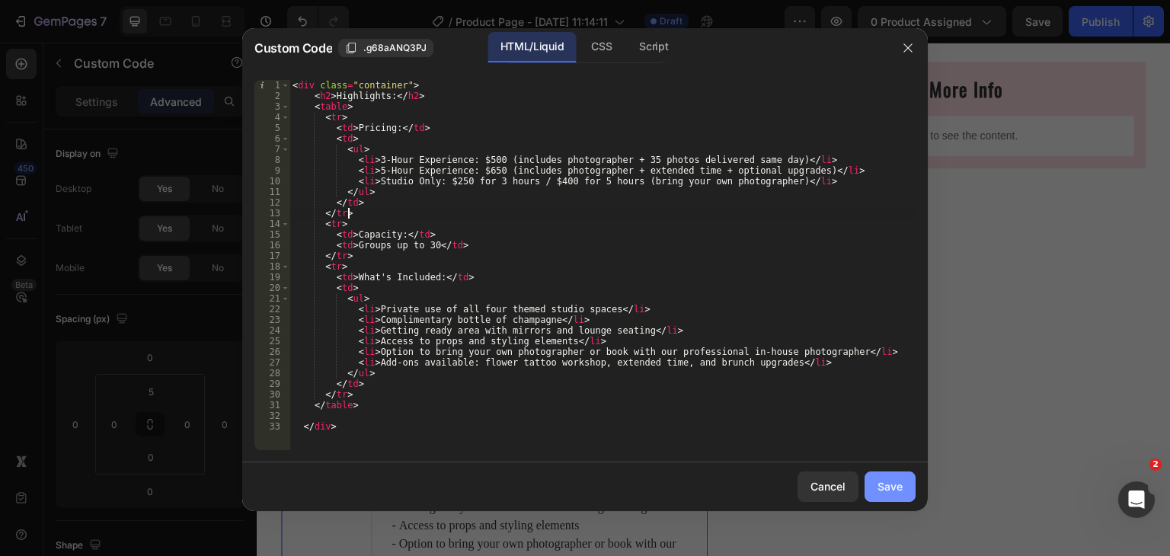
click at [880, 478] on div "Save" at bounding box center [890, 486] width 25 height 16
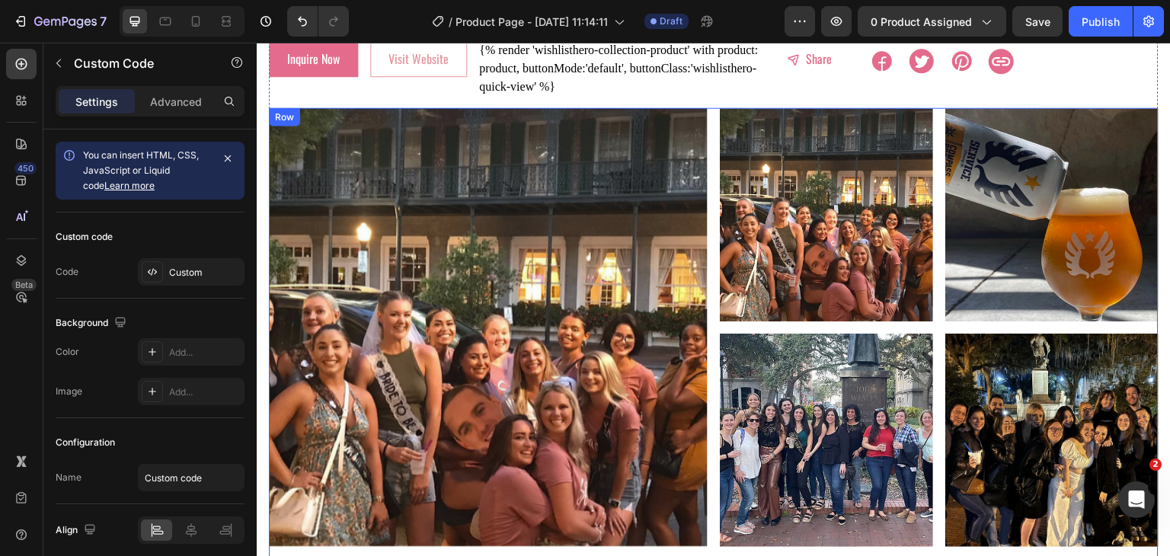
scroll to position [0, 0]
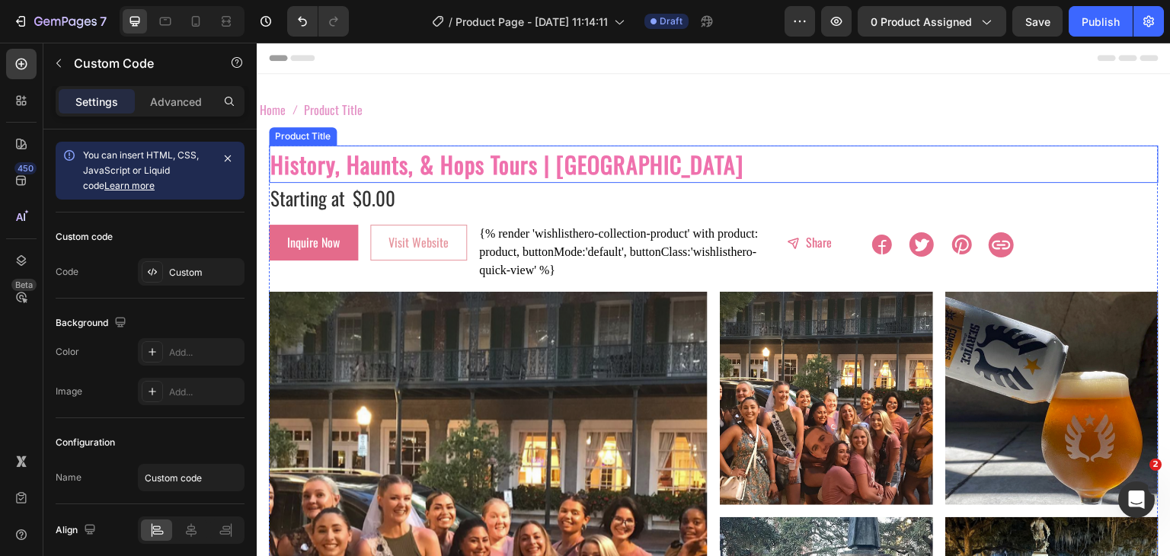
click at [280, 164] on h2 "History, Haunts, & Hops Tours | [GEOGRAPHIC_DATA]" at bounding box center [714, 164] width 890 height 37
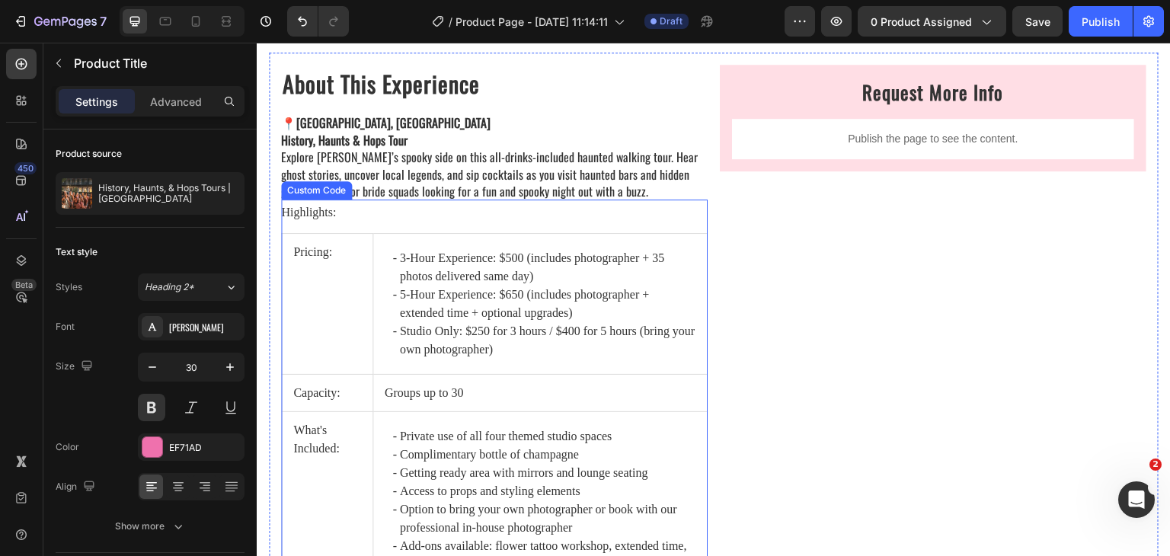
scroll to position [1829, 0]
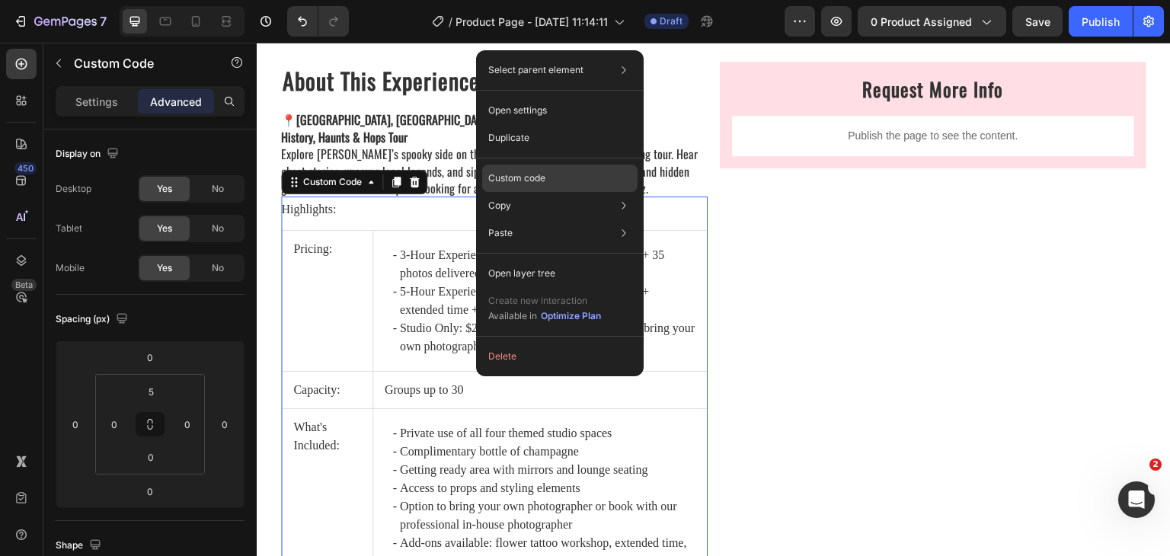
click at [507, 180] on p "Custom code" at bounding box center [516, 178] width 57 height 14
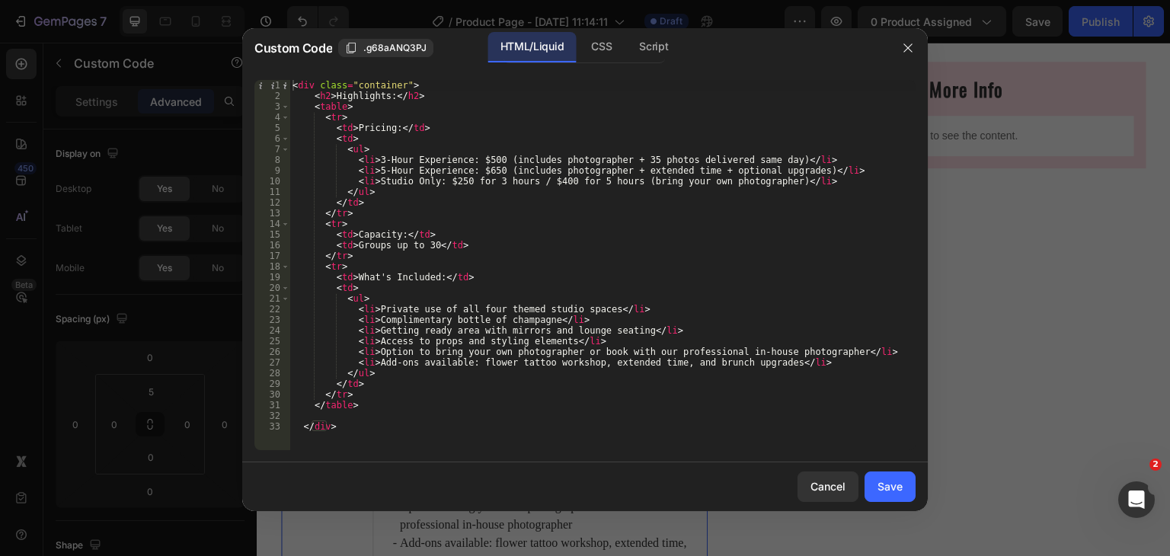
type textarea "<ul>"
click at [388, 150] on div "< div class = "container" > < h2 > Highlights: </ h2 > < table > < tr > < td > …" at bounding box center [603, 276] width 626 height 392
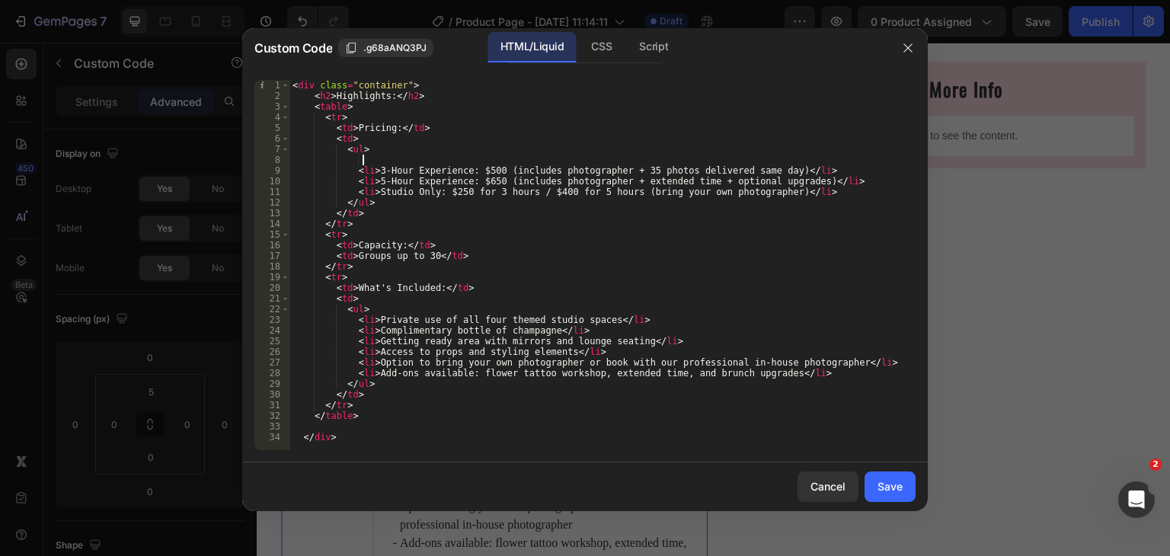
scroll to position [0, 5]
paste textarea "Seasonal Private Sunset Cruise (May - July): $1,300"
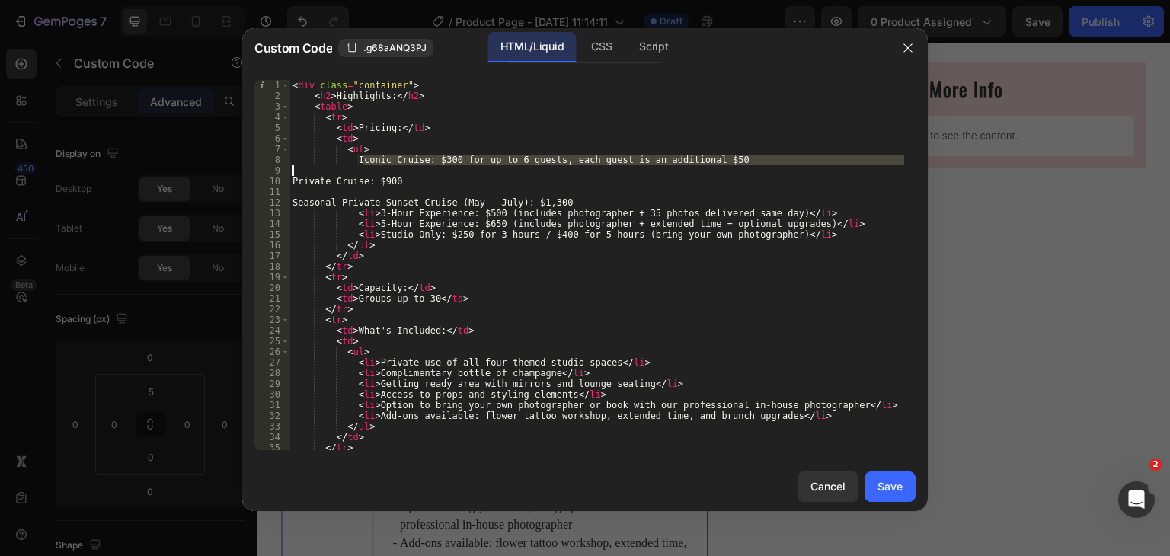
drag, startPoint x: 363, startPoint y: 160, endPoint x: 728, endPoint y: 161, distance: 364.9
click at [724, 163] on div "< div class = "container" > < h2 > Highlights: </ h2 > < table > < tr > < td > …" at bounding box center [597, 276] width 615 height 392
type textarea "Iconic Cruise: $300 for up to 6 guests, each guest is an additional $50"
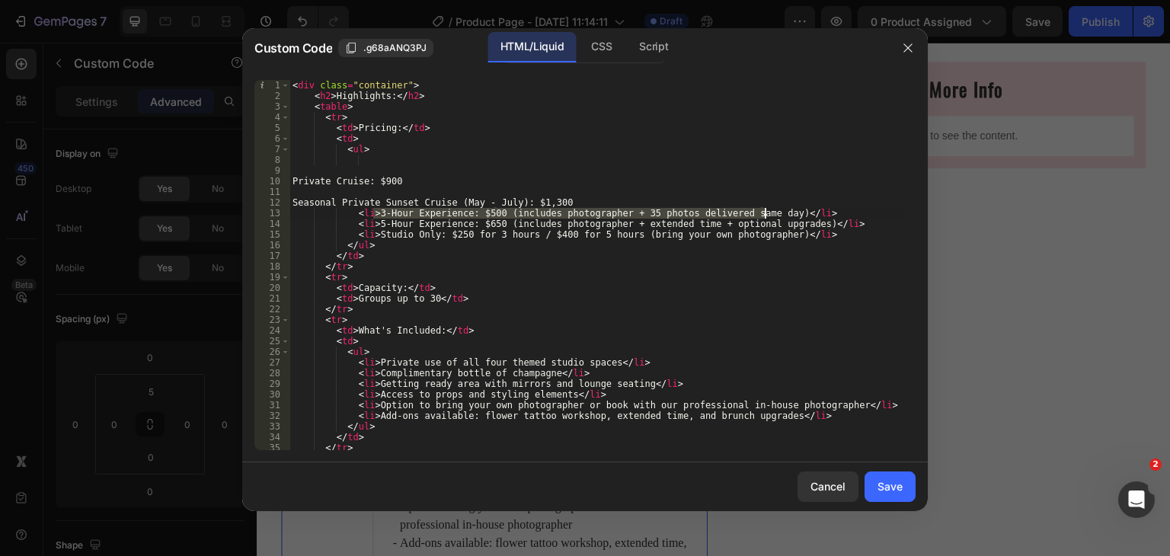
drag, startPoint x: 374, startPoint y: 215, endPoint x: 765, endPoint y: 214, distance: 390.8
click at [765, 214] on div "< div class = "container" > < h2 > Highlights: </ h2 > < table > < tr > < td > …" at bounding box center [597, 276] width 615 height 392
paste textarea "Iconic Cruise: $300 for up to 6 guests, each guest is an additional $50"
drag, startPoint x: 386, startPoint y: 182, endPoint x: 293, endPoint y: 183, distance: 92.2
click at [293, 183] on div "< div class = "container" > < h2 > Highlights: </ h2 > < table > < tr > < td > …" at bounding box center [597, 276] width 615 height 392
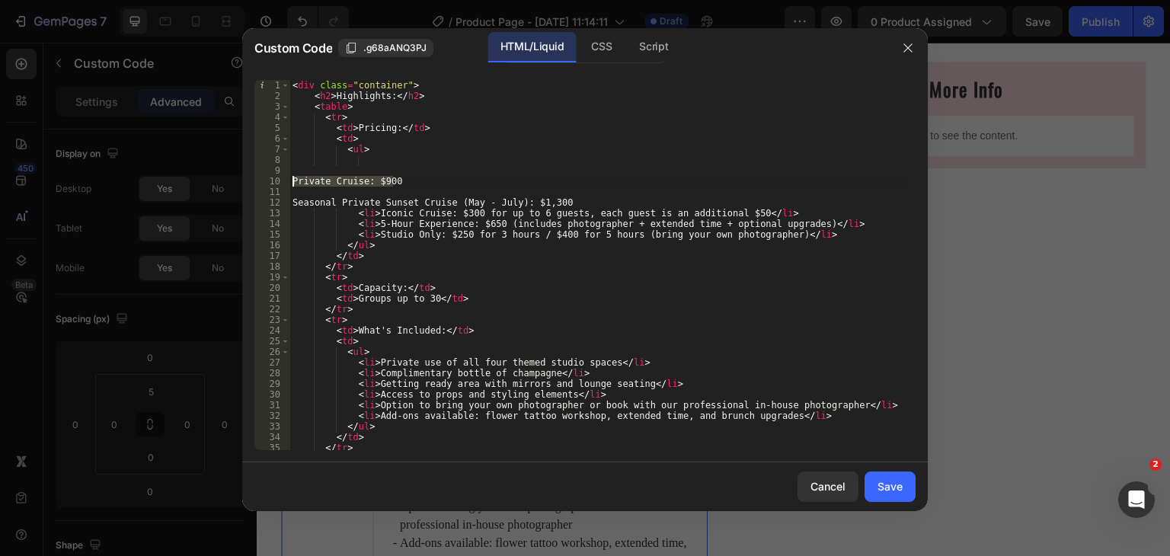
type textarea "Private Cruise: $900"
drag, startPoint x: 374, startPoint y: 223, endPoint x: 780, endPoint y: 219, distance: 406.1
click at [779, 219] on div "< div class = "container" > < h2 > Highlights: </ h2 > < table > < tr > < td > …" at bounding box center [597, 276] width 615 height 392
click at [789, 219] on div "< div class = "container" > < h2 > Highlights: </ h2 > < table > < tr > < td > …" at bounding box center [597, 276] width 615 height 392
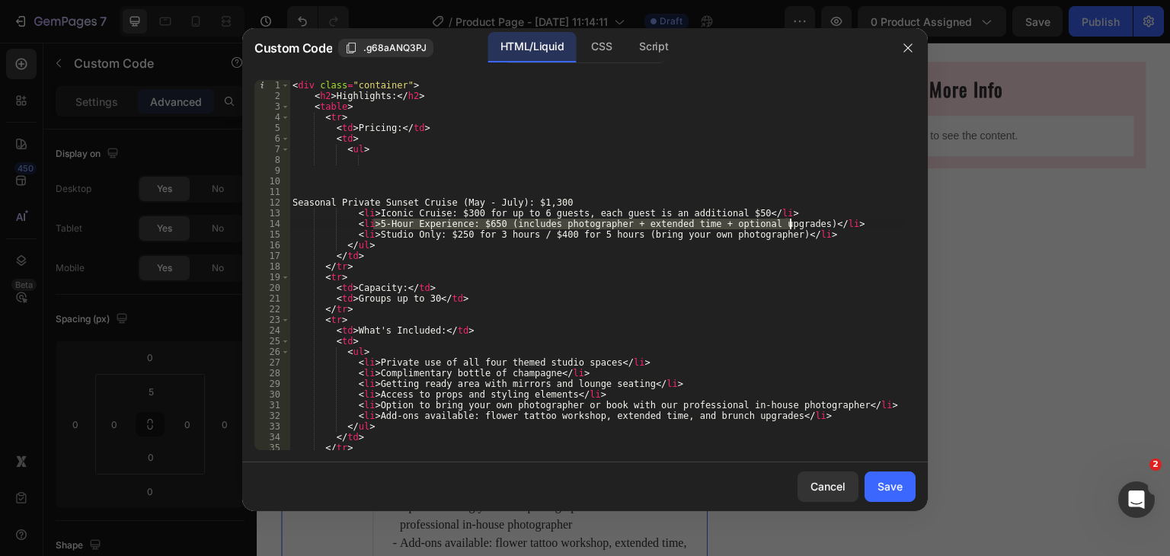
paste textarea "Private Cruise: $900"
drag, startPoint x: 296, startPoint y: 202, endPoint x: 313, endPoint y: 200, distance: 17.7
click at [313, 200] on div "< div class = "container" > < h2 > Highlights: </ h2 > < table > < tr > < td > …" at bounding box center [597, 276] width 615 height 392
type textarea "Seasonal Private Sunset Cruise (May - July): $1,300"
drag, startPoint x: 570, startPoint y: 201, endPoint x: 292, endPoint y: 202, distance: 278.1
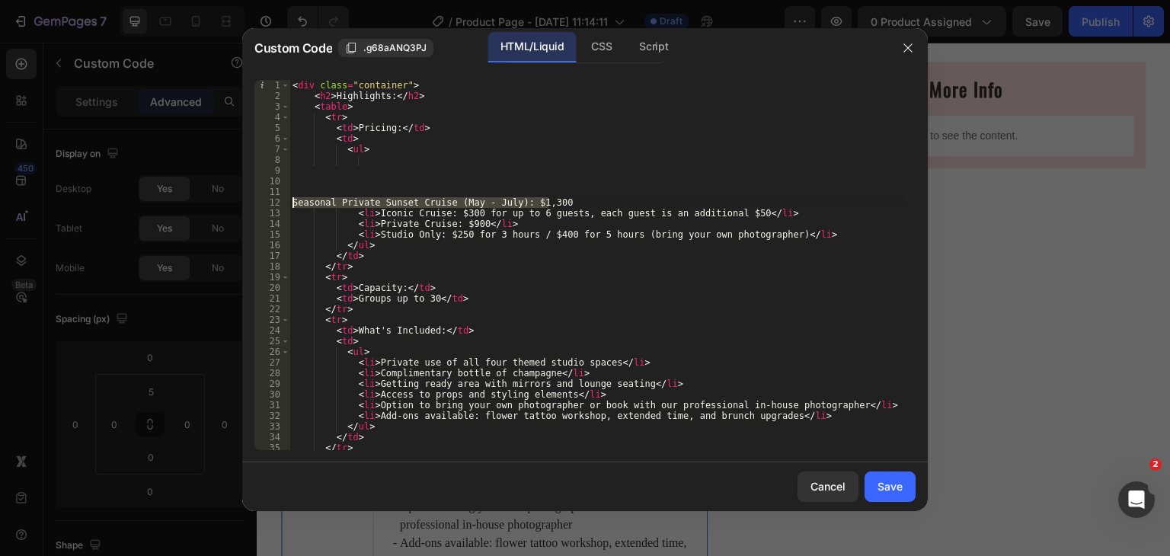
click at [292, 202] on div "< div class = "container" > < h2 > Highlights: </ h2 > < table > < tr > < td > …" at bounding box center [597, 276] width 615 height 392
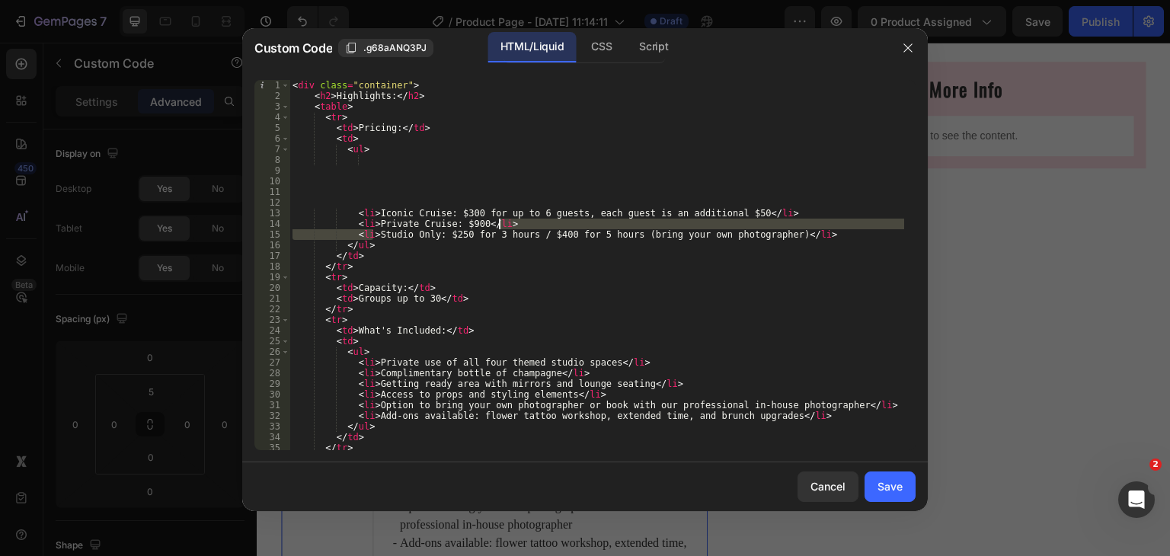
drag, startPoint x: 374, startPoint y: 235, endPoint x: 763, endPoint y: 229, distance: 388.6
click at [763, 229] on div "< div class = "container" > < h2 > Highlights: </ h2 > < table > < tr > < td > …" at bounding box center [597, 276] width 615 height 392
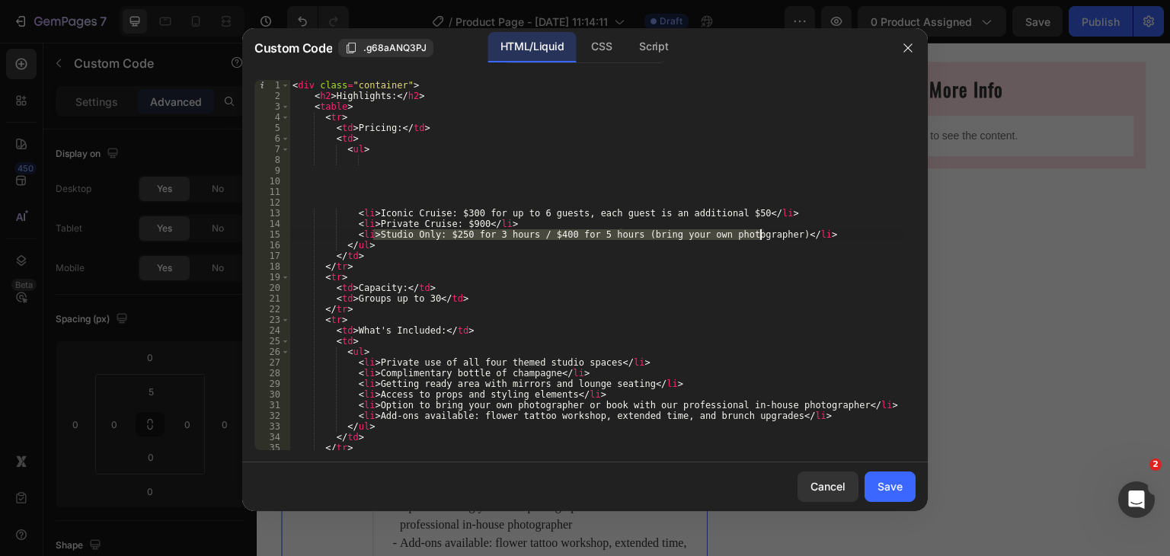
click at [762, 232] on div "< div class = "container" > < h2 > Highlights: </ h2 > < table > < tr > < td > …" at bounding box center [597, 276] width 615 height 392
paste textarea "easonal Private Sunset Cruise (May - July): $1,300"
type textarea "<li>Seasonal Private Sunset Cruise (May - July): $1,300</li>"
click at [406, 194] on div "< div class = "container" > < h2 > Highlights: </ h2 > < table > < tr > < td > …" at bounding box center [597, 276] width 615 height 392
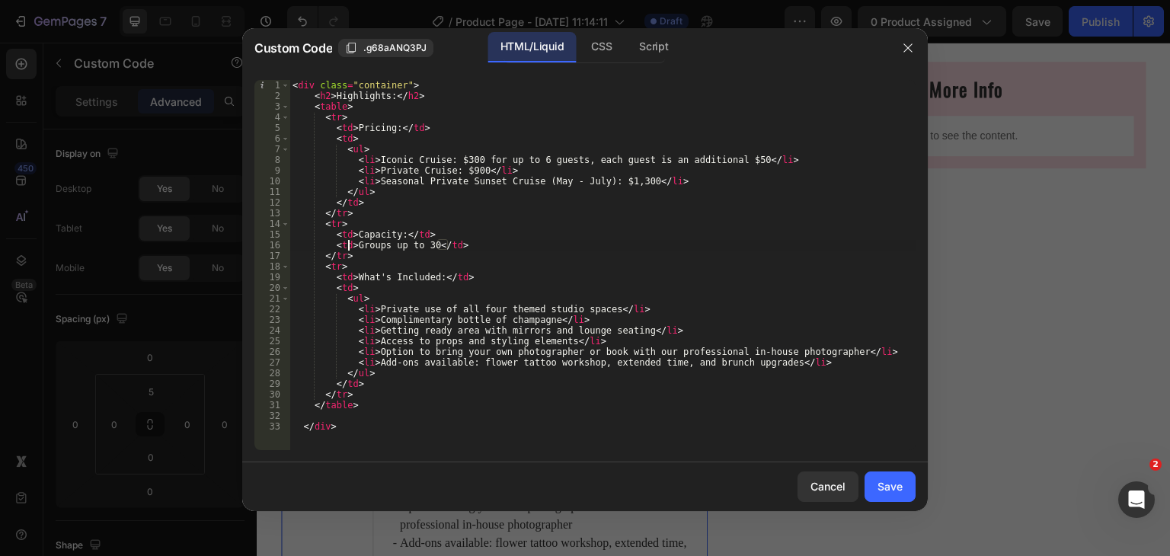
click at [351, 243] on div "< div class = "container" > < h2 > Highlights: </ h2 > < table > < tr > < td > …" at bounding box center [603, 276] width 626 height 392
click at [427, 245] on div "< div class = "container" > < h2 > Highlights: </ h2 > < table > < tr > < td > …" at bounding box center [603, 276] width 626 height 392
paste textarea "Groups up to 2"
paste textarea "2"
click at [414, 290] on div "< div class = "container" > < h2 > Highlights: </ h2 > < table > < tr > < td > …" at bounding box center [603, 276] width 626 height 392
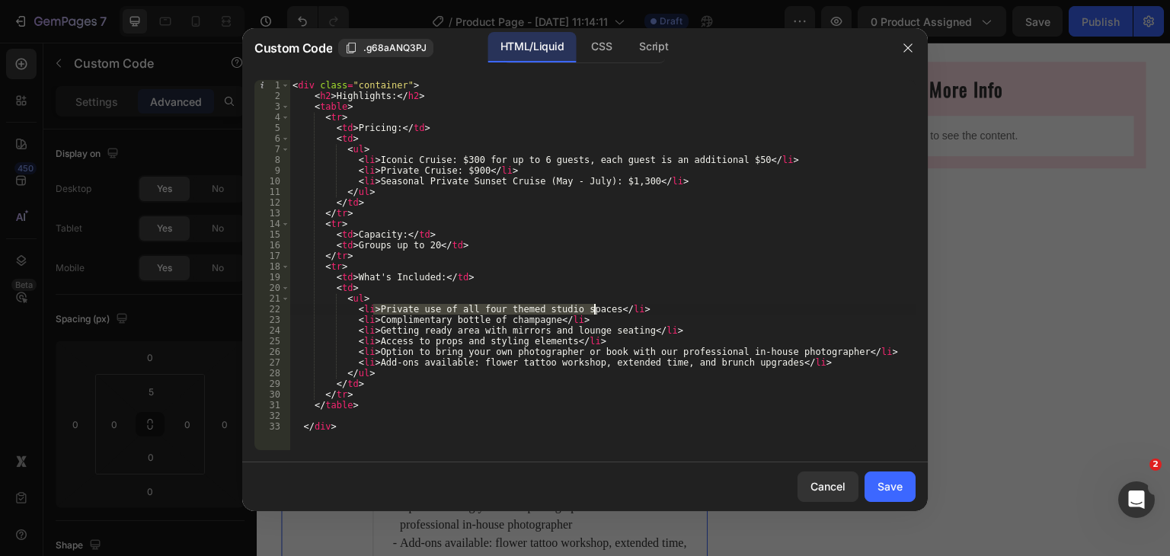
drag, startPoint x: 374, startPoint y: 309, endPoint x: 594, endPoint y: 310, distance: 219.4
click at [594, 310] on div "< div class = "container" > < h2 > Highlights: </ h2 > < table > < tr > < td > …" at bounding box center [603, 276] width 626 height 392
paste textarea "90-minute cruise on the Wilmington River"
drag, startPoint x: 375, startPoint y: 322, endPoint x: 539, endPoint y: 319, distance: 164.6
click at [539, 319] on div "< div class = "container" > < h2 > Highlights: </ h2 > < table > < tr > < td > …" at bounding box center [603, 276] width 626 height 392
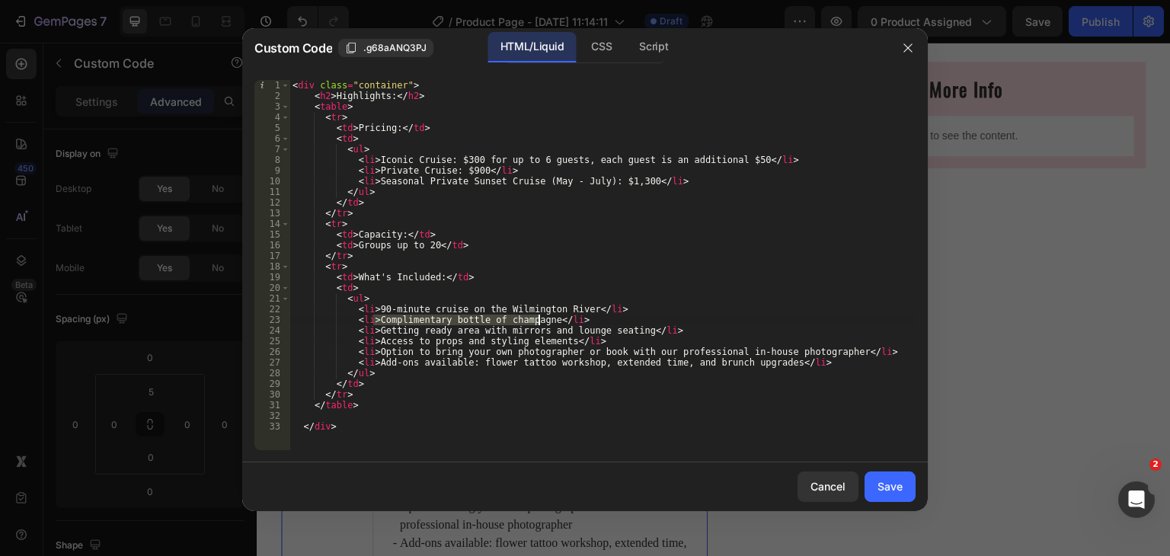
paste textarea "Full cash bar on board"
drag, startPoint x: 373, startPoint y: 334, endPoint x: 623, endPoint y: 334, distance: 249.9
click at [623, 334] on div "< div class = "container" > < h2 > Highlights: </ h2 > < table > < tr > < td > …" at bounding box center [603, 276] width 626 height 392
paste textarea "Surprise gift and a free drink for the bride-to-be!"
drag, startPoint x: 373, startPoint y: 339, endPoint x: 555, endPoint y: 338, distance: 182.1
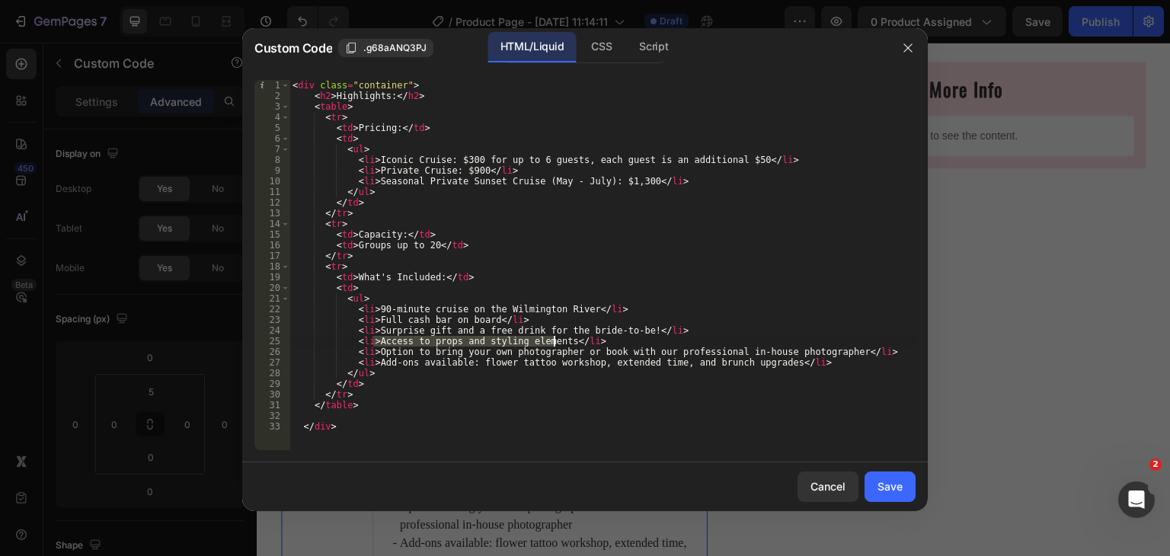
click at [555, 338] on div "< div class = "container" > < h2 > Highlights: </ h2 > < table > < tr > < td > …" at bounding box center [603, 276] width 626 height 392
paste textarea "Bluetooth sound system"
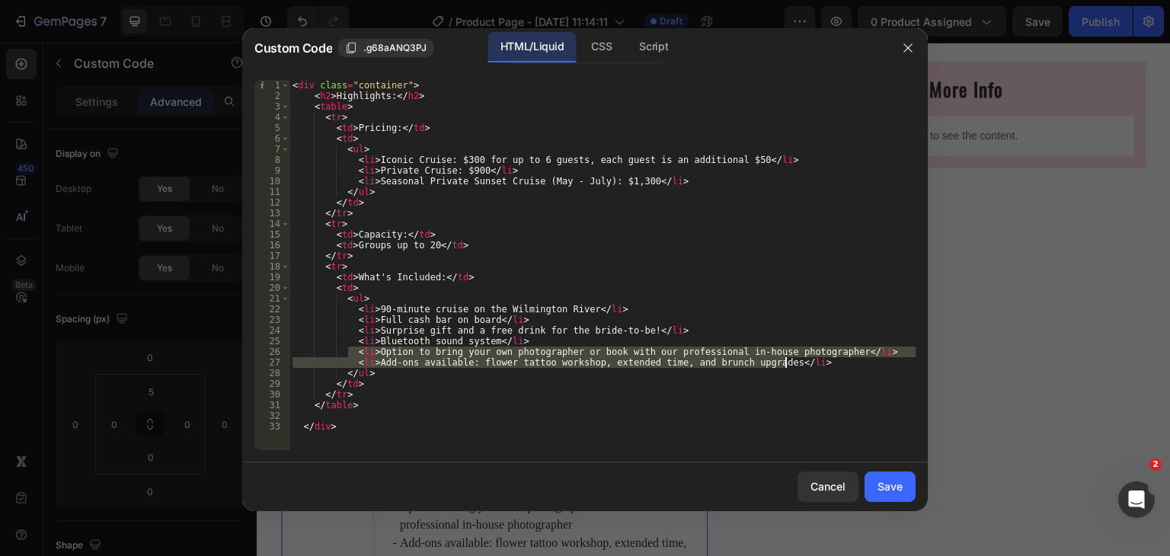
drag, startPoint x: 349, startPoint y: 351, endPoint x: 798, endPoint y: 365, distance: 449.7
click at [798, 365] on div "< div class = "container" > < h2 > Highlights: </ h2 > < table > < tr > < td > …" at bounding box center [603, 276] width 626 height 392
type textarea "<li>Option to bring your own photographer or book with our professional in-hous…"
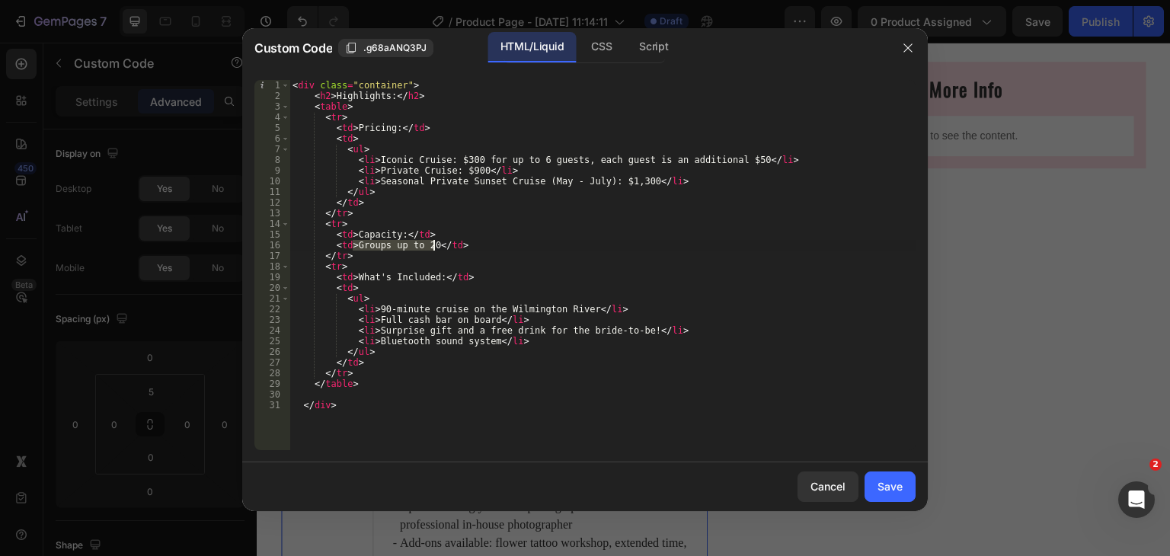
drag, startPoint x: 354, startPoint y: 242, endPoint x: 431, endPoint y: 244, distance: 77.7
click at [431, 244] on div "< div class = "container" > < h2 > Highlights: </ h2 > < table > < tr > < td > …" at bounding box center [603, 276] width 626 height 392
paste textarea "[DOMAIN_NAME]_size"
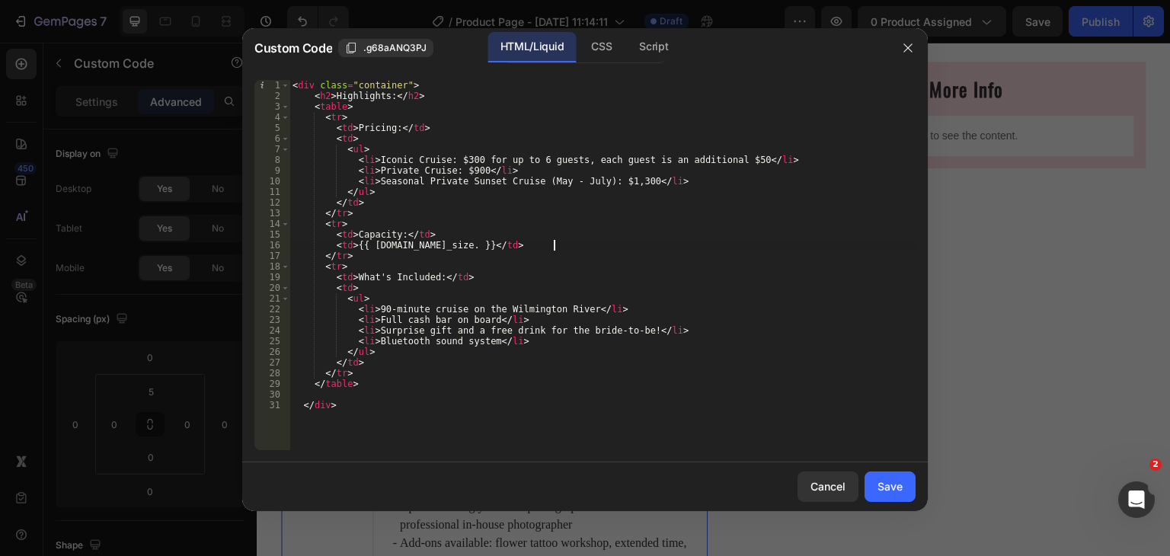
paste textarea "group_size"
click at [549, 249] on div "< div class = "container" > < h2 > Highlights: </ h2 > < table > < tr > < td > …" at bounding box center [603, 276] width 626 height 392
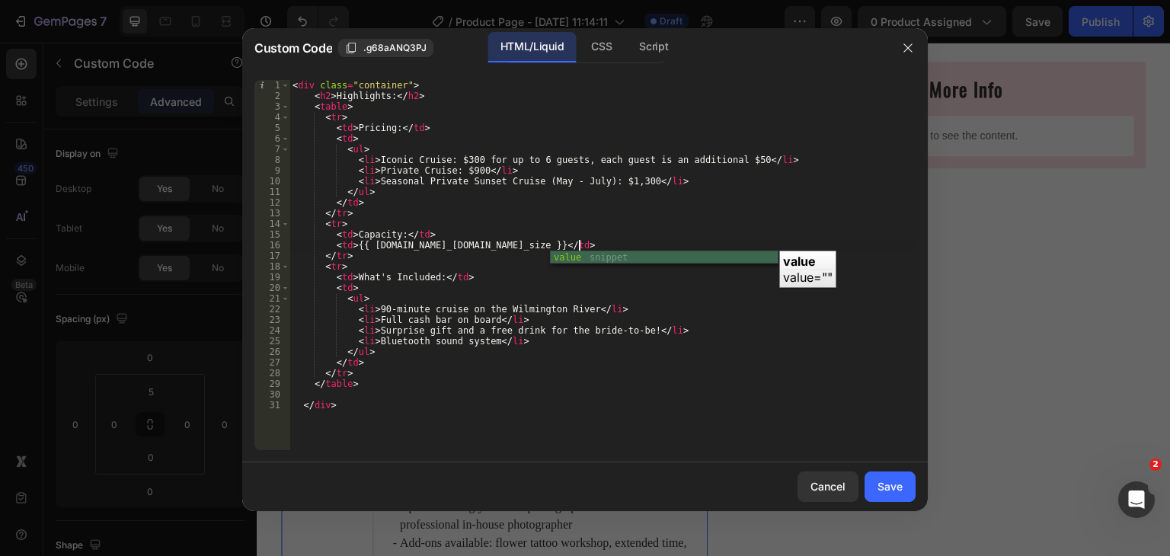
scroll to position [0, 24]
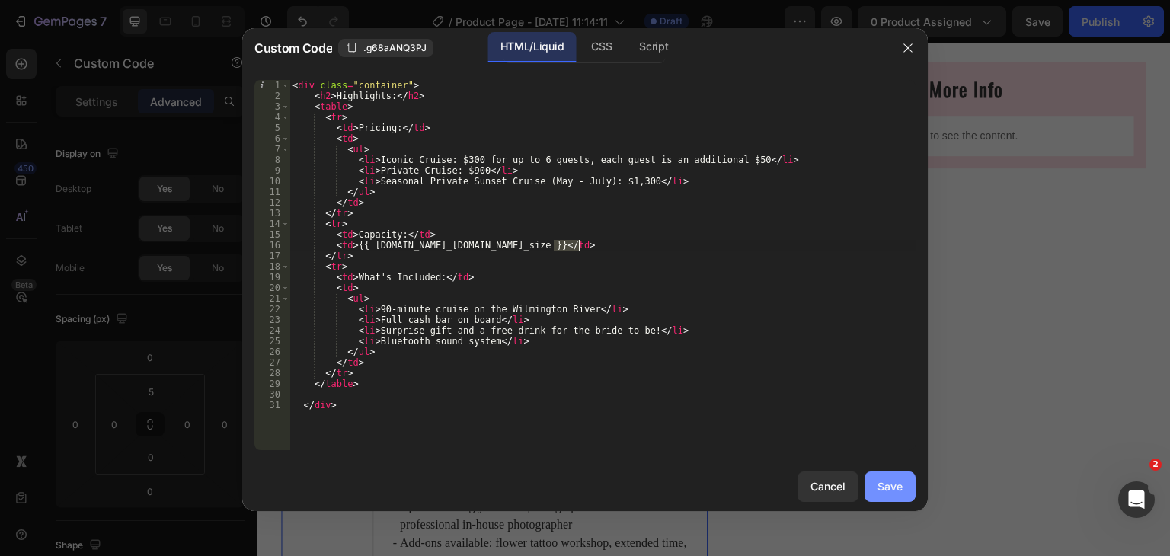
type textarea "<td>{{ [DOMAIN_NAME]_[DOMAIN_NAME]_size }}</td>"
click at [879, 478] on div "Save" at bounding box center [890, 486] width 25 height 16
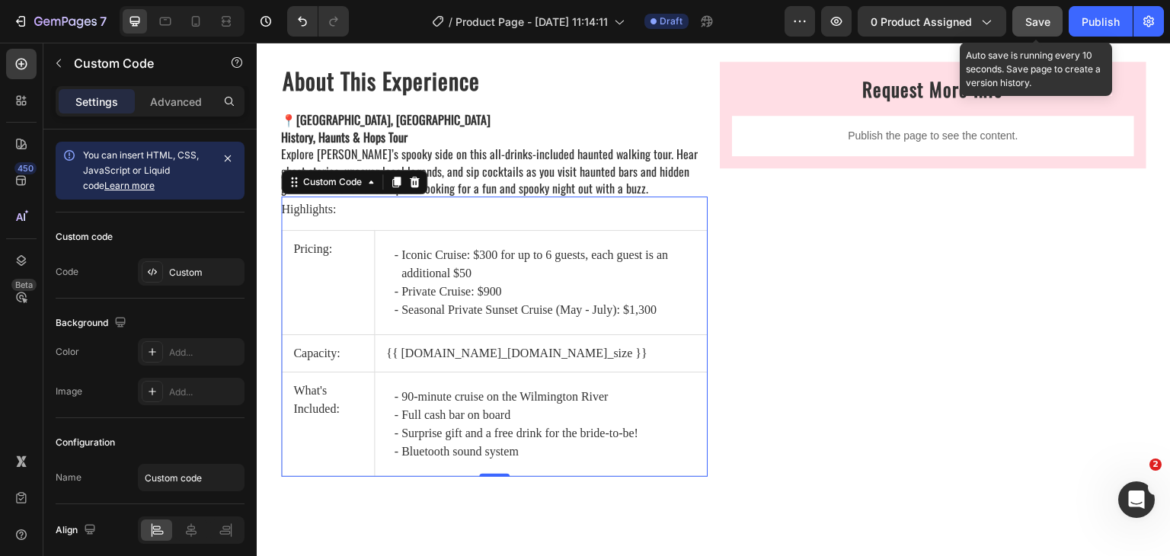
click at [1032, 15] on span "Save" at bounding box center [1037, 21] width 25 height 13
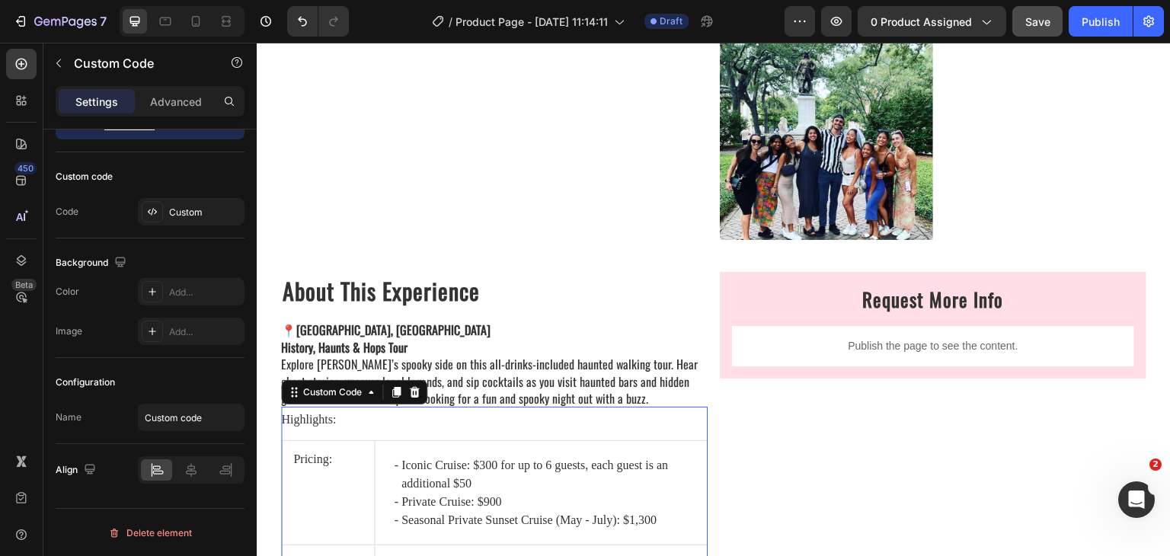
scroll to position [1600, 0]
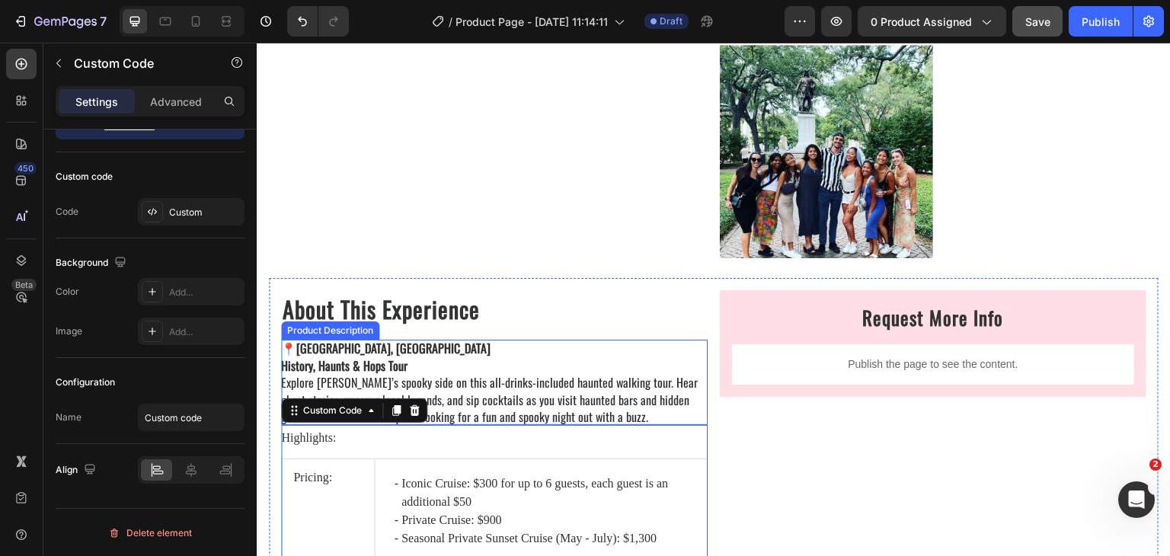
click at [356, 339] on strong "[GEOGRAPHIC_DATA], [GEOGRAPHIC_DATA]" at bounding box center [393, 348] width 194 height 18
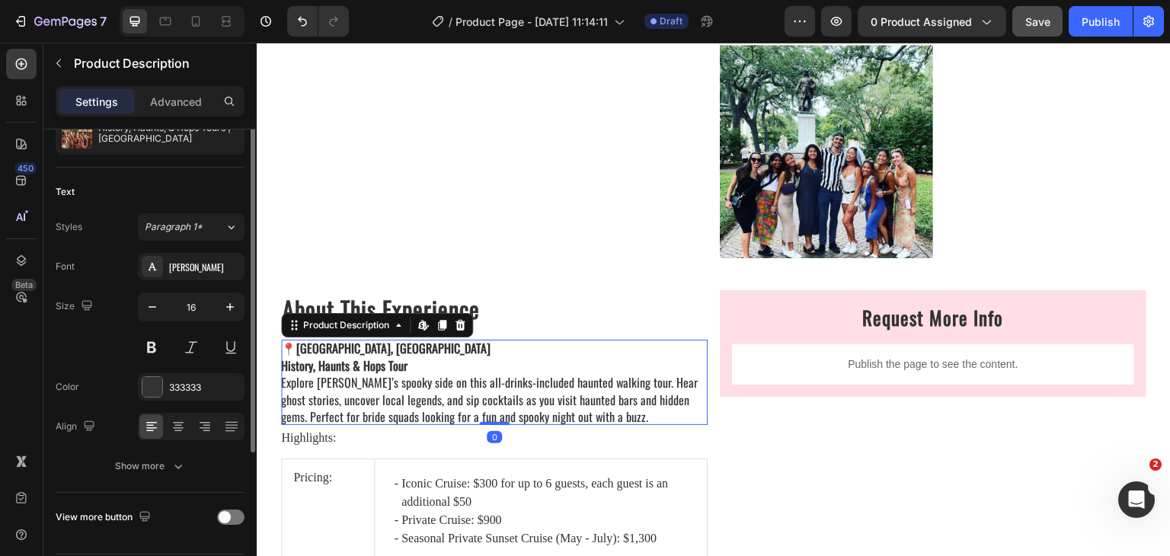
scroll to position [0, 0]
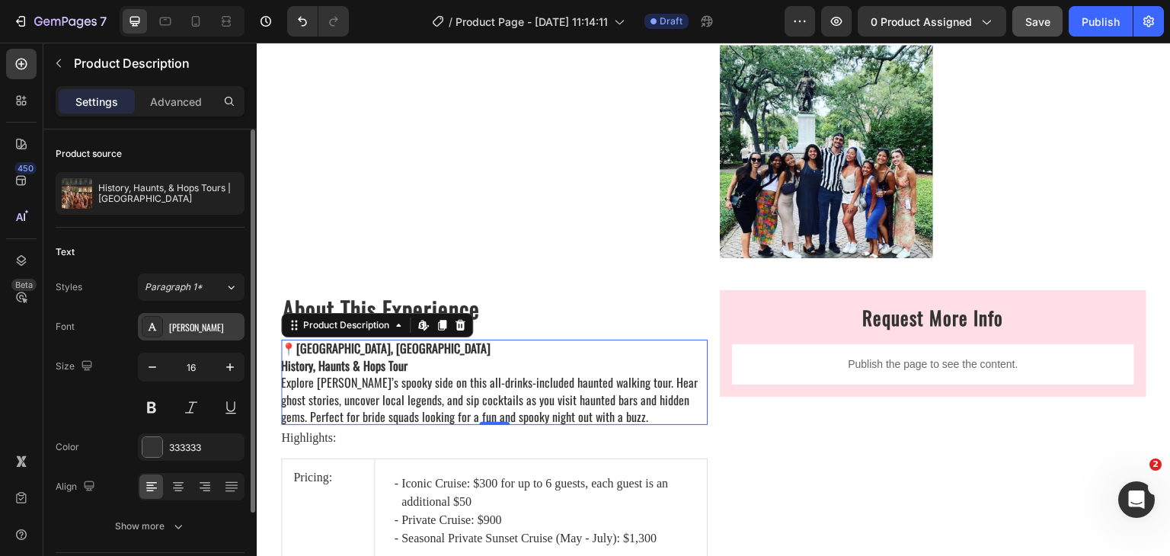
click at [190, 324] on div "[PERSON_NAME]" at bounding box center [205, 328] width 72 height 14
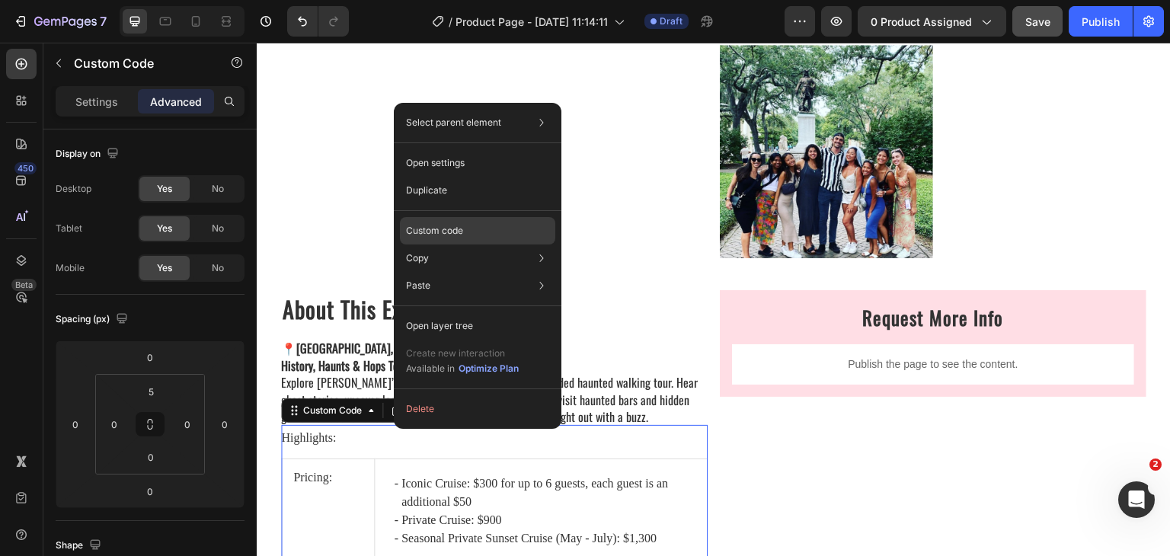
click at [436, 228] on p "Custom code" at bounding box center [434, 231] width 57 height 14
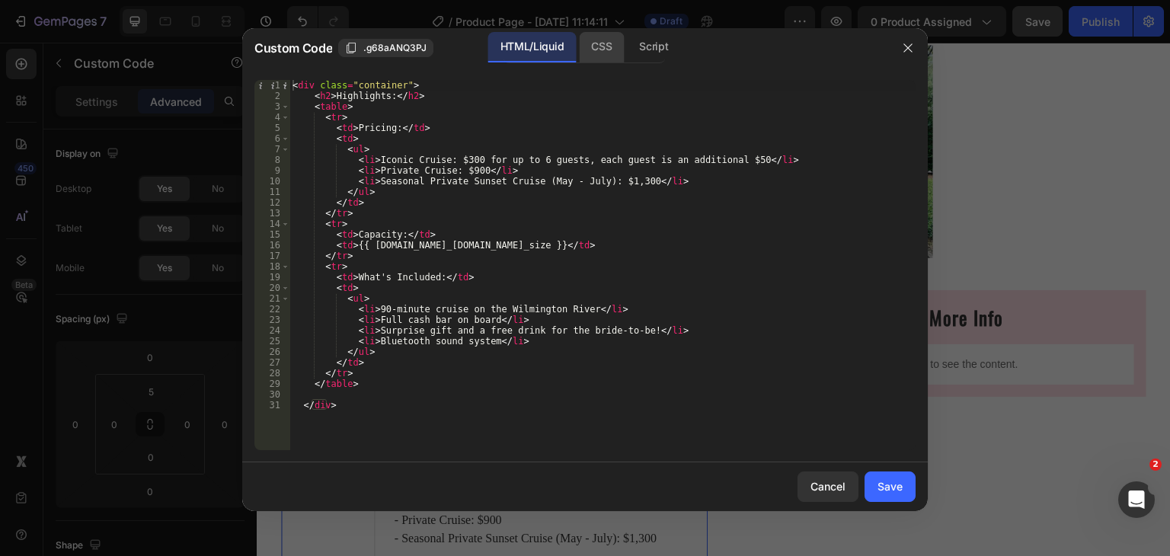
click at [627, 39] on div "CSS" at bounding box center [653, 47] width 53 height 30
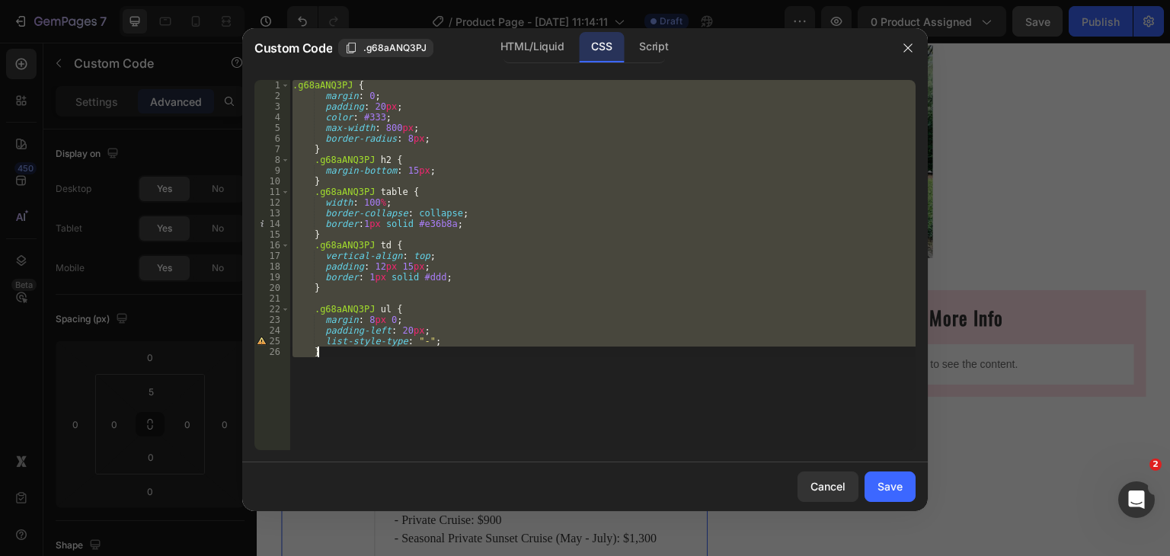
click at [433, 138] on div ".g68aANQ3PJ { margin : 0 ; padding : 20 px ; color : #333 ; max-width : 800 px …" at bounding box center [603, 265] width 626 height 370
type textarea "border-radius: 8px;"
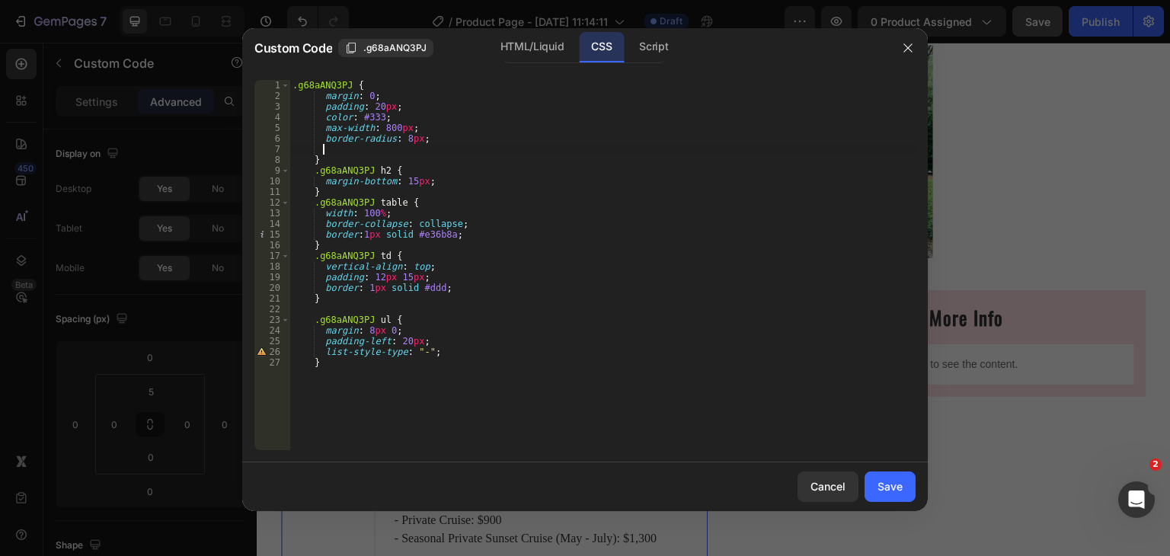
type textarea "g"
type textarea "font: [PERSON_NAME];"
click at [900, 507] on div "Cancel Save" at bounding box center [585, 486] width 686 height 49
click at [900, 498] on button "Save" at bounding box center [890, 487] width 51 height 30
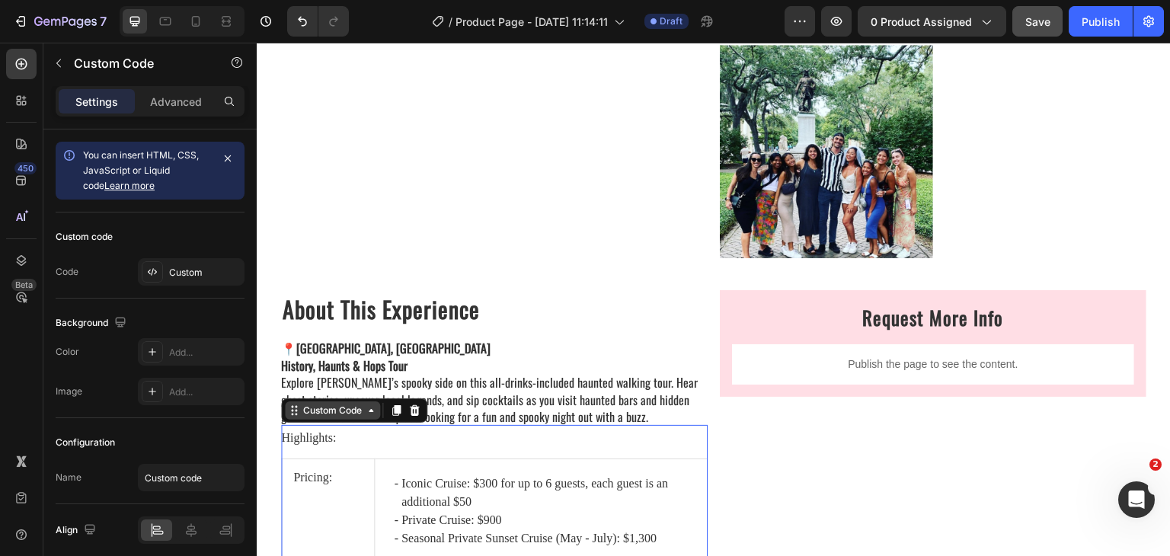
click at [366, 405] on icon at bounding box center [371, 411] width 12 height 12
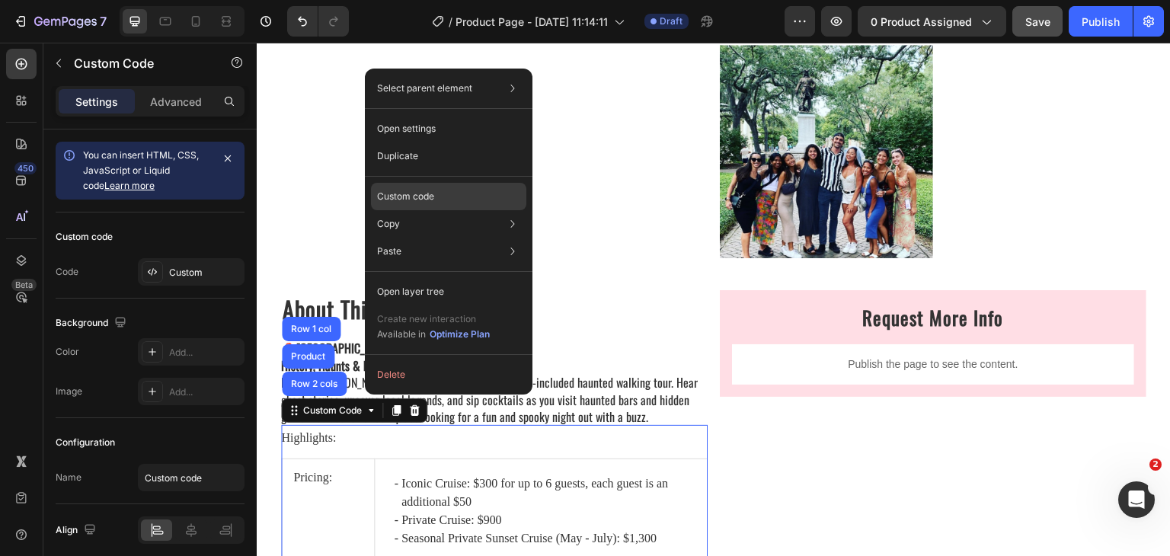
click at [430, 196] on p "Custom code" at bounding box center [405, 197] width 57 height 14
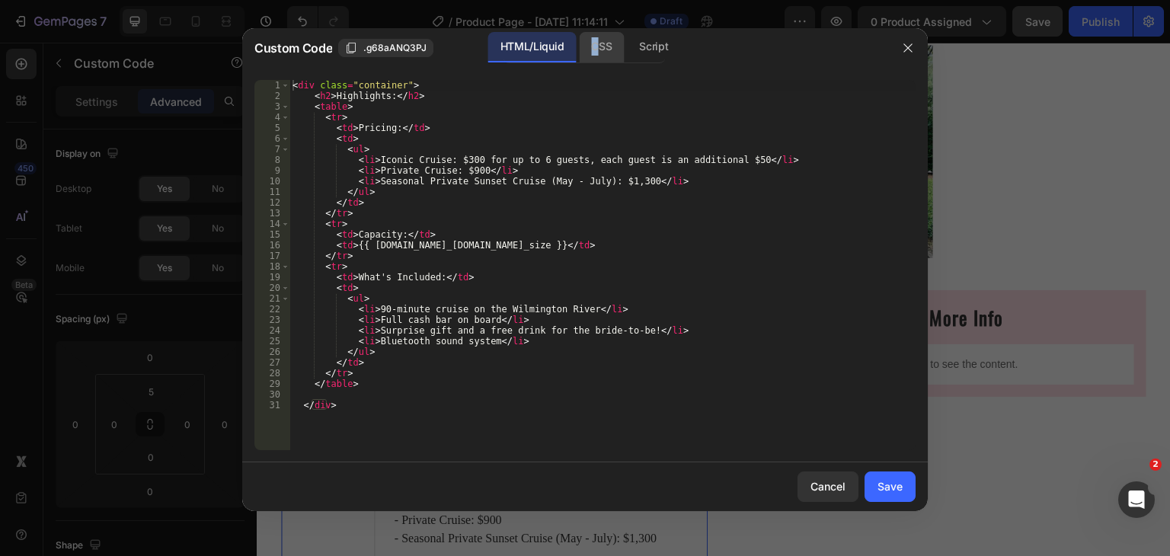
click at [627, 53] on div "CSS" at bounding box center [653, 47] width 53 height 30
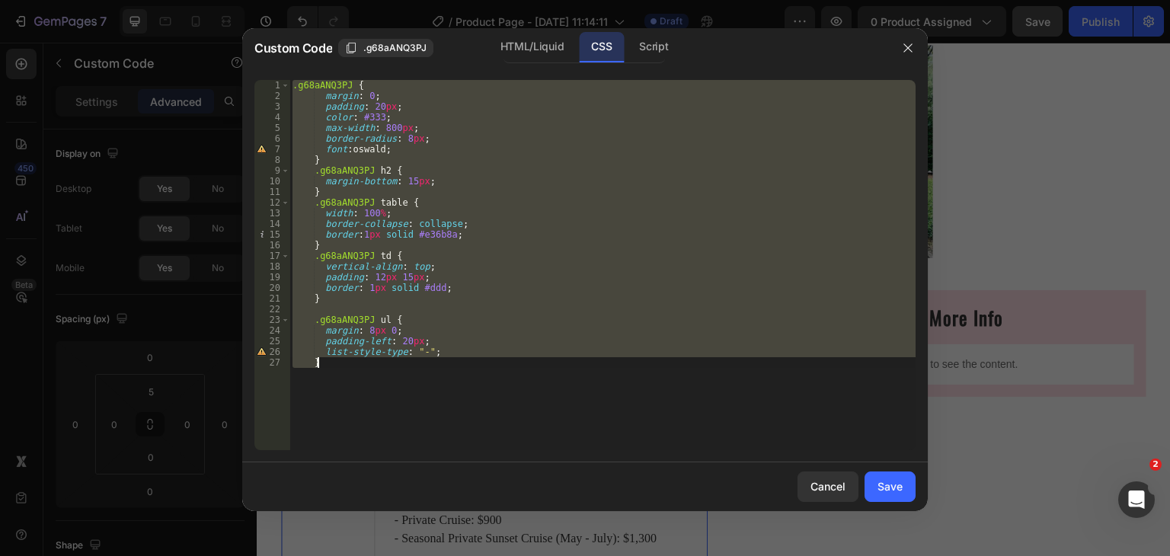
click at [328, 146] on div ".g68aANQ3PJ { margin : 0 ; padding : 20 px ; color : #333 ; max-width : 800 px …" at bounding box center [603, 265] width 626 height 370
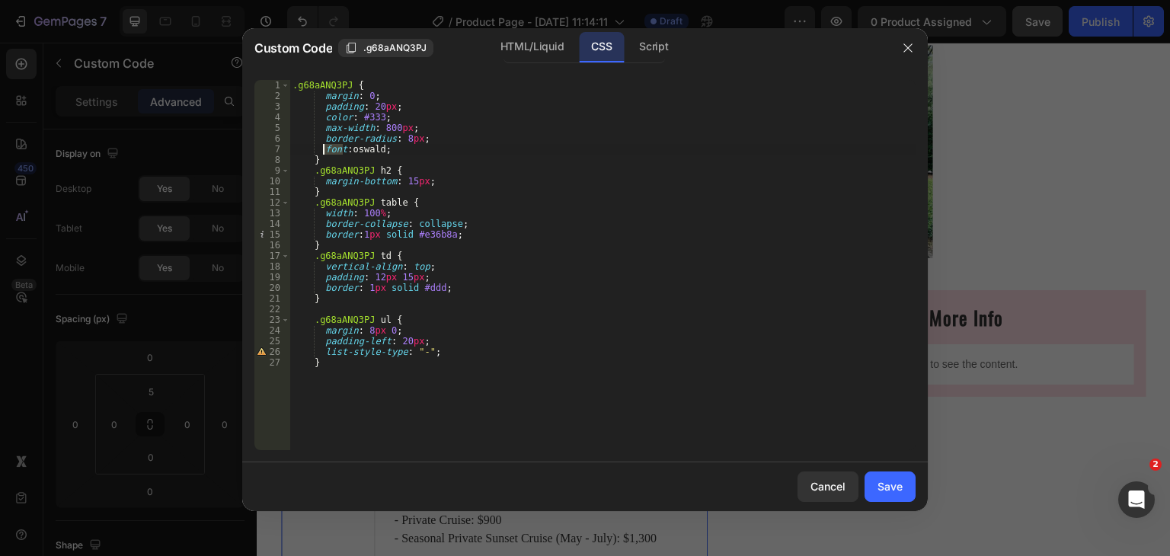
click at [328, 146] on div ".g68aANQ3PJ { margin : 0 ; padding : 20 px ; color : #333 ; max-width : 800 px …" at bounding box center [603, 276] width 626 height 392
paste textarea "-family"
click at [402, 149] on div ".g68aANQ3PJ { margin : 0 ; padding : 20 px ; color : #333 ; max-width : 800 px …" at bounding box center [603, 276] width 626 height 392
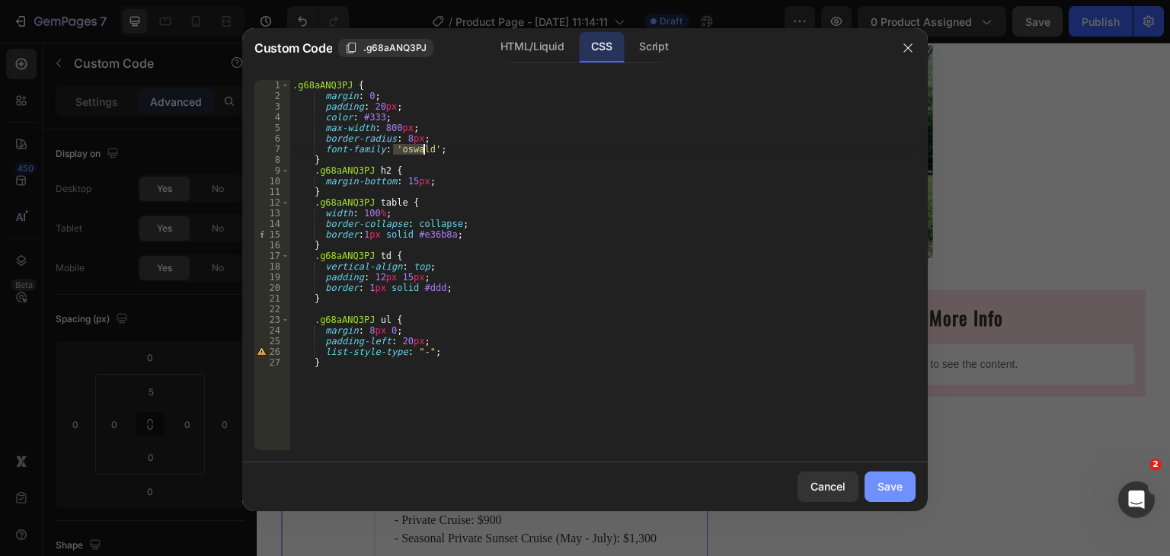
type textarea "font-family: ';"
click at [872, 478] on button "Save" at bounding box center [890, 487] width 51 height 30
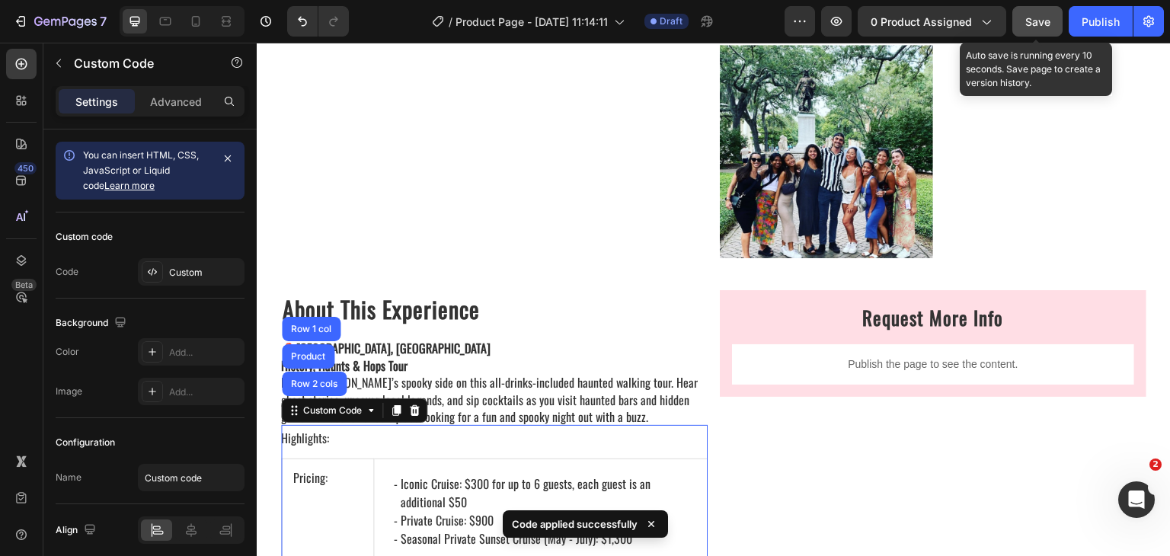
click at [1033, 20] on span "Save" at bounding box center [1037, 21] width 25 height 13
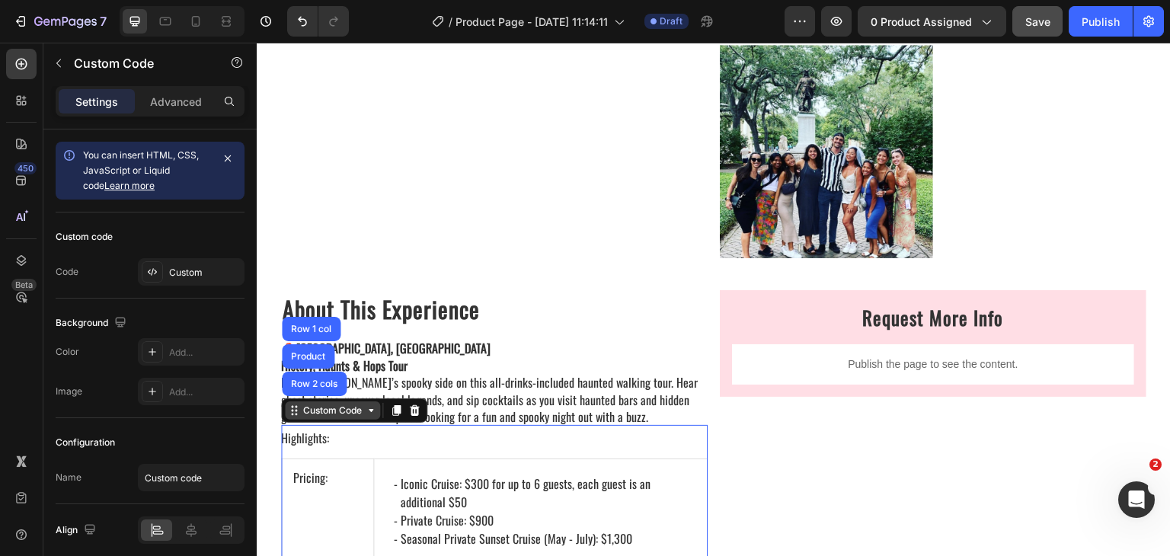
click at [328, 404] on div "Custom Code" at bounding box center [332, 411] width 65 height 14
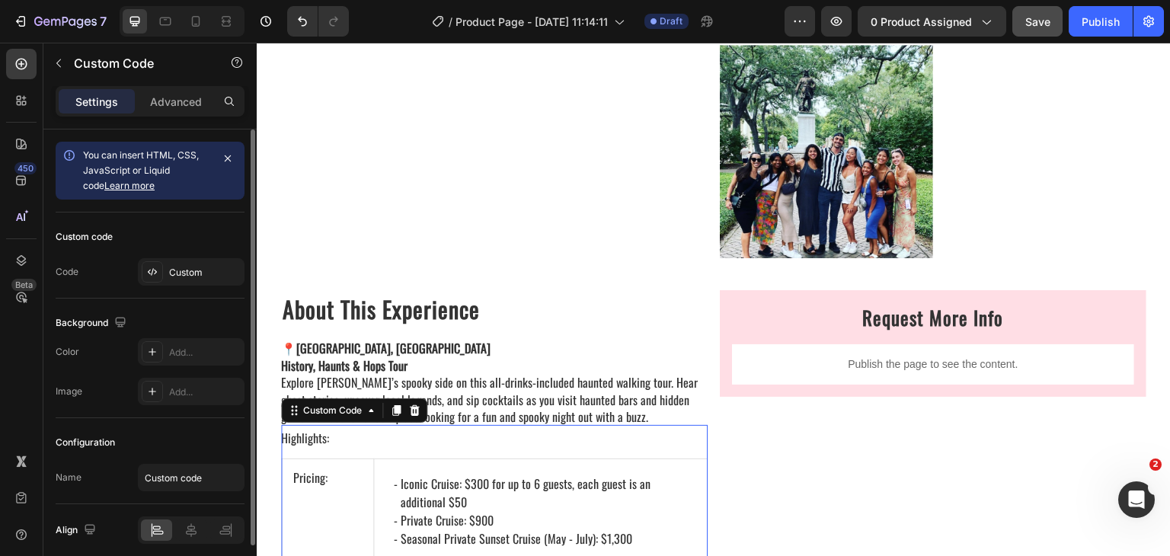
drag, startPoint x: 183, startPoint y: 110, endPoint x: 166, endPoint y: 293, distance: 182.9
click at [182, 110] on div "Advanced" at bounding box center [176, 101] width 76 height 24
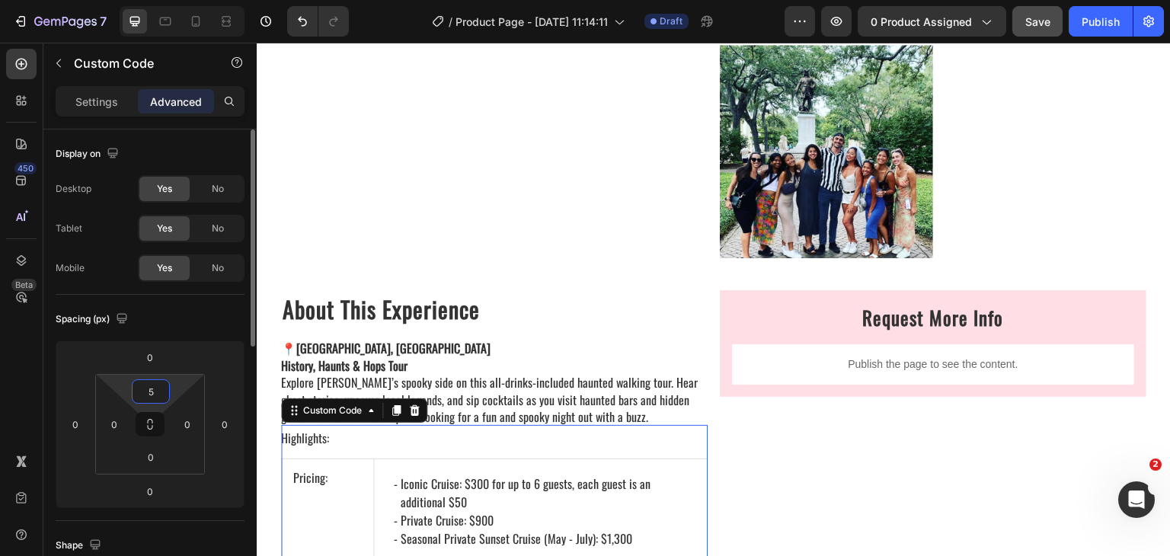
click at [143, 391] on input "5" at bounding box center [151, 391] width 30 height 23
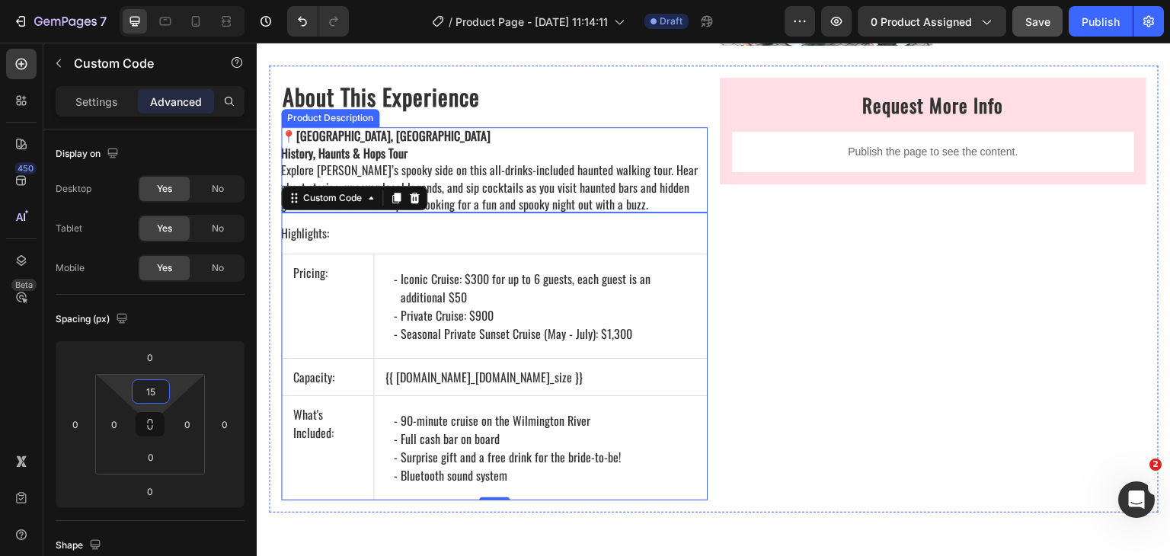
scroll to position [1752, 0]
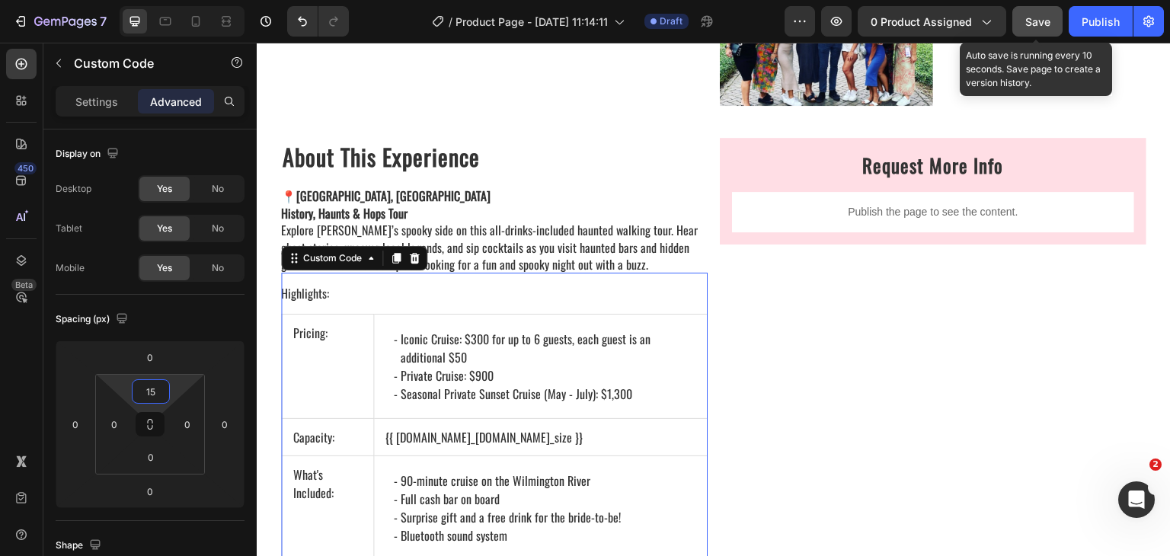
type input "15"
click at [1041, 32] on button "Save" at bounding box center [1038, 21] width 50 height 30
